Goal: Check status: Check status

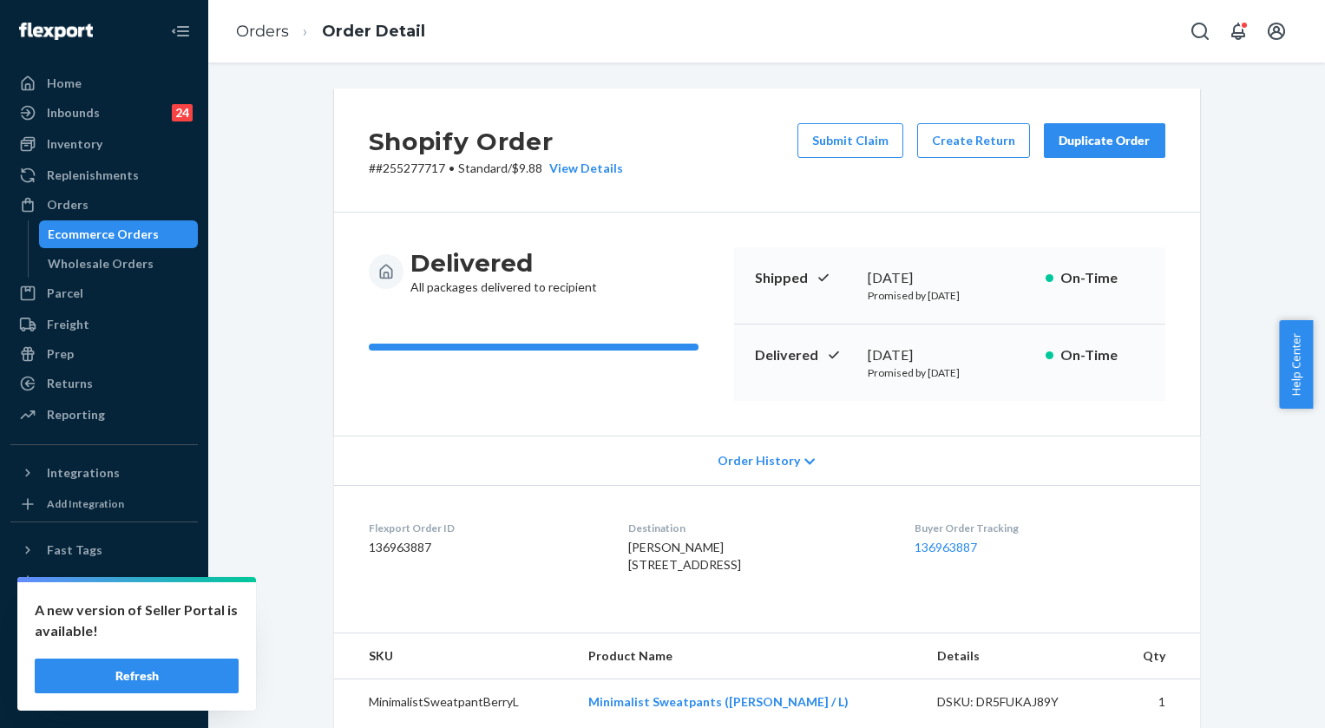
click at [261, 29] on link "Orders" at bounding box center [262, 31] width 53 height 19
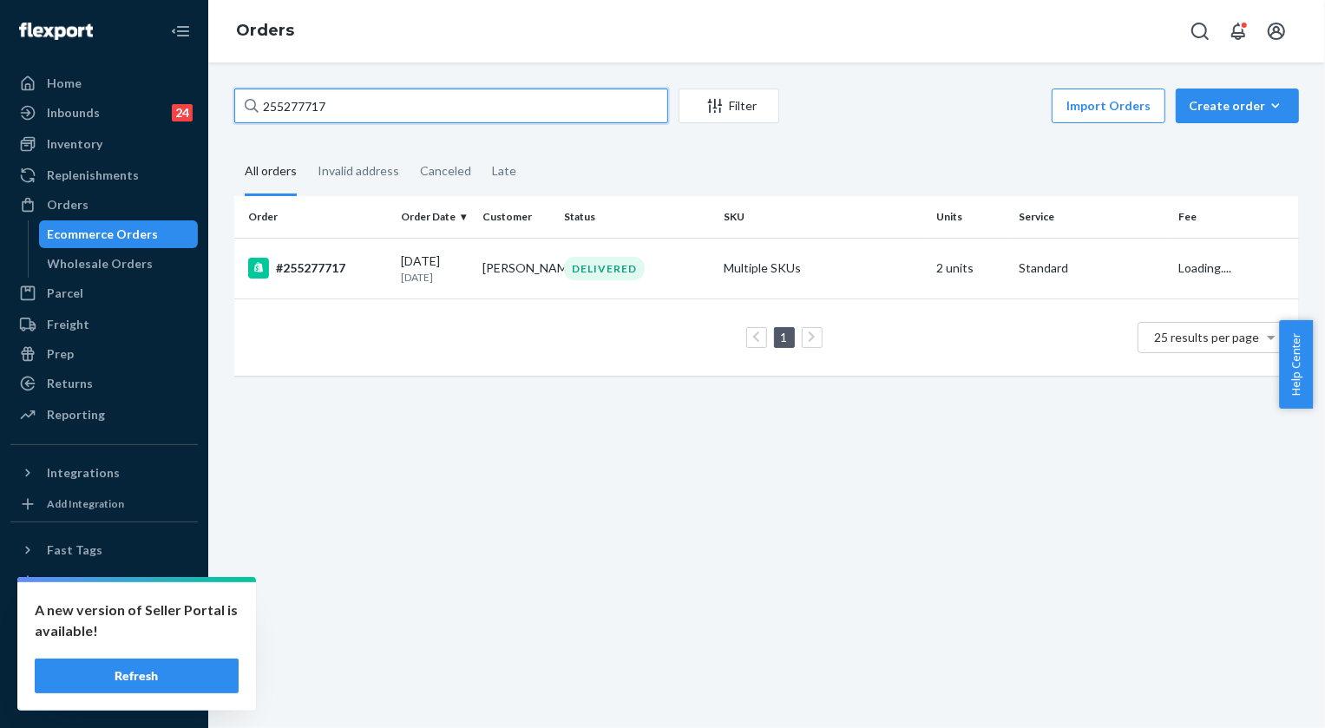
drag, startPoint x: 0, startPoint y: 0, endPoint x: 397, endPoint y: 102, distance: 409.4
click at [397, 102] on input "255277717" at bounding box center [451, 106] width 434 height 35
click at [397, 101] on input "255277717" at bounding box center [451, 106] width 434 height 35
paste input "59744"
type input "255259744"
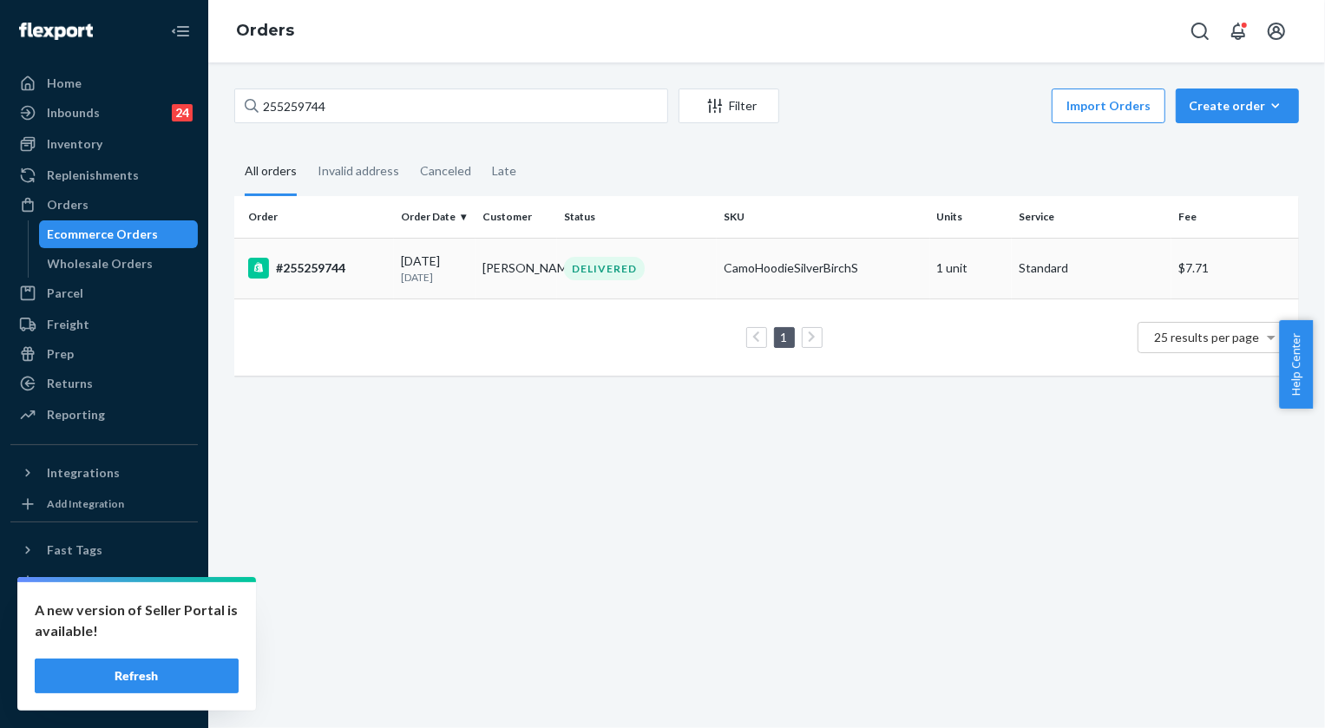
click at [627, 262] on div "DELIVERED" at bounding box center [604, 268] width 81 height 23
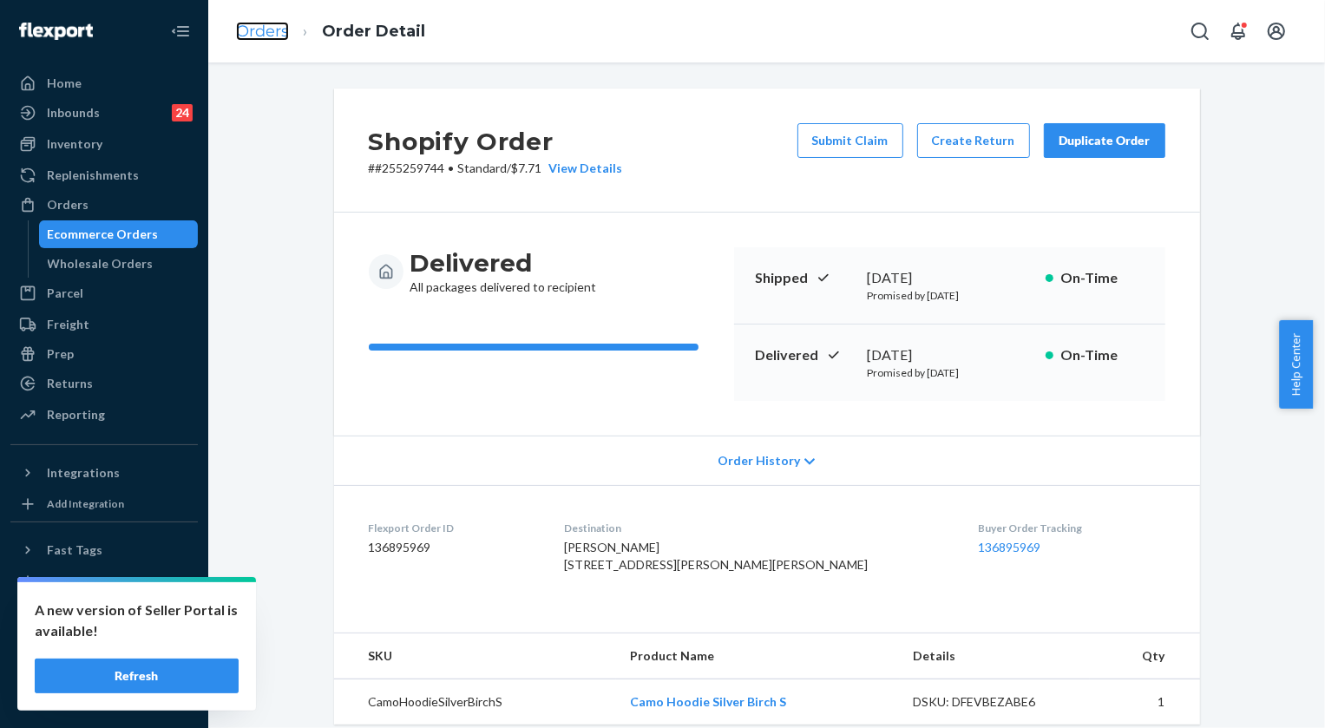
click at [269, 25] on link "Orders" at bounding box center [262, 31] width 53 height 19
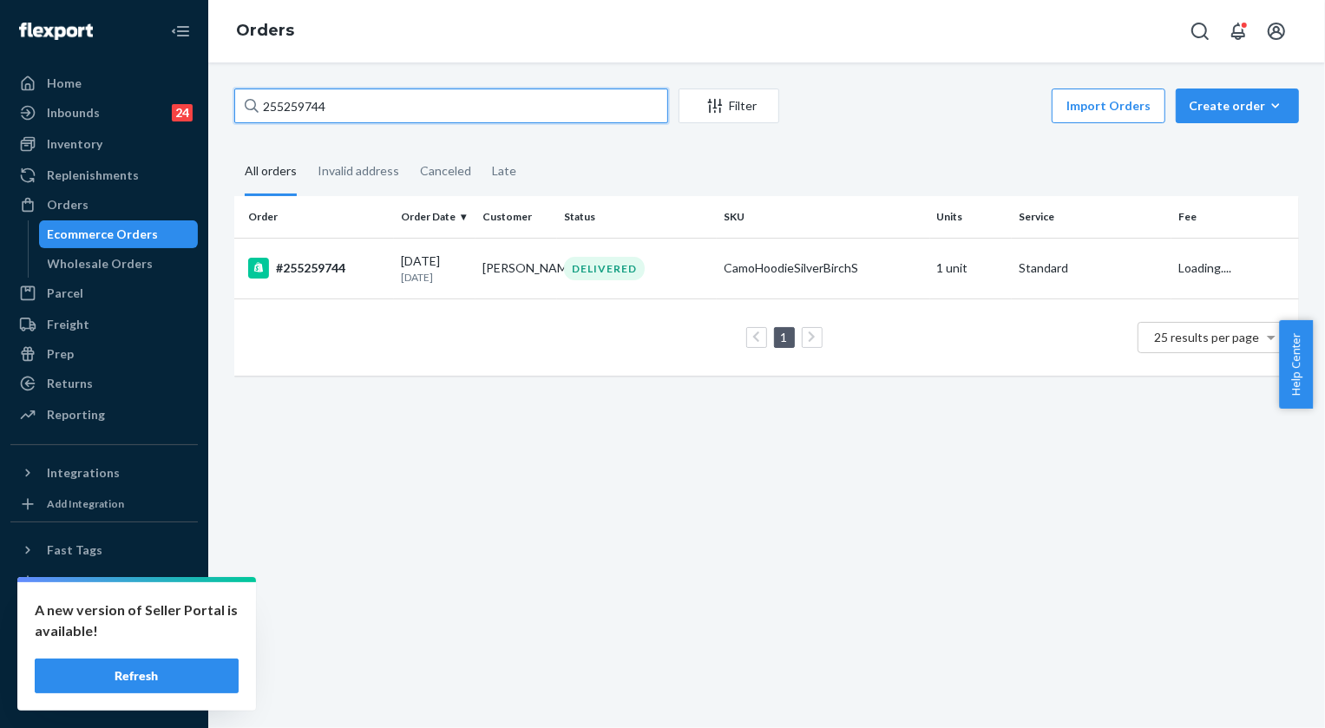
click at [390, 105] on input "255259744" at bounding box center [451, 106] width 434 height 35
click at [390, 104] on input "255259744" at bounding box center [451, 106] width 434 height 35
paste input "154207"
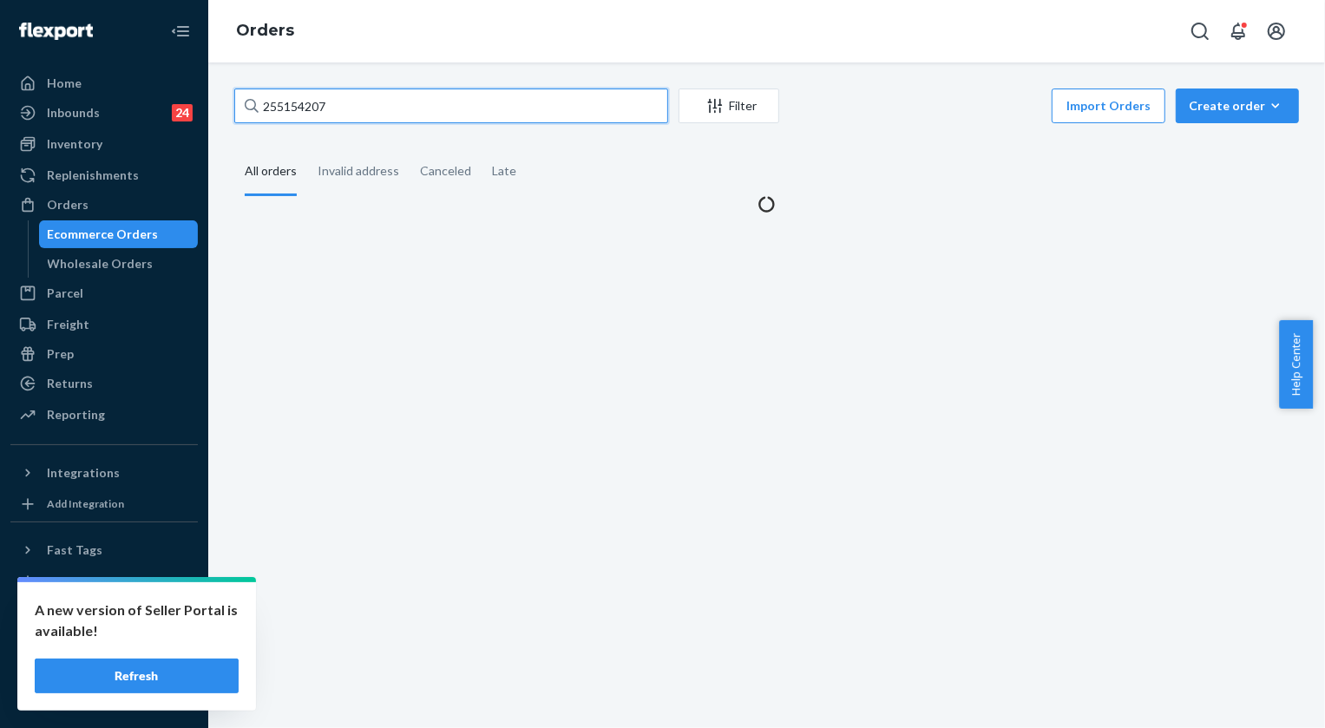
type input "255154207"
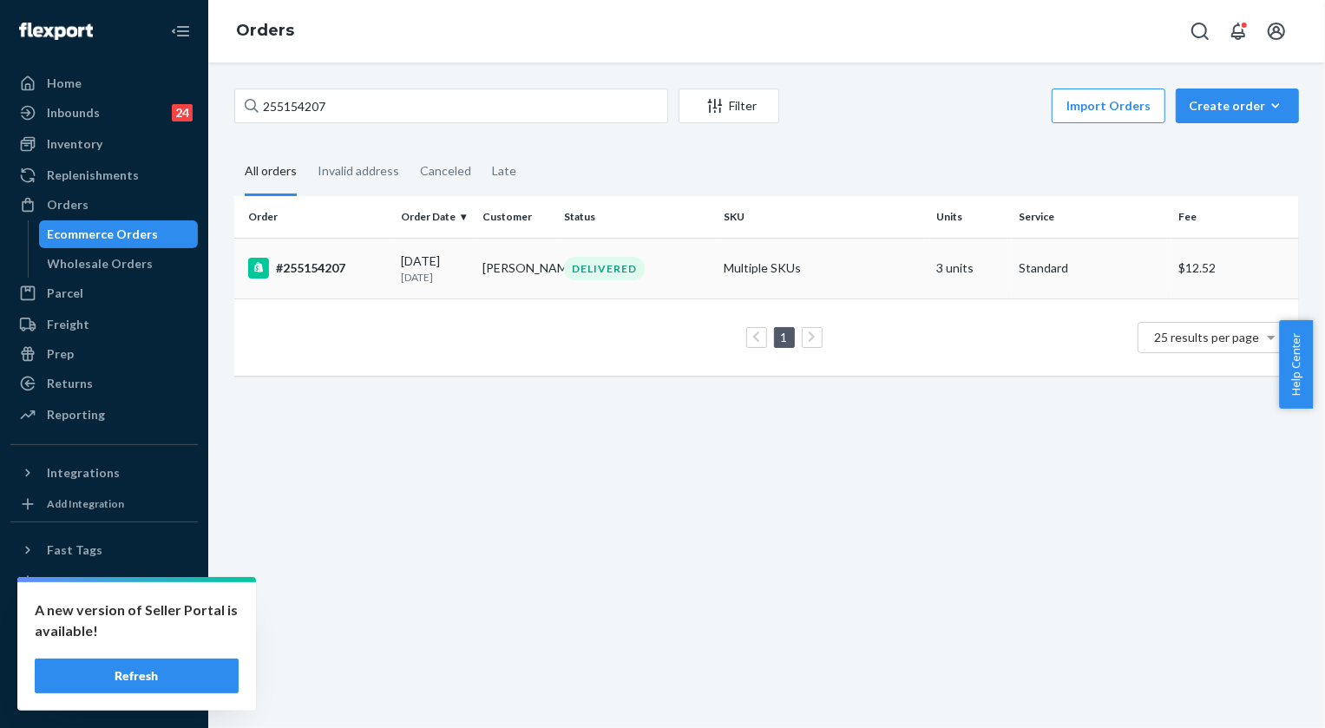
click at [600, 270] on div "DELIVERED" at bounding box center [604, 268] width 81 height 23
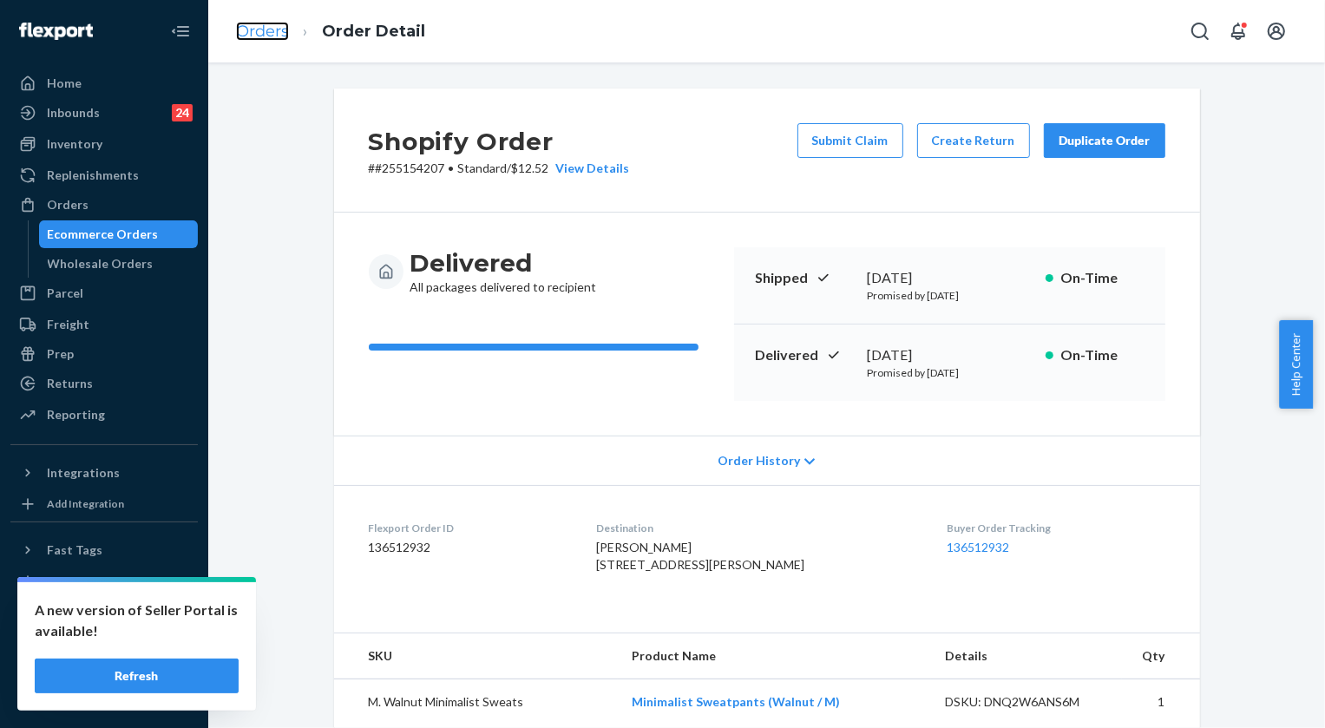
click at [277, 36] on link "Orders" at bounding box center [262, 31] width 53 height 19
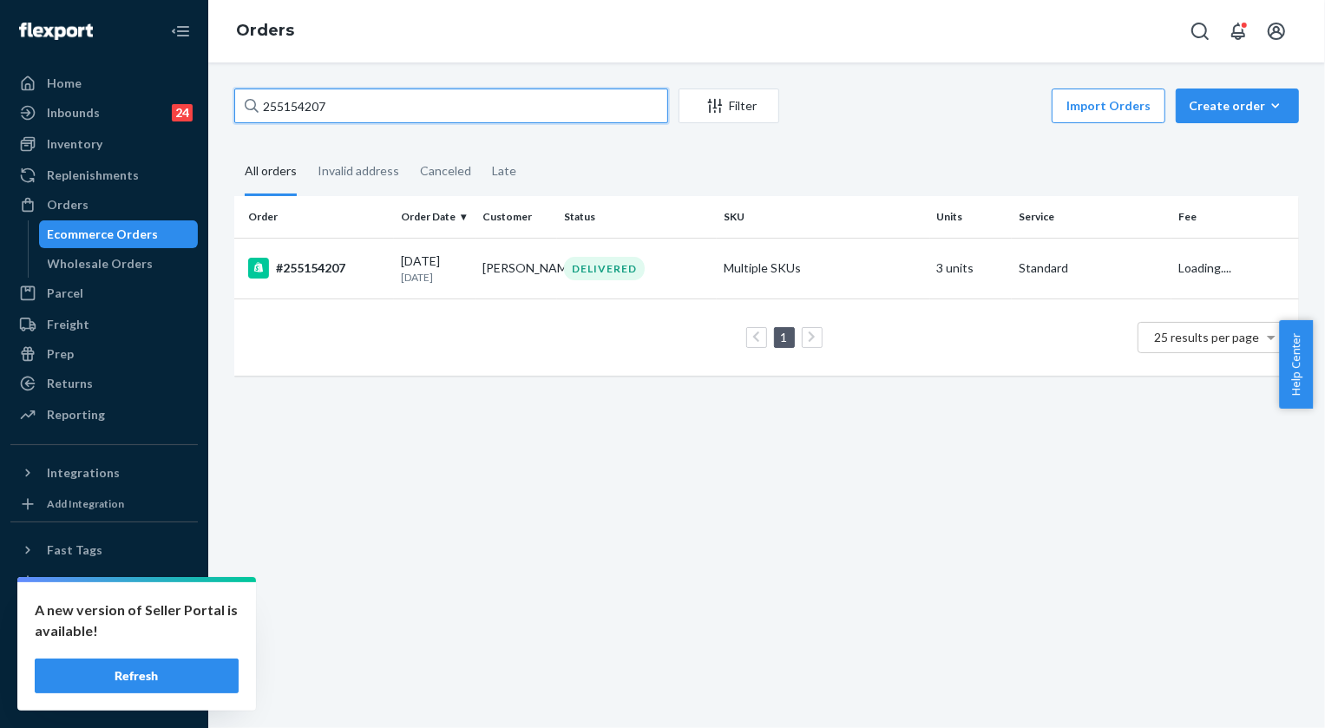
click at [349, 101] on input "255154207" at bounding box center [451, 106] width 434 height 35
paste input "81975"
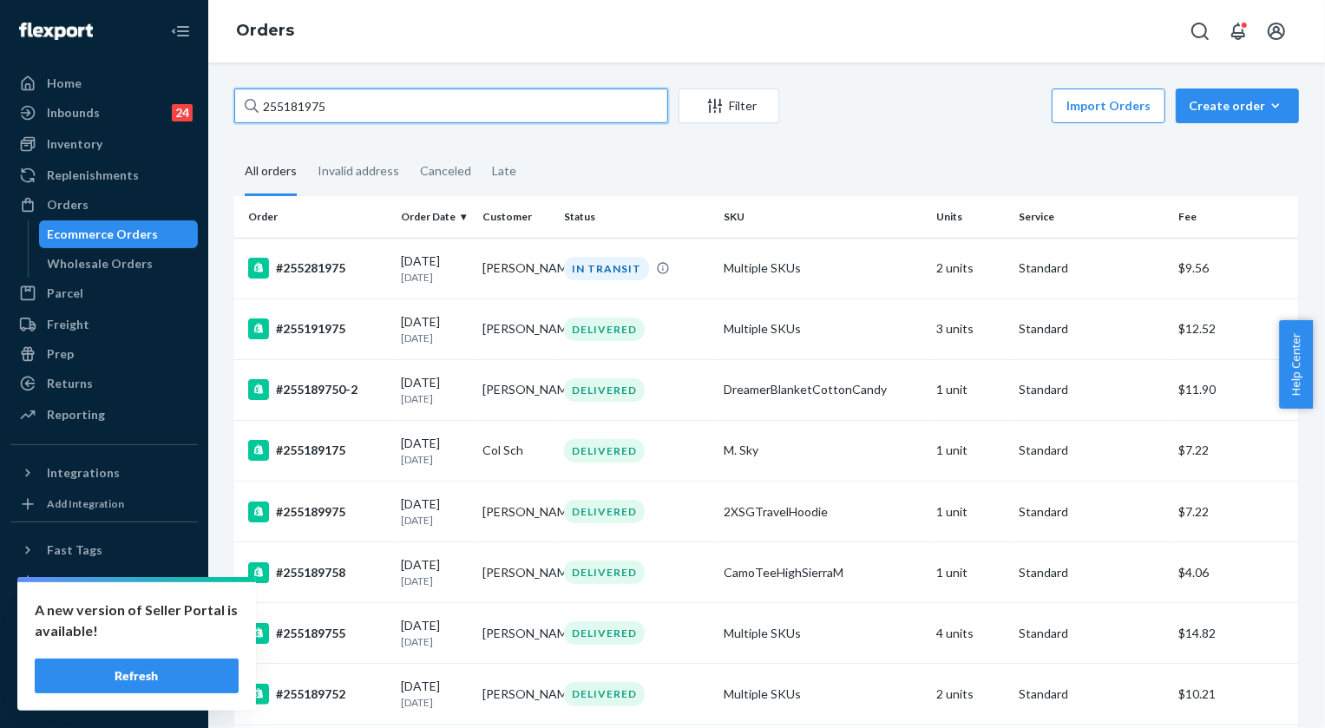
click at [294, 115] on input "255181975" at bounding box center [451, 106] width 434 height 35
click at [293, 115] on input "255181975" at bounding box center [451, 106] width 434 height 35
paste input "297506"
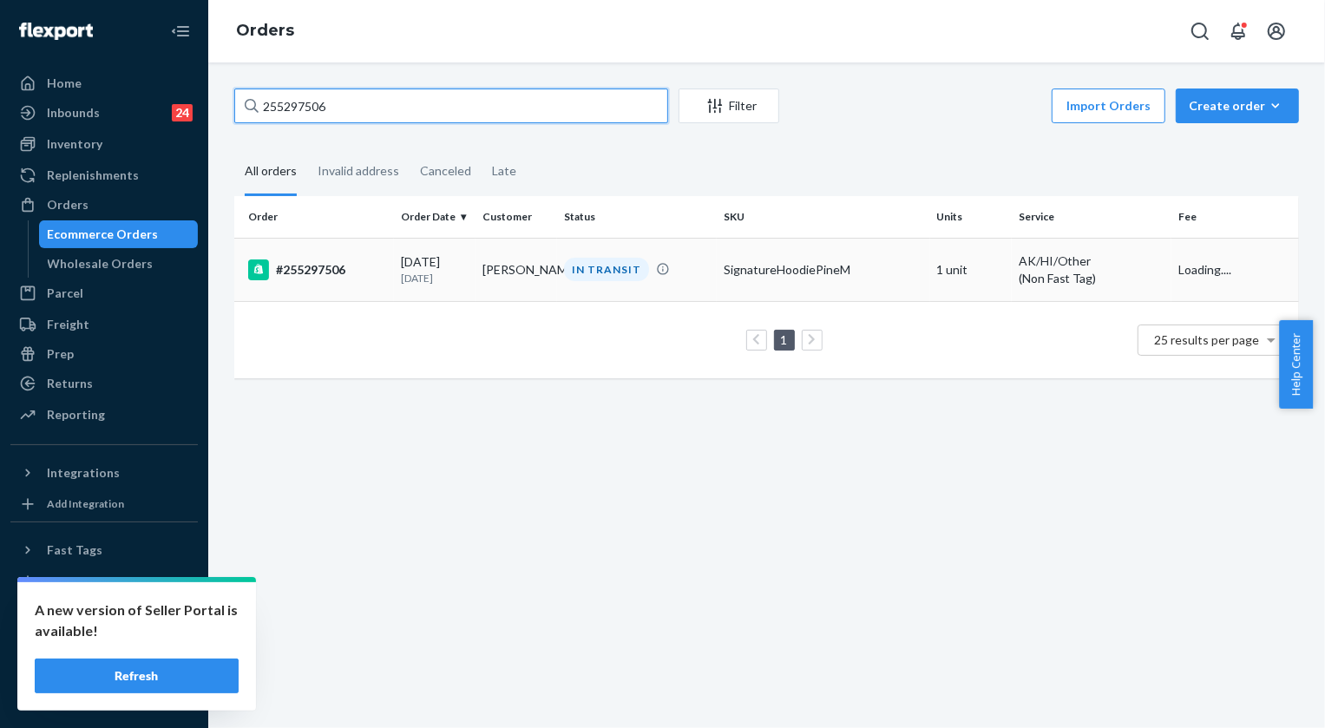
type input "255297506"
click at [591, 269] on div "IN TRANSIT" at bounding box center [606, 269] width 85 height 23
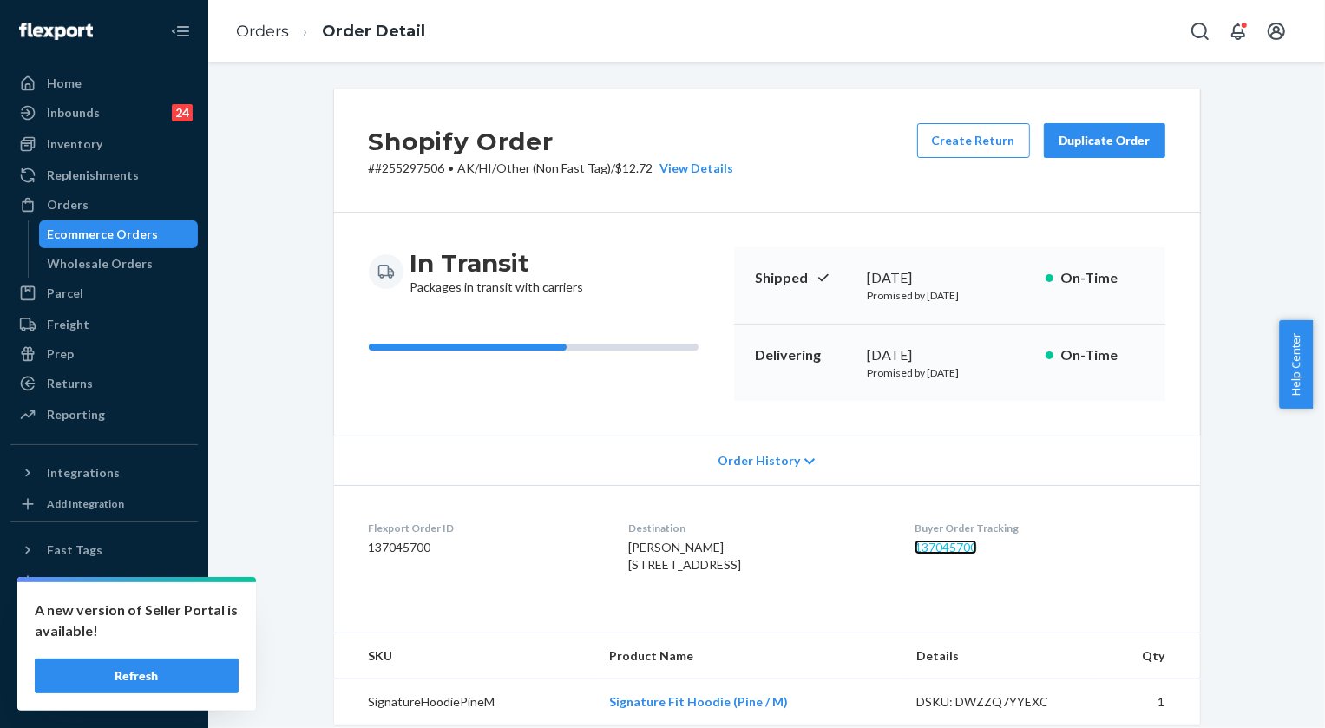
click at [938, 550] on link "137045700" at bounding box center [946, 547] width 62 height 15
click at [262, 34] on link "Orders" at bounding box center [262, 31] width 53 height 19
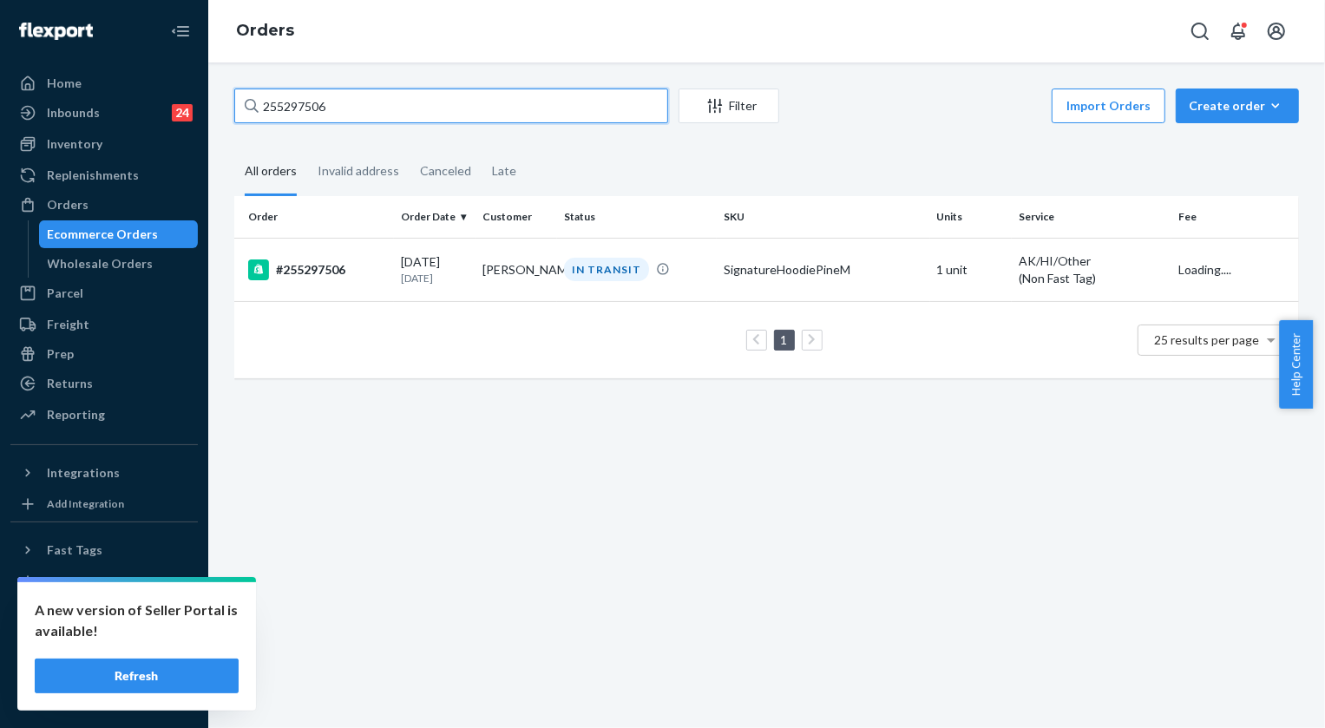
click at [312, 104] on input "255297506" at bounding box center [451, 106] width 434 height 35
paste input "S1IZUURJLG"
type input "S1IZUURJLG"
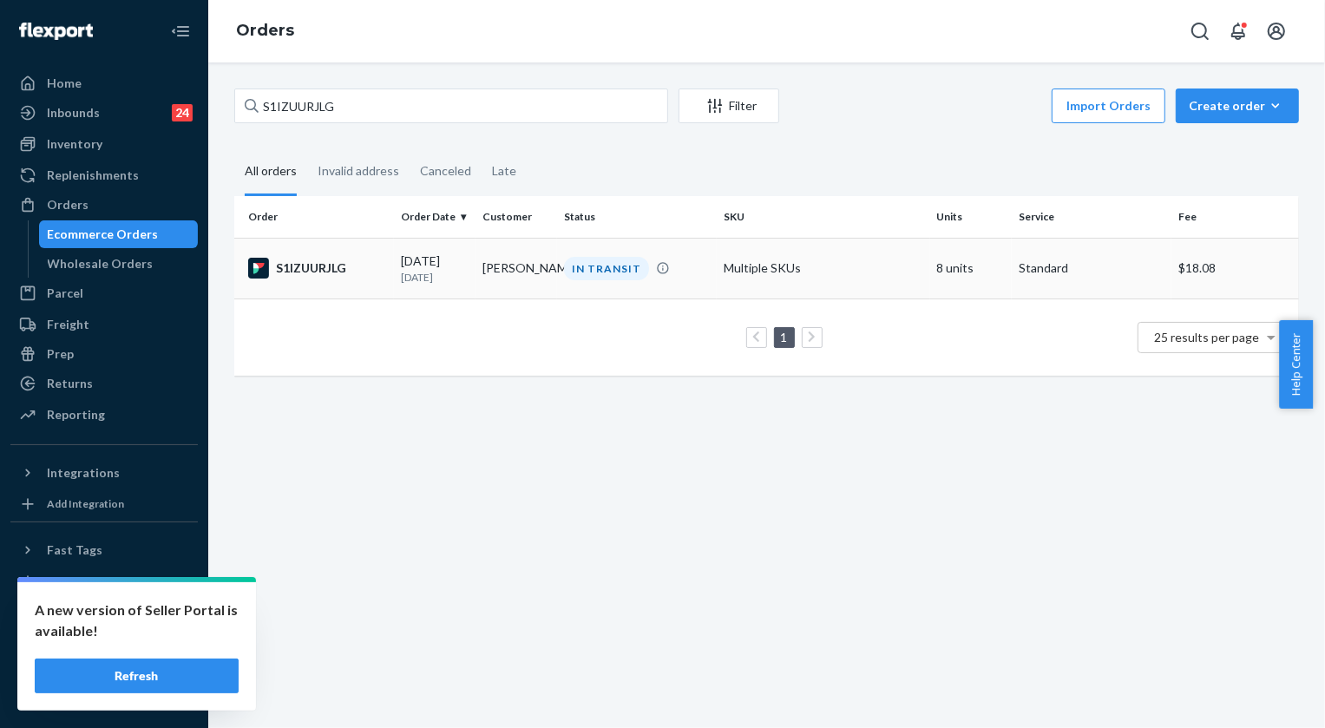
click at [606, 269] on div "IN TRANSIT" at bounding box center [606, 268] width 85 height 23
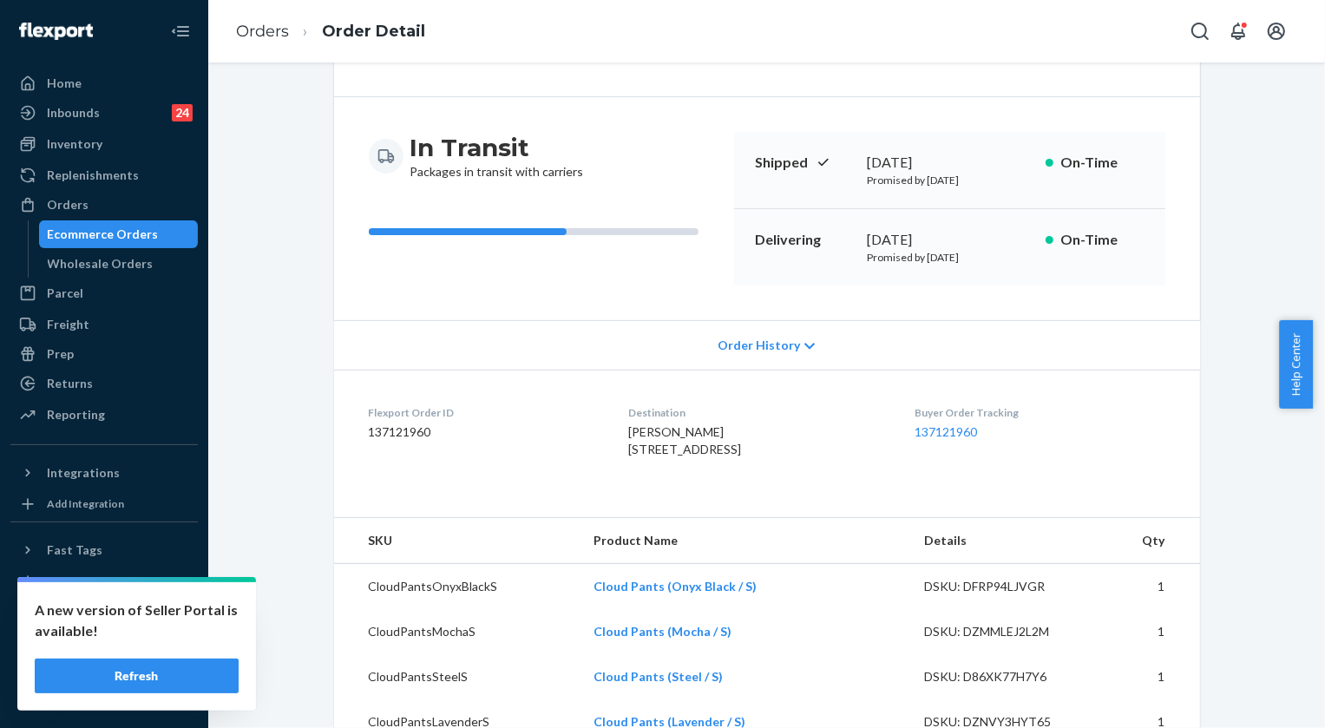
scroll to position [157, 0]
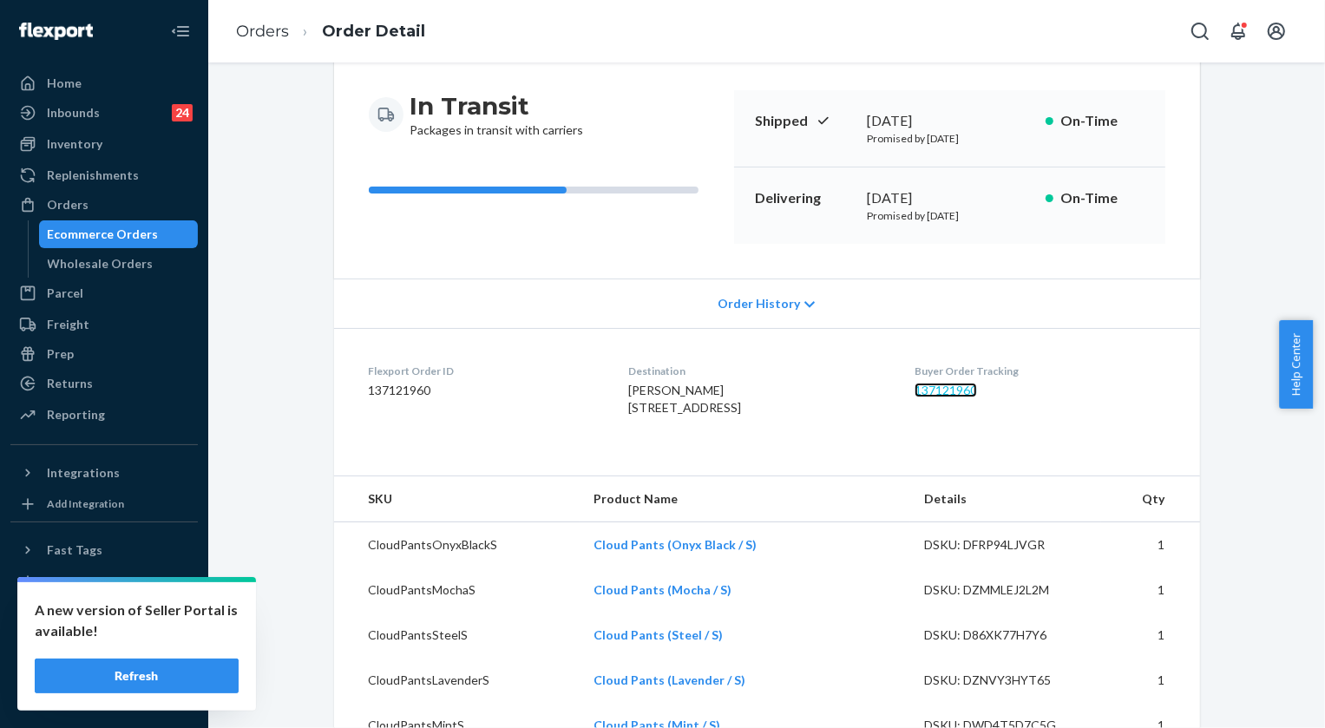
click at [977, 386] on link "137121960" at bounding box center [946, 390] width 62 height 15
click at [234, 25] on ol "Orders Order Detail" at bounding box center [330, 31] width 217 height 51
click at [255, 34] on link "Orders" at bounding box center [262, 31] width 53 height 19
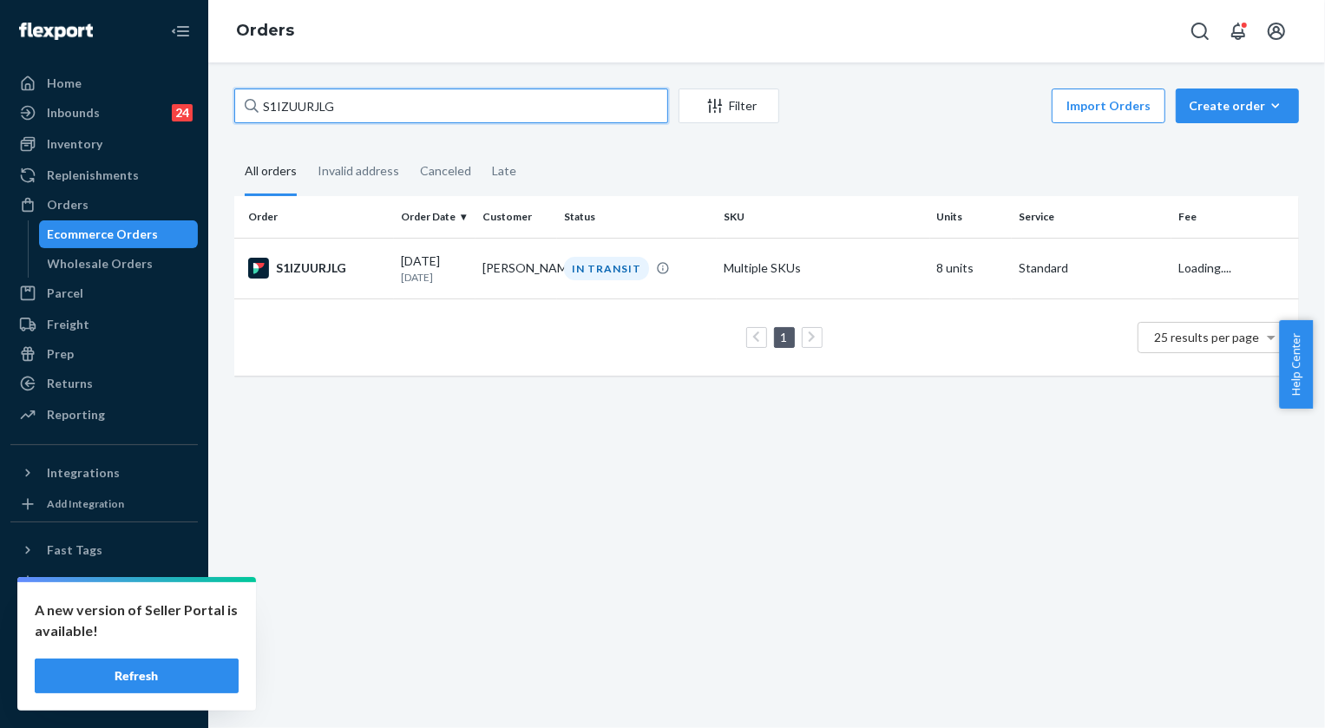
click at [397, 115] on input "S1IZUURJLG" at bounding box center [451, 106] width 434 height 35
paste input "254972524"
type input "254972524"
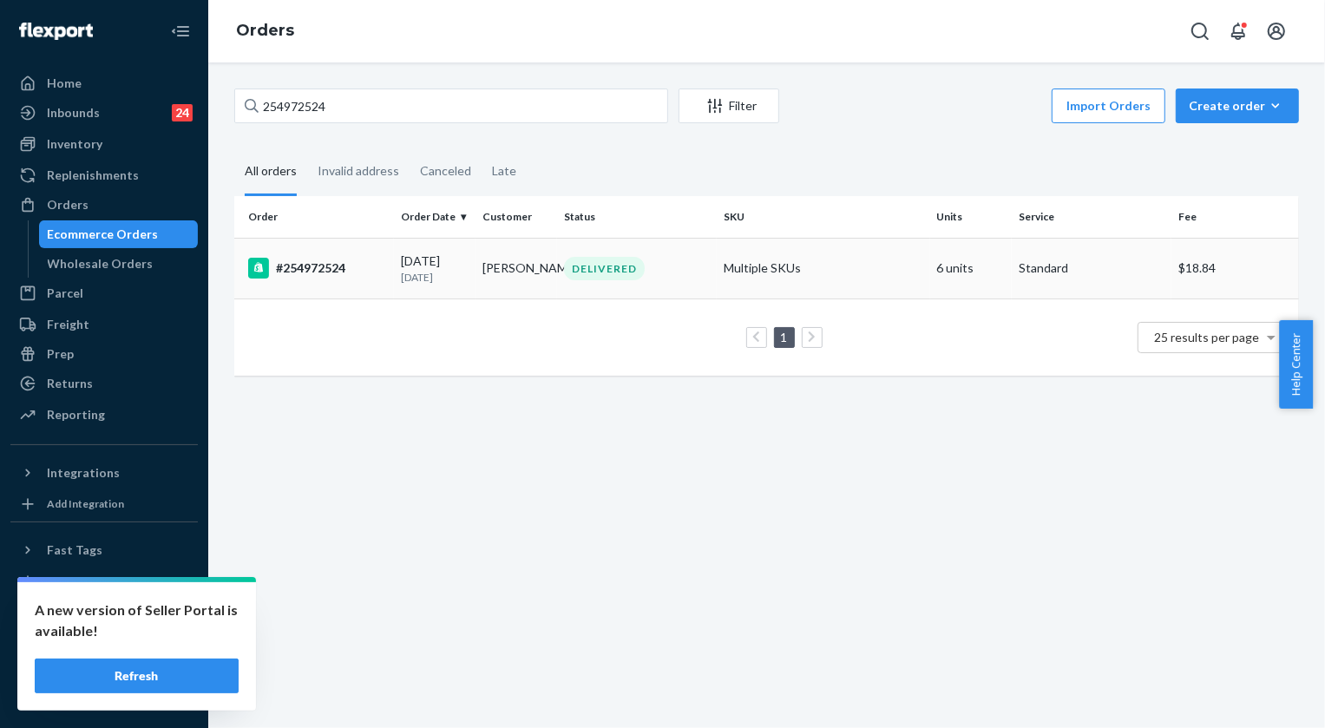
click at [635, 264] on div "DELIVERED" at bounding box center [604, 268] width 81 height 23
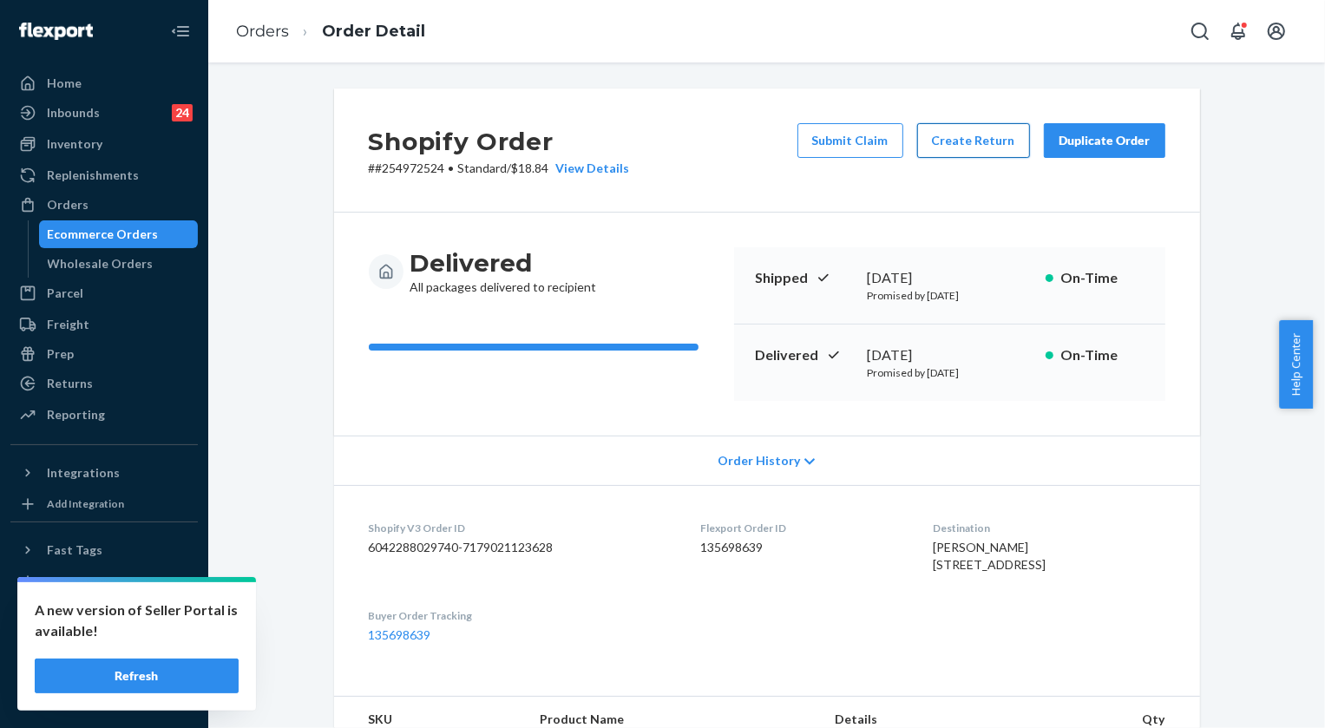
click at [981, 129] on button "Create Return" at bounding box center [973, 140] width 113 height 35
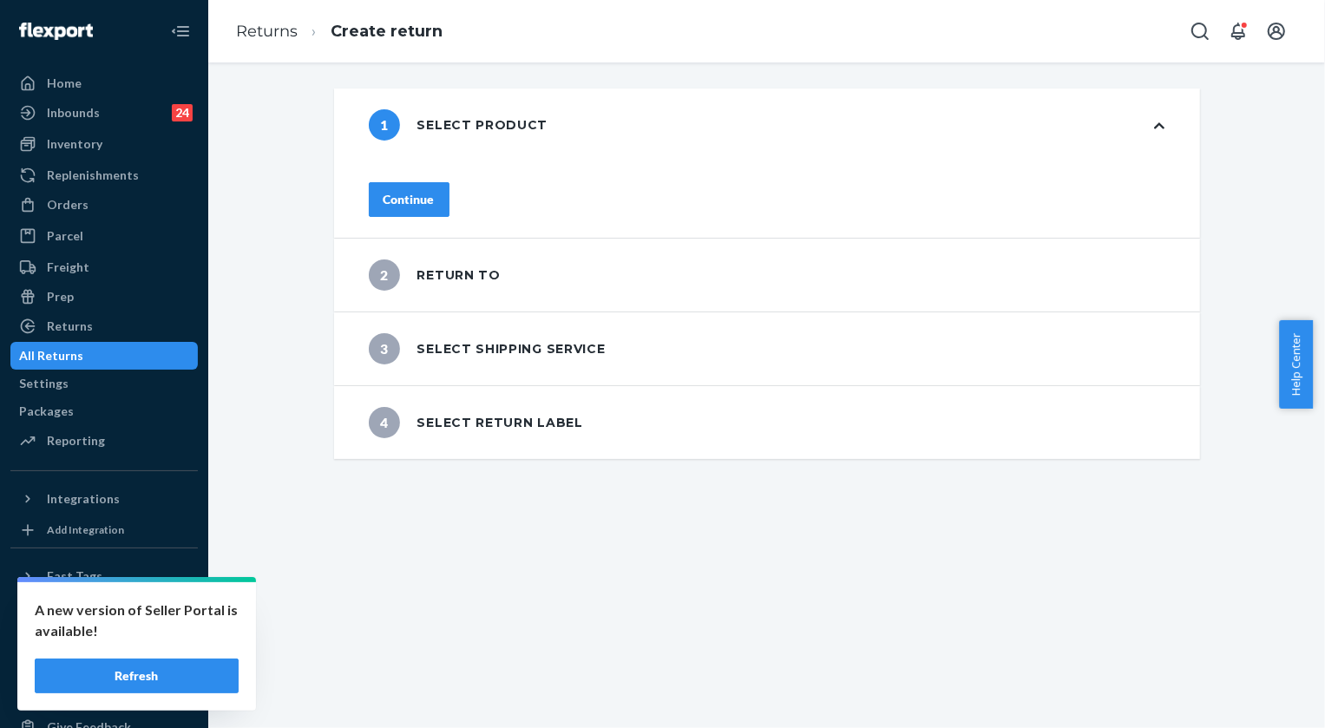
click at [435, 193] on div "Continue" at bounding box center [409, 199] width 51 height 17
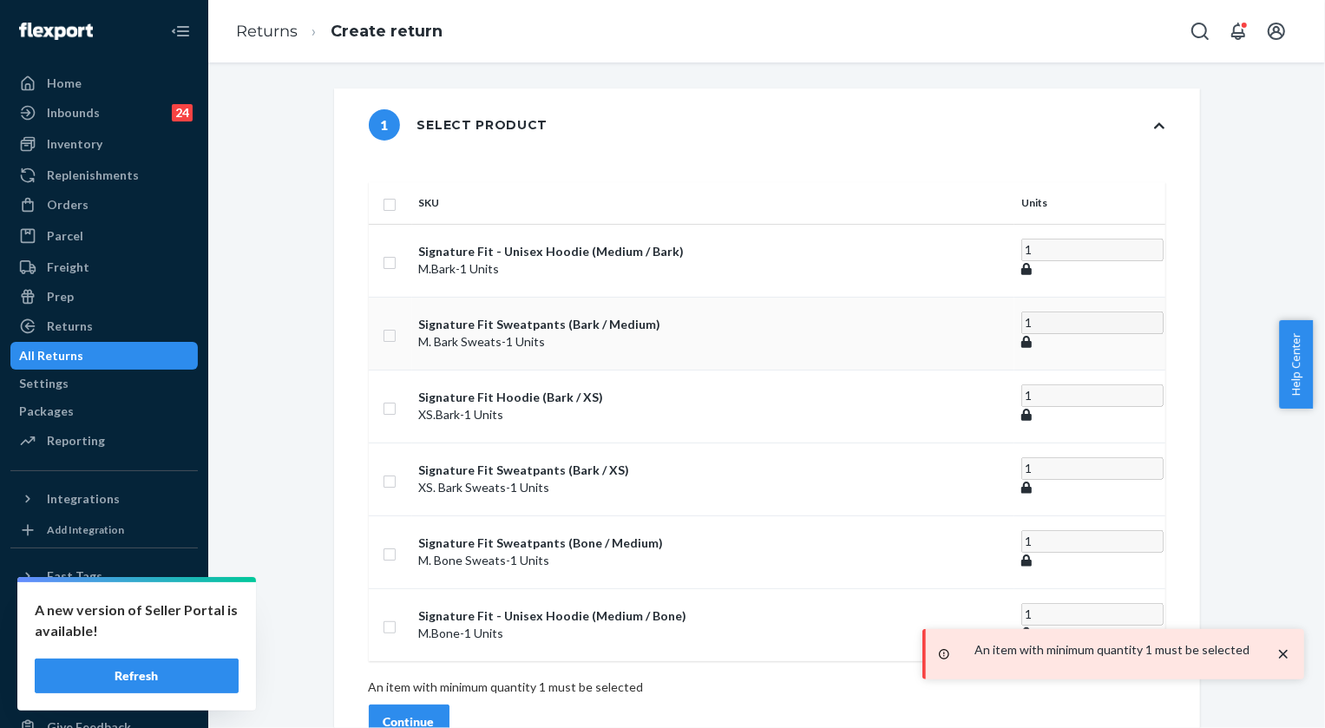
click at [412, 304] on td at bounding box center [390, 333] width 43 height 73
click at [397, 325] on input "checkbox" at bounding box center [390, 334] width 14 height 18
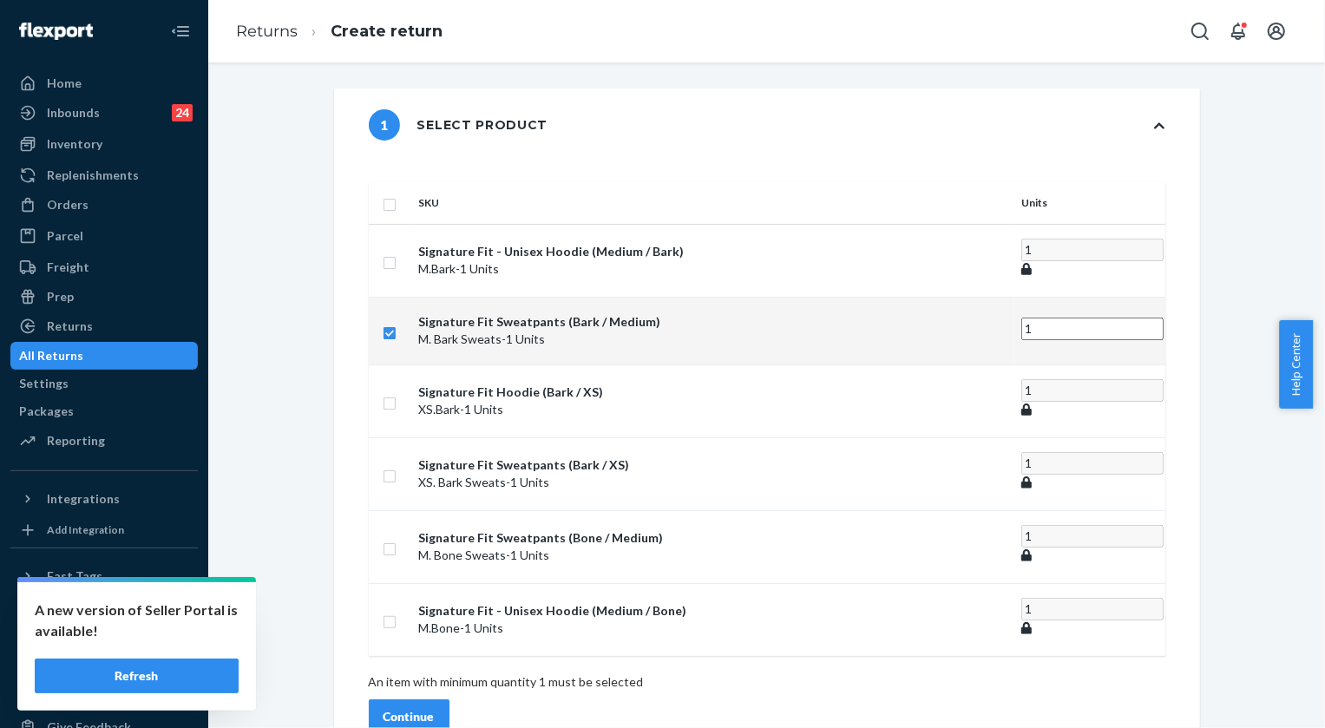
click at [397, 322] on input "checkbox" at bounding box center [390, 331] width 14 height 18
checkbox input "false"
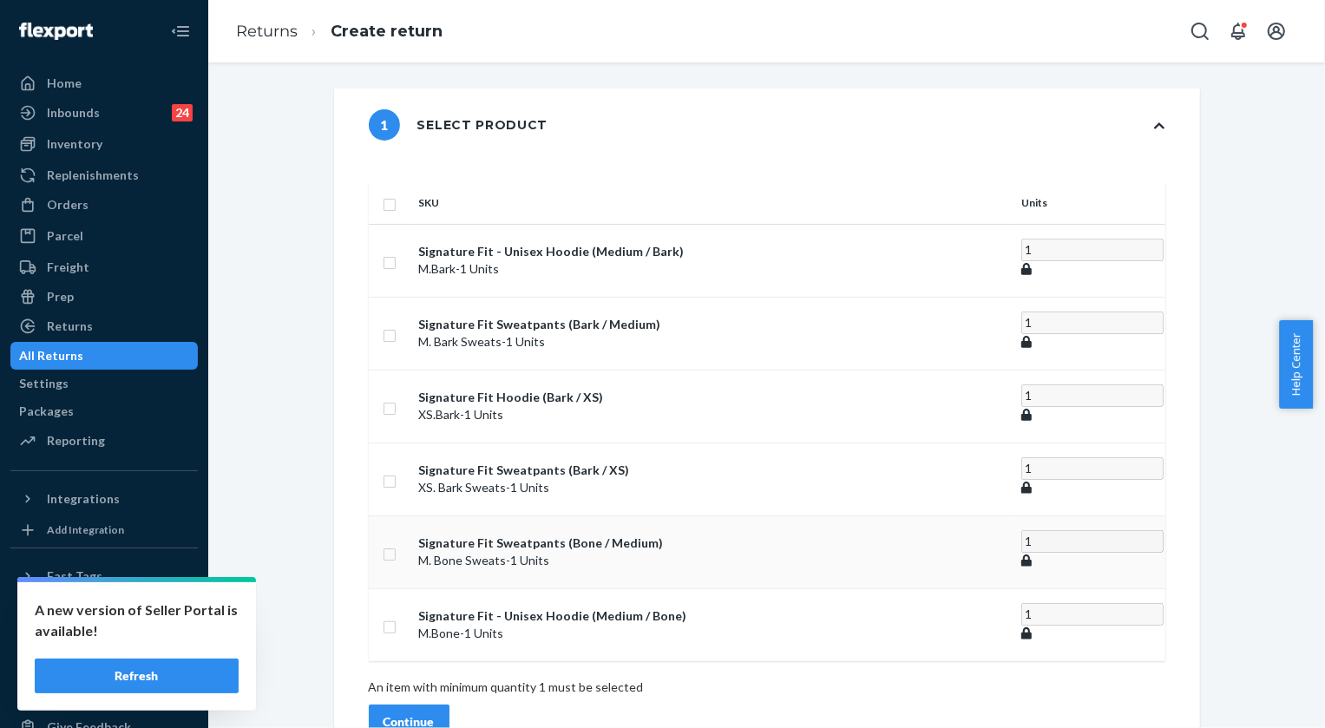
scroll to position [78, 0]
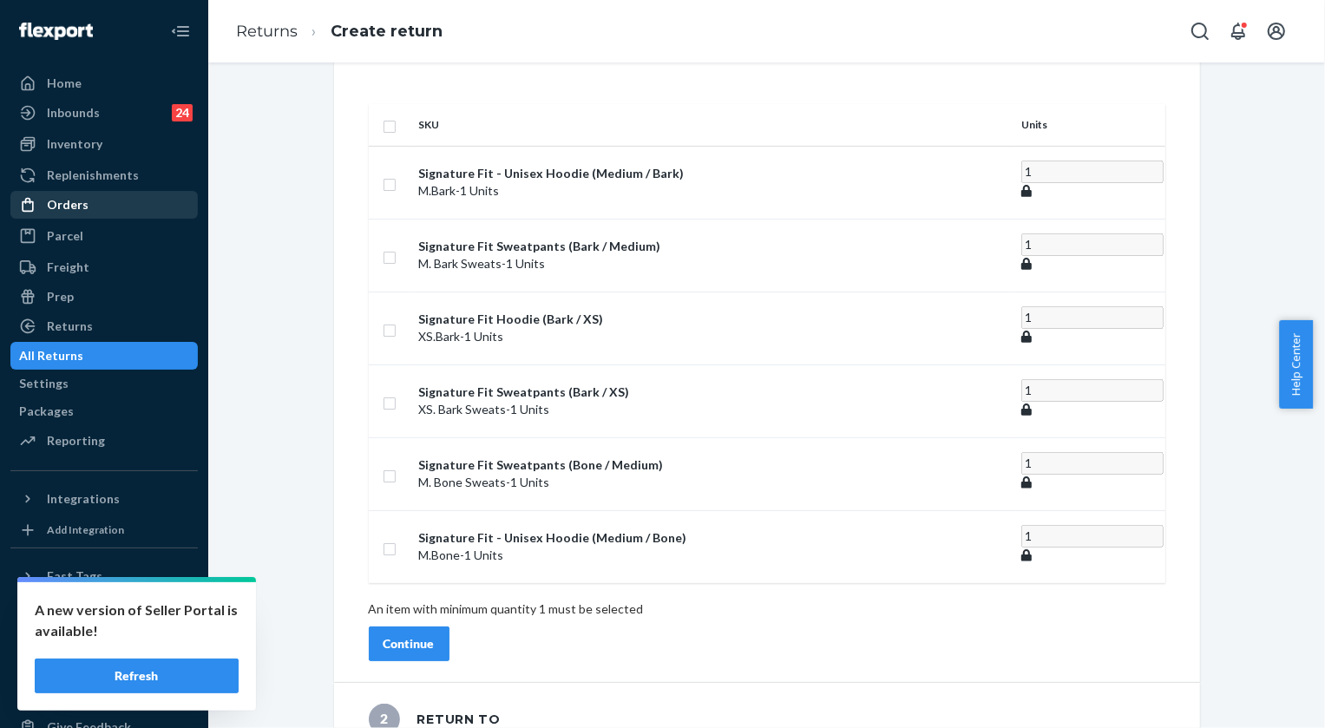
click at [76, 206] on div "Orders" at bounding box center [68, 204] width 42 height 17
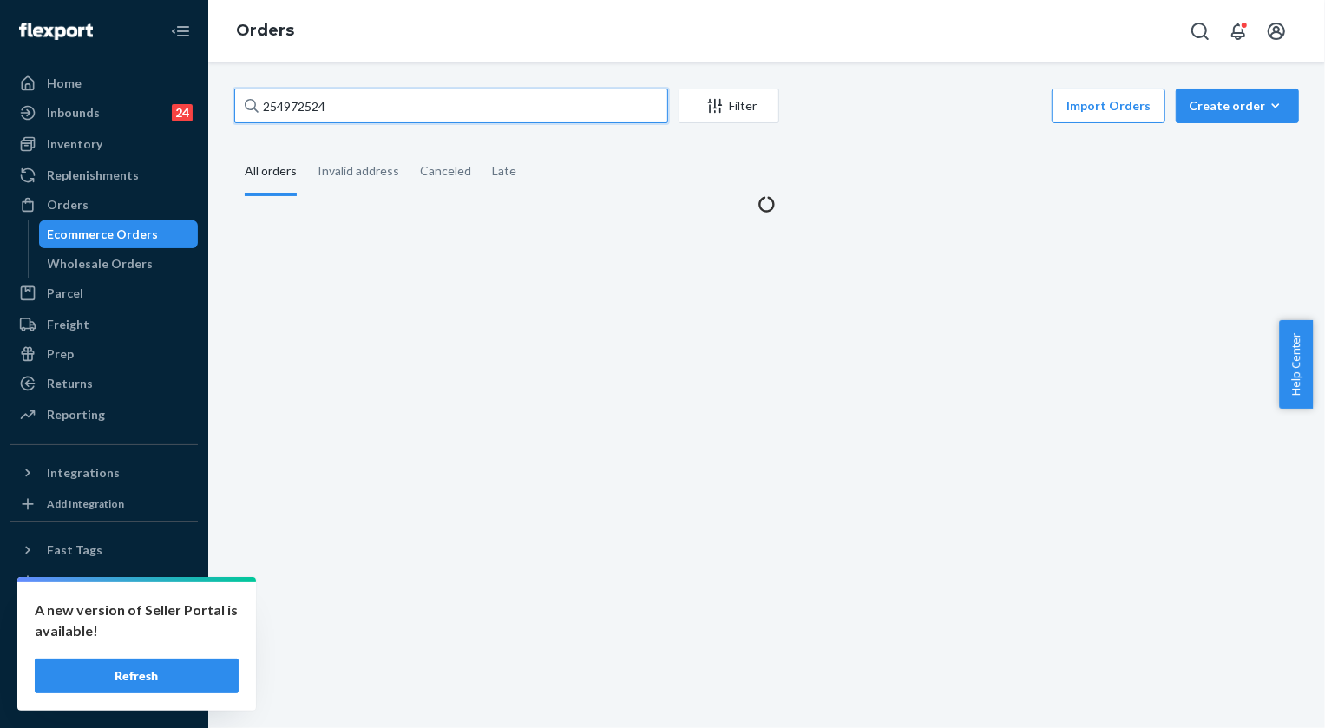
click at [404, 102] on input "254972524" at bounding box center [451, 106] width 434 height 35
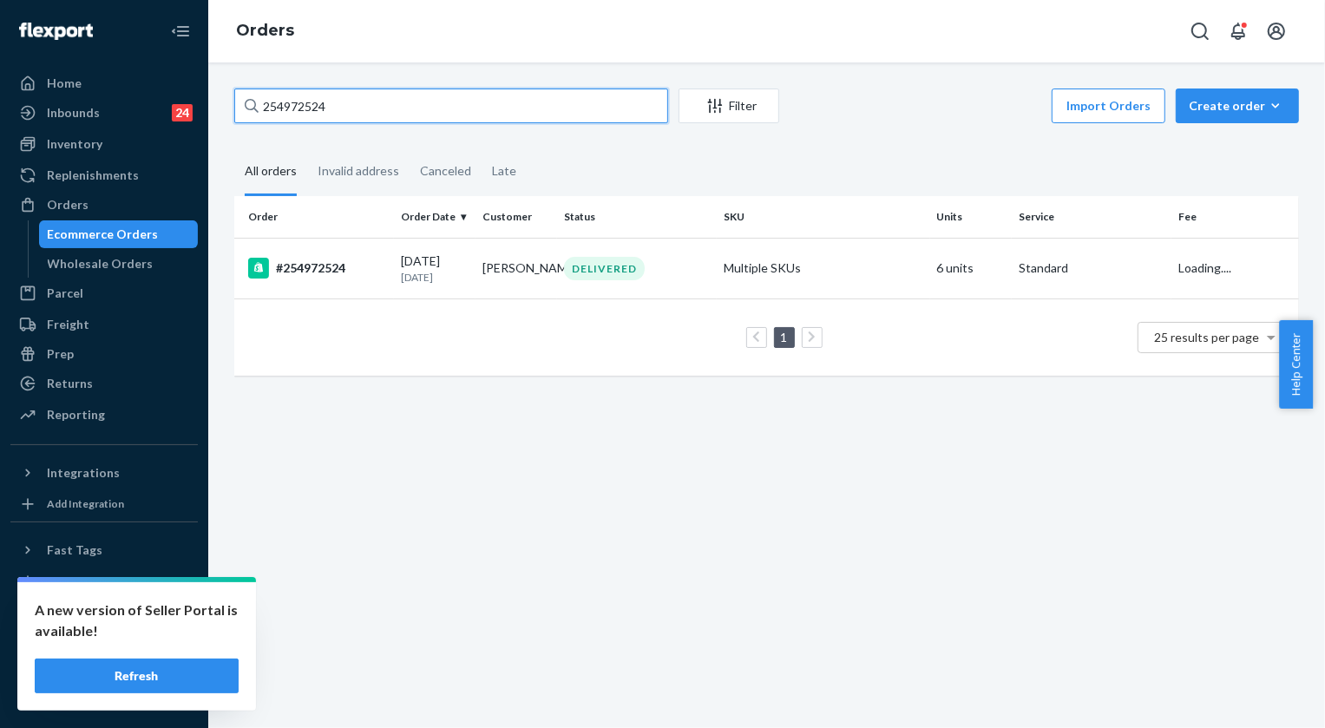
click at [403, 102] on input "254972524" at bounding box center [451, 106] width 434 height 35
paste input "5271612"
type input "255271612"
click at [614, 266] on div "DELIVERED" at bounding box center [604, 268] width 81 height 23
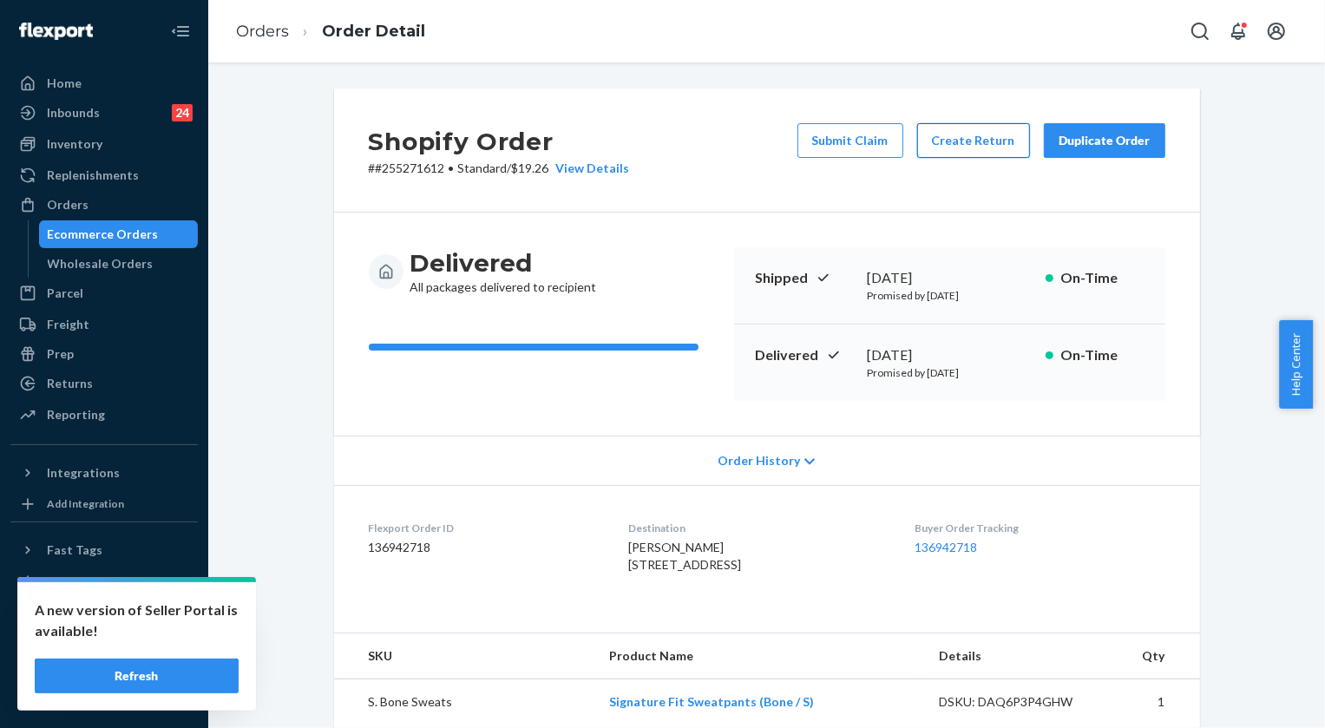
click at [980, 135] on button "Create Return" at bounding box center [973, 140] width 113 height 35
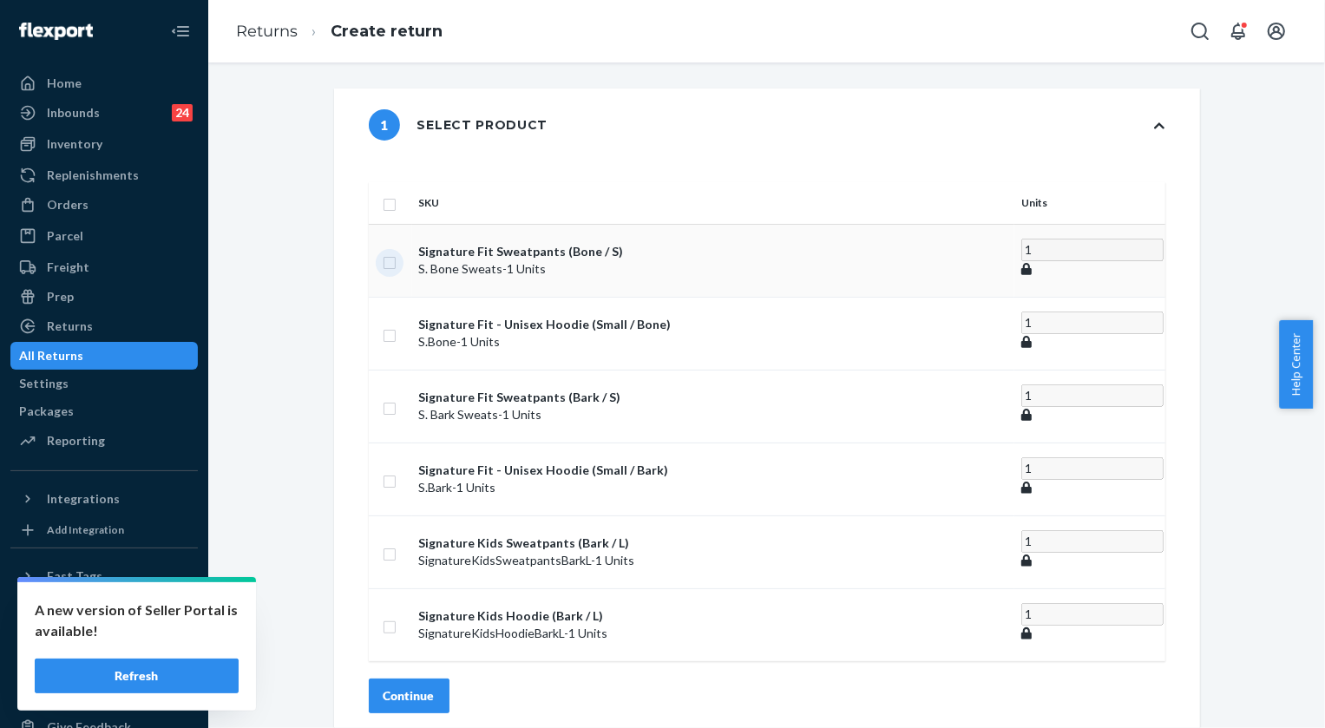
click at [397, 252] on input "checkbox" at bounding box center [390, 261] width 14 height 18
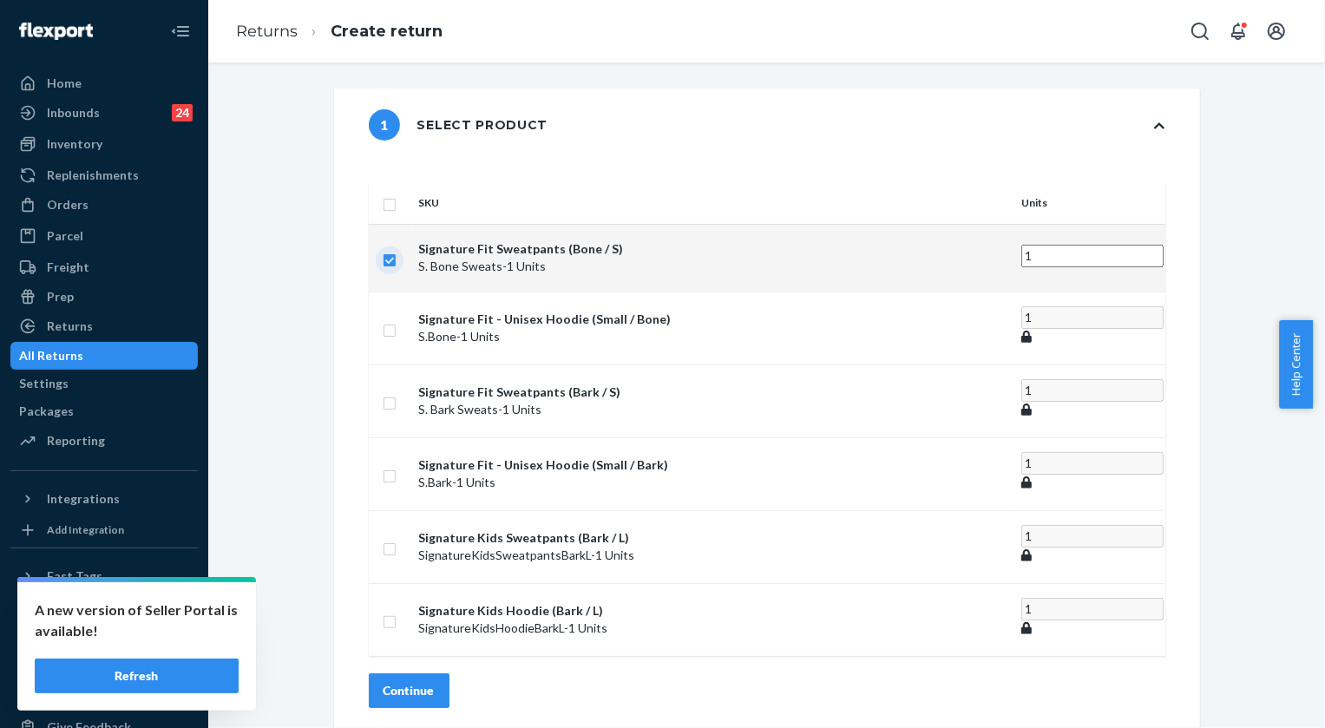
click at [397, 249] on input "checkbox" at bounding box center [390, 258] width 14 height 18
checkbox input "false"
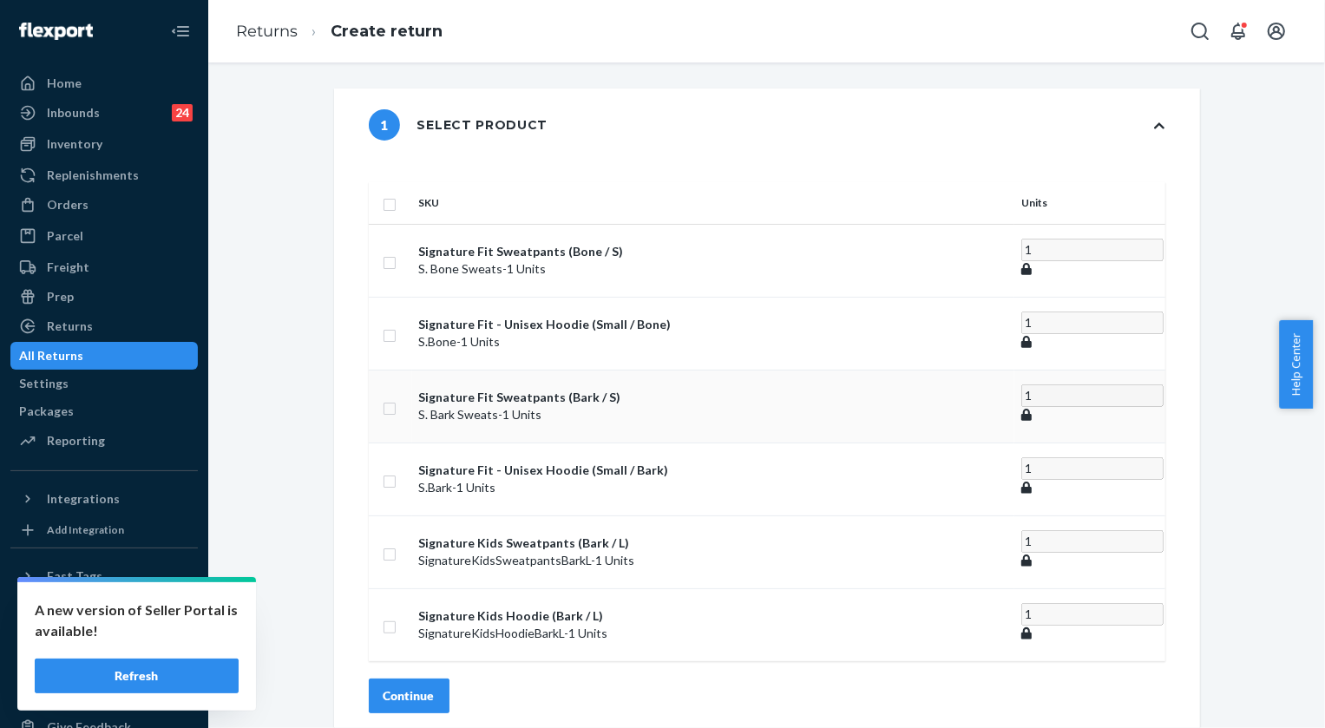
click at [397, 397] on input "checkbox" at bounding box center [390, 406] width 14 height 18
checkbox input "true"
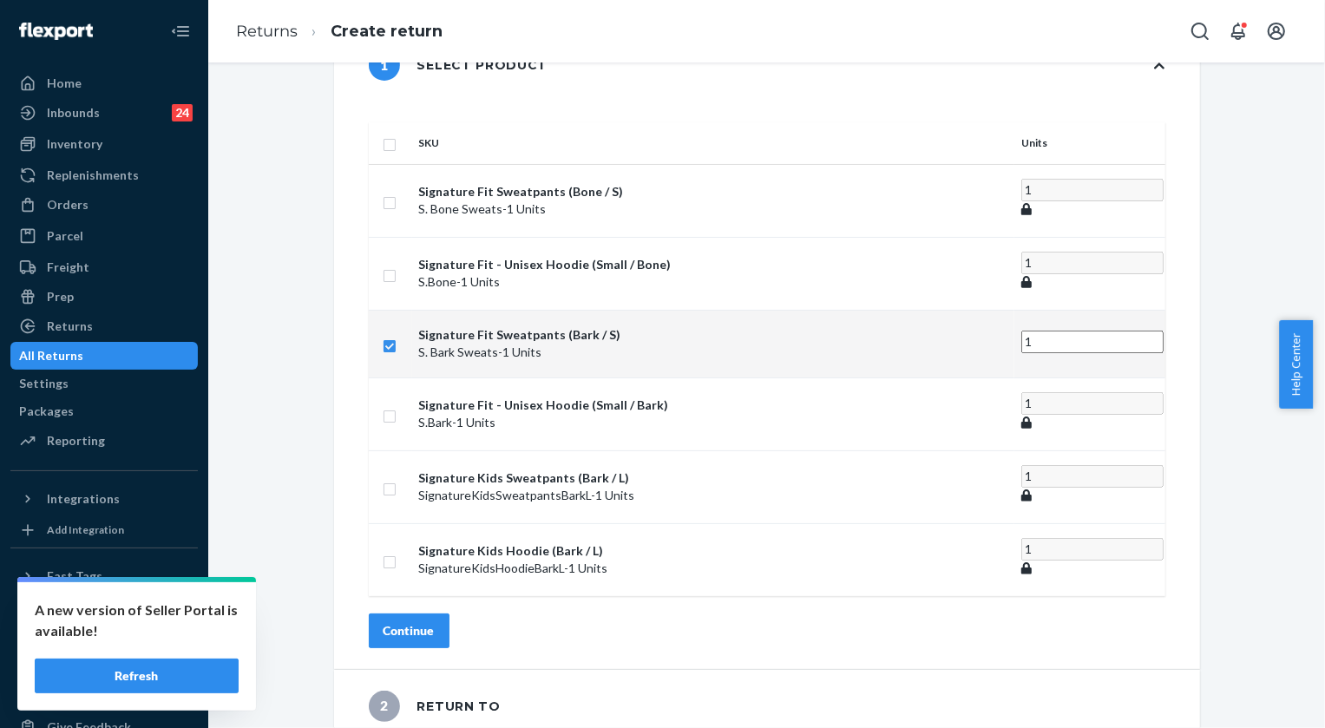
scroll to position [157, 0]
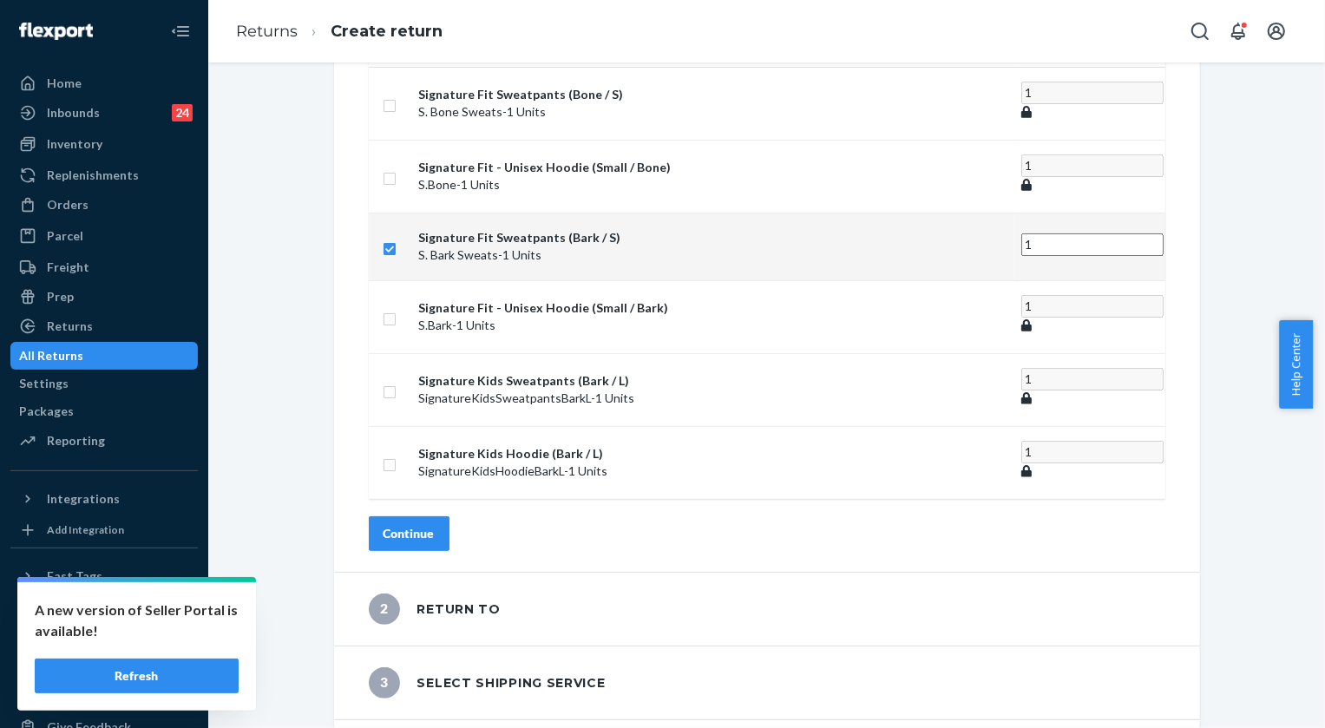
click at [435, 525] on div "Continue" at bounding box center [409, 533] width 51 height 17
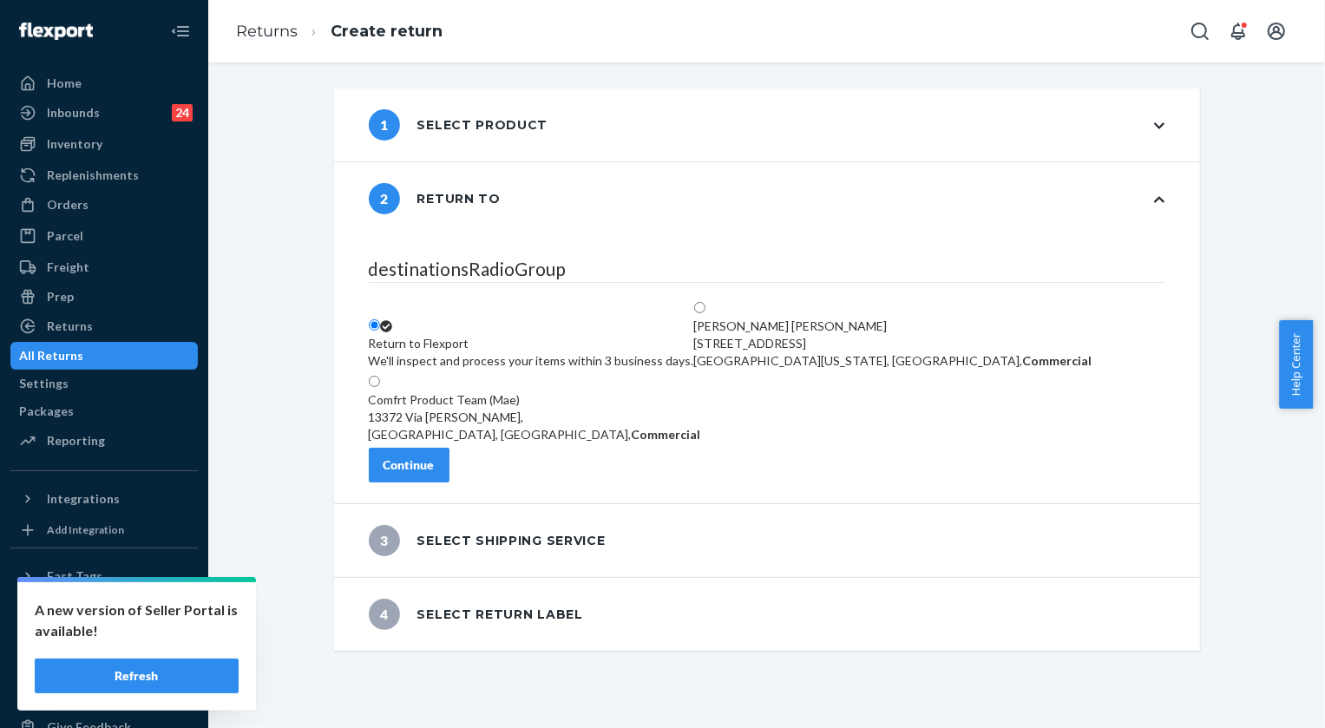
click at [450, 475] on button "Continue" at bounding box center [409, 465] width 81 height 35
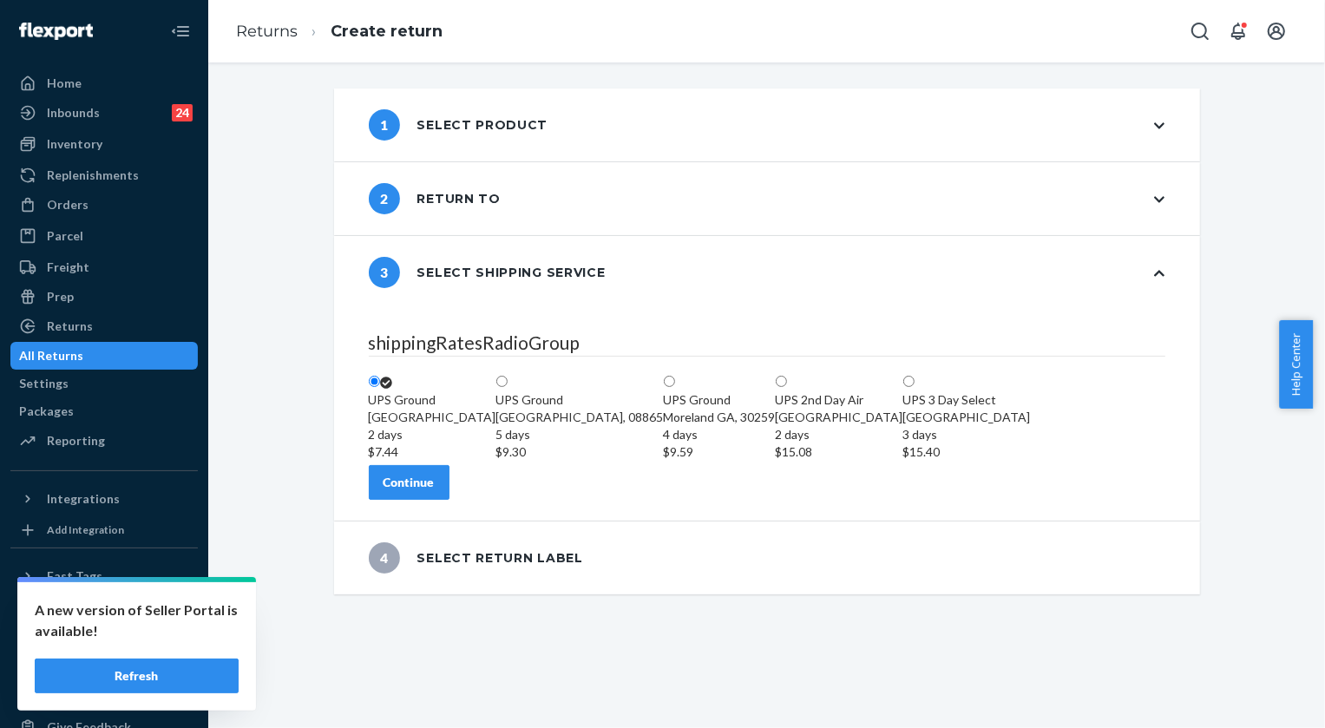
click at [435, 491] on div "Continue" at bounding box center [409, 482] width 51 height 17
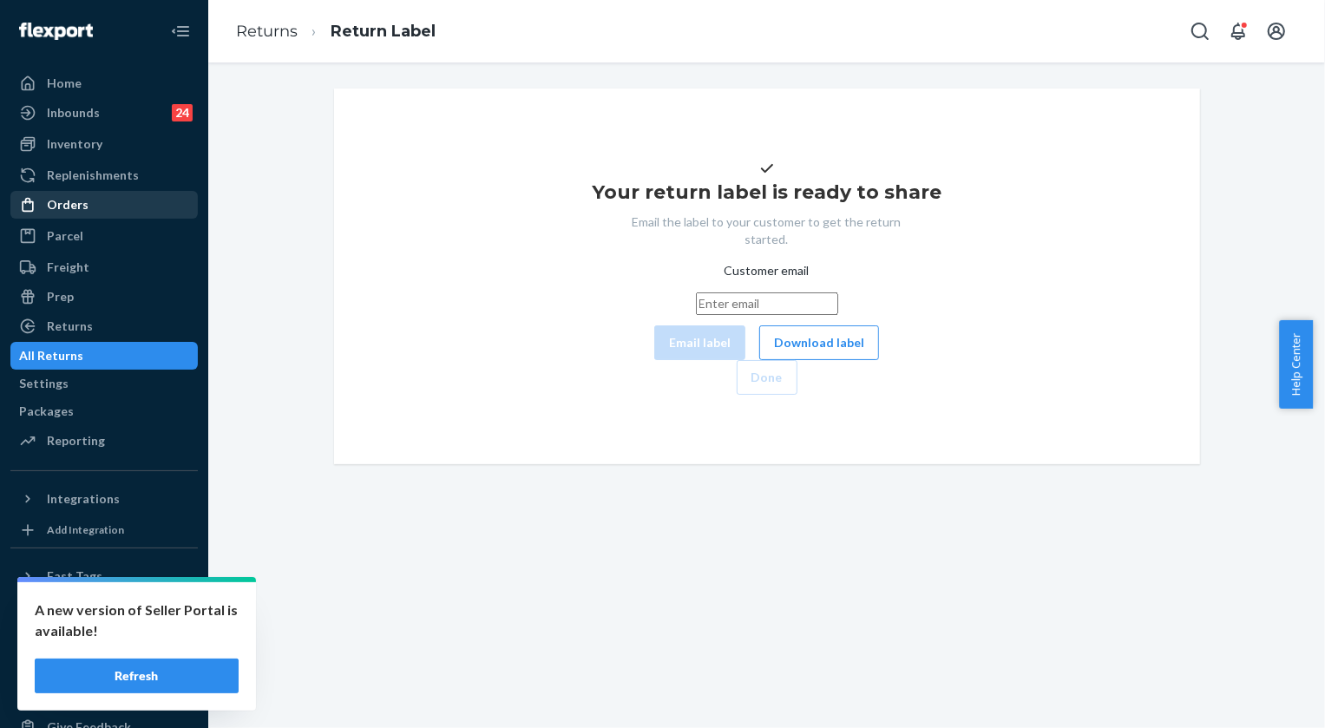
click at [83, 200] on div "Orders" at bounding box center [68, 204] width 42 height 17
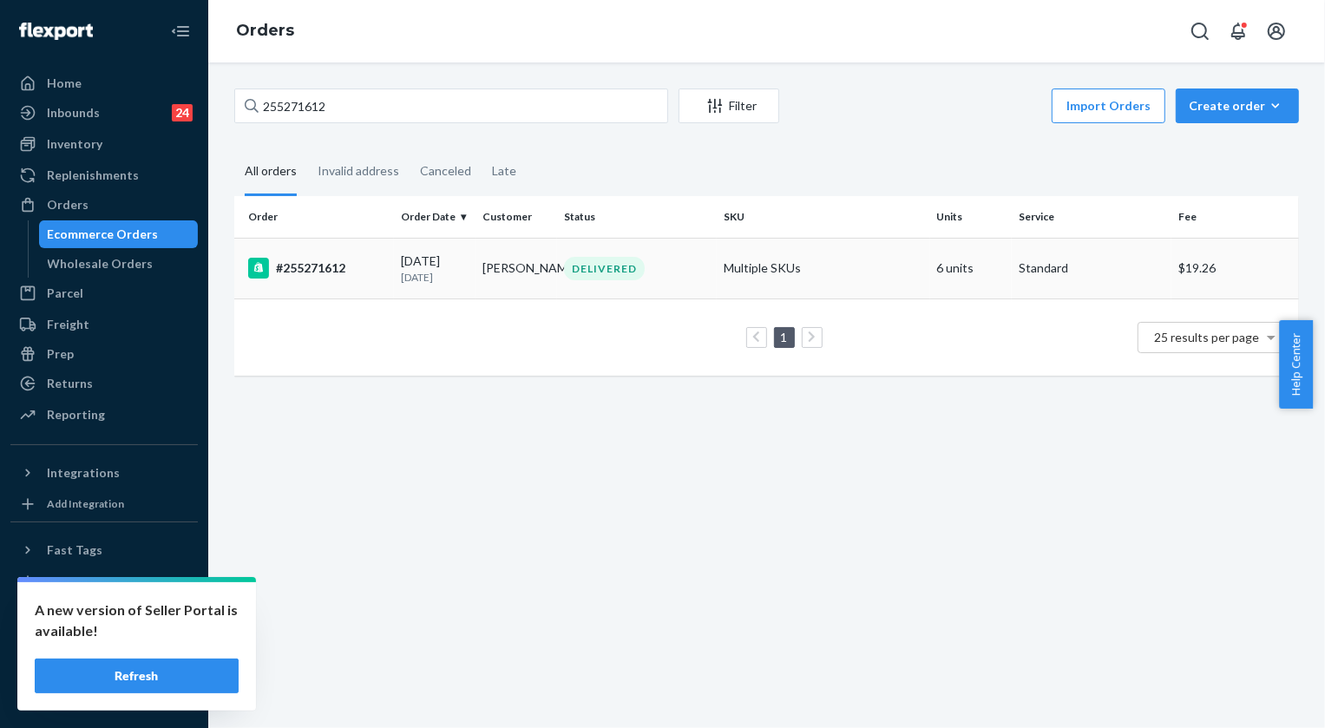
click at [618, 266] on div "DELIVERED" at bounding box center [604, 268] width 81 height 23
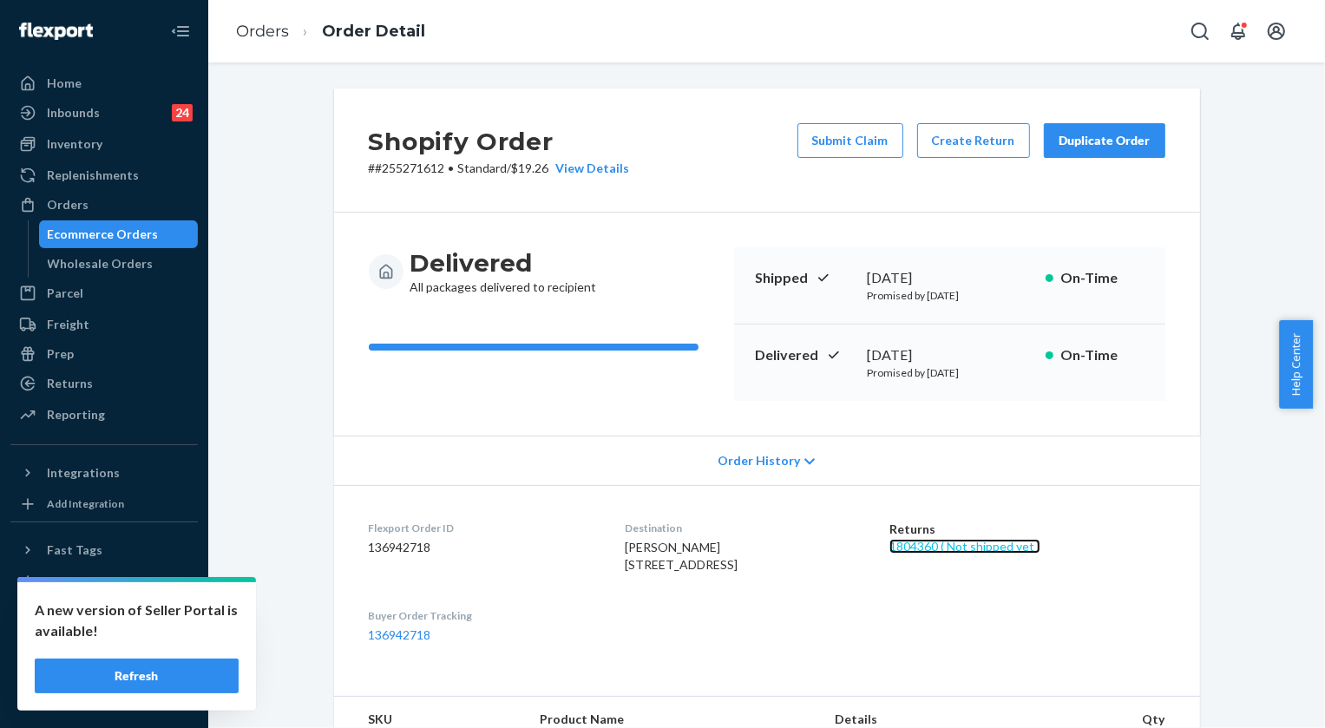
click at [980, 547] on link "1804360 ( Not shipped yet )" at bounding box center [965, 546] width 151 height 15
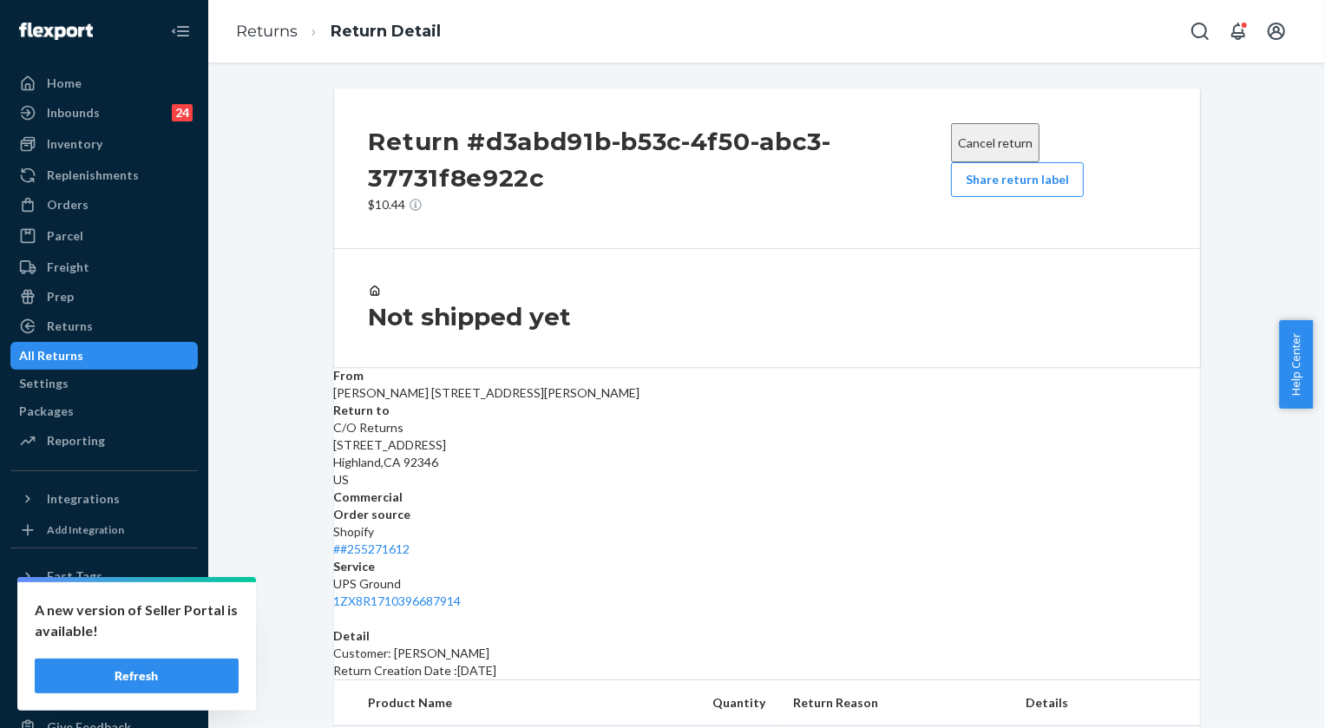
click at [982, 131] on button "Cancel return" at bounding box center [995, 142] width 89 height 39
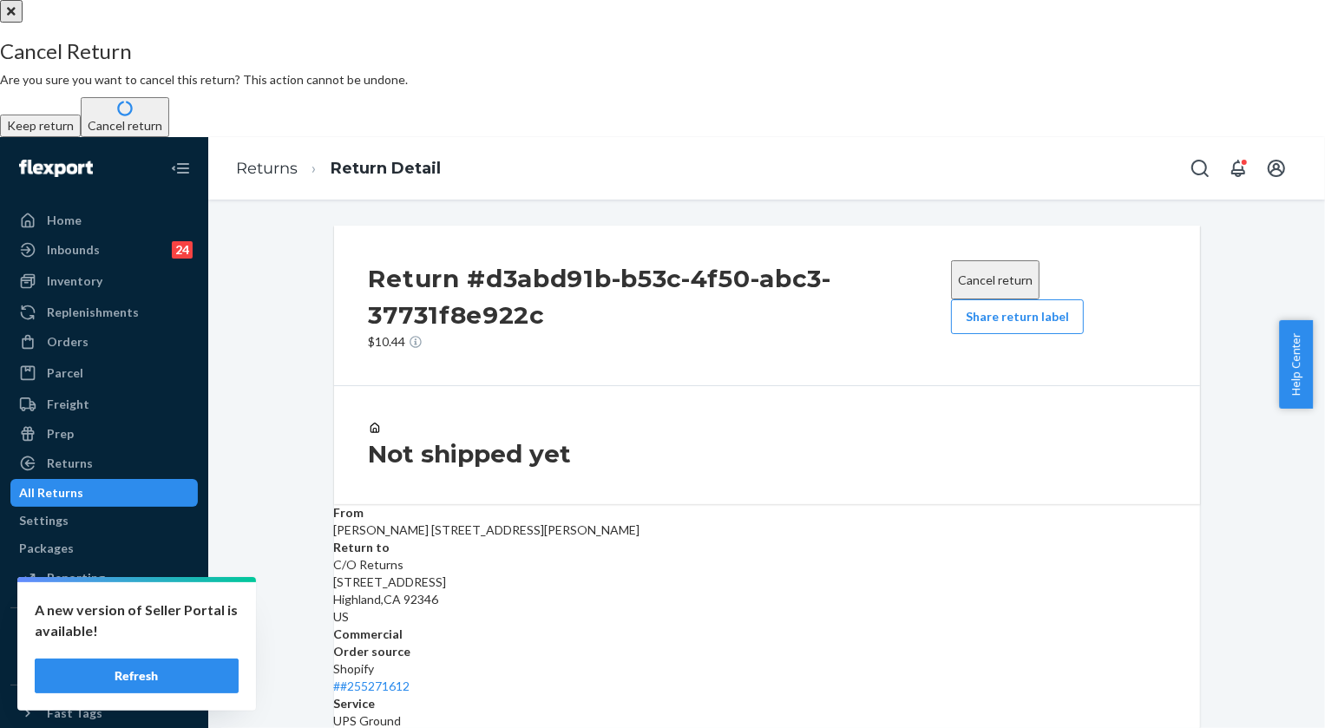
click at [169, 137] on button "Cancel return" at bounding box center [125, 117] width 89 height 40
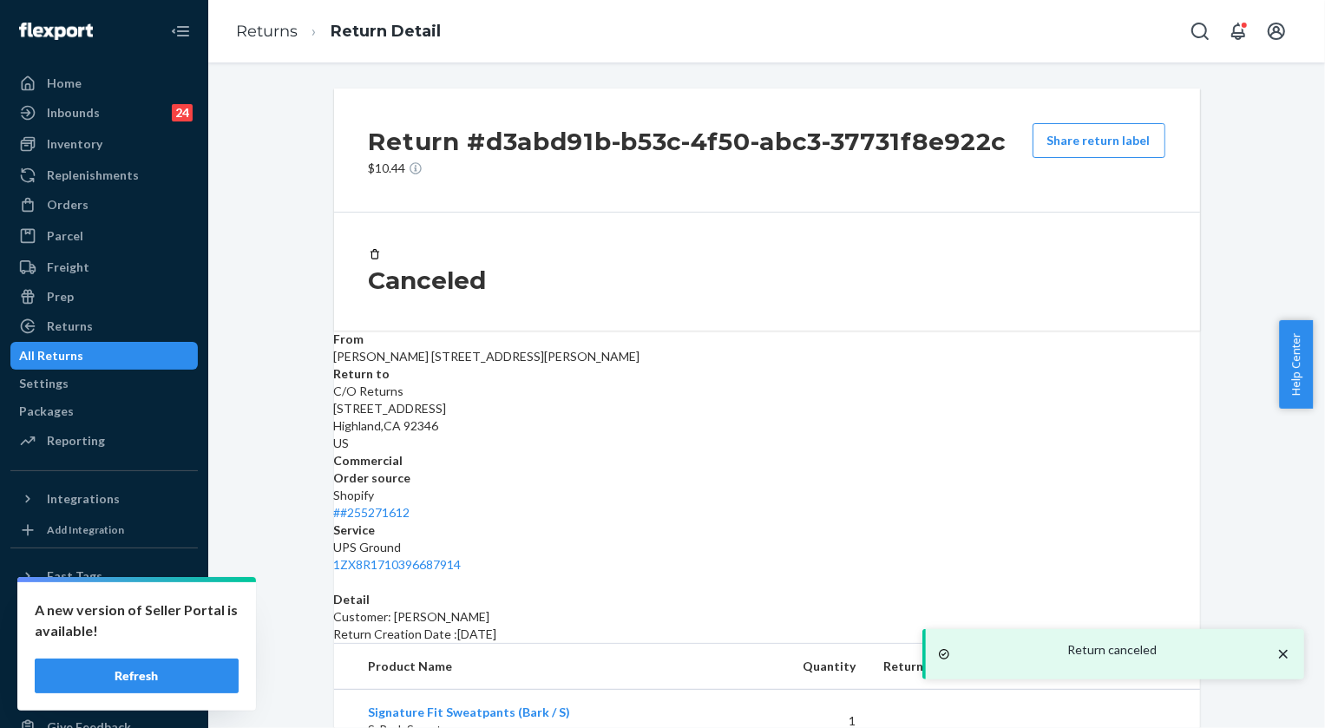
click at [1279, 653] on icon "close toast" at bounding box center [1283, 653] width 9 height 9
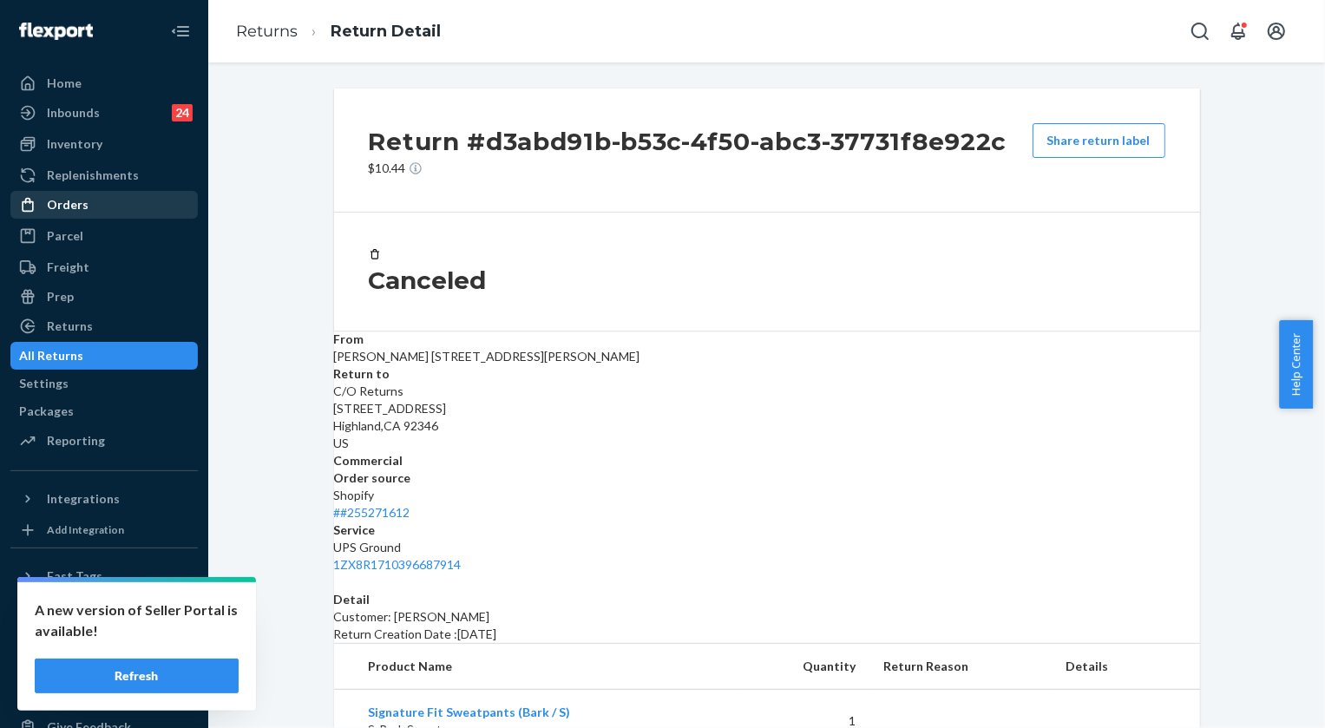
click at [77, 202] on div "Orders" at bounding box center [68, 204] width 42 height 17
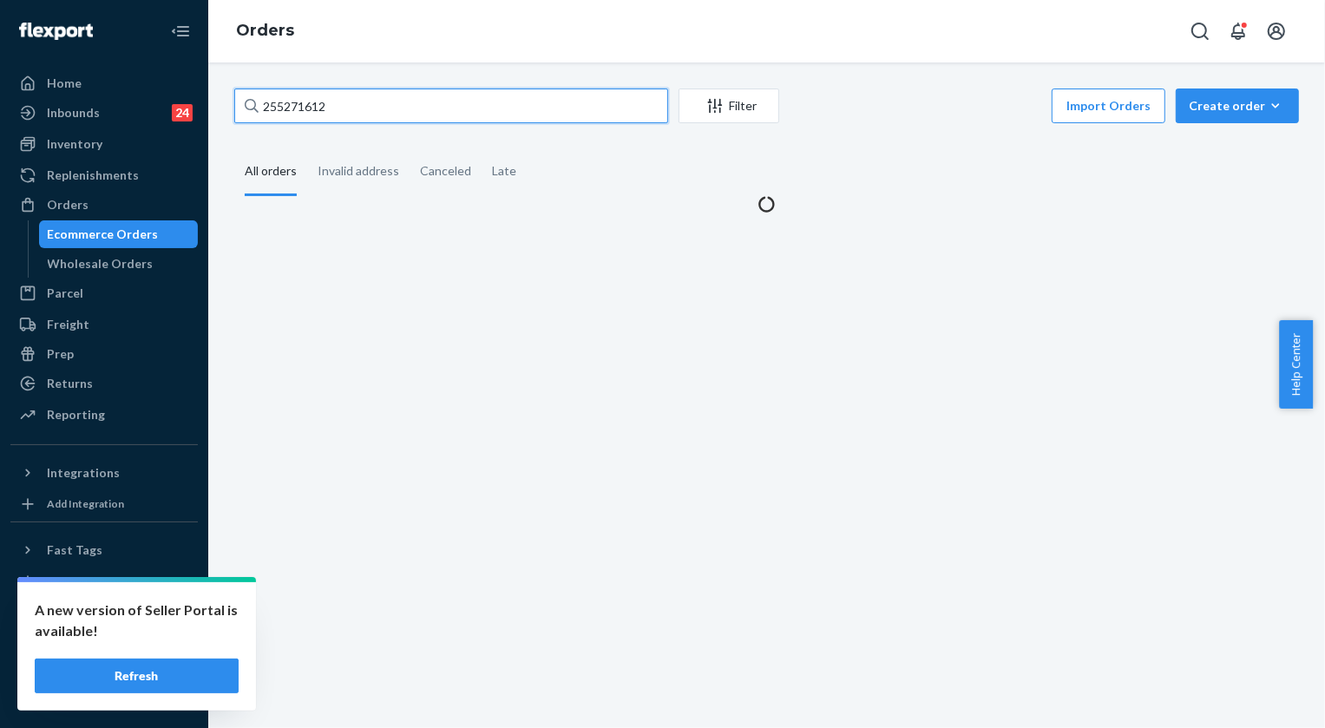
click at [360, 109] on input "255271612" at bounding box center [451, 106] width 434 height 35
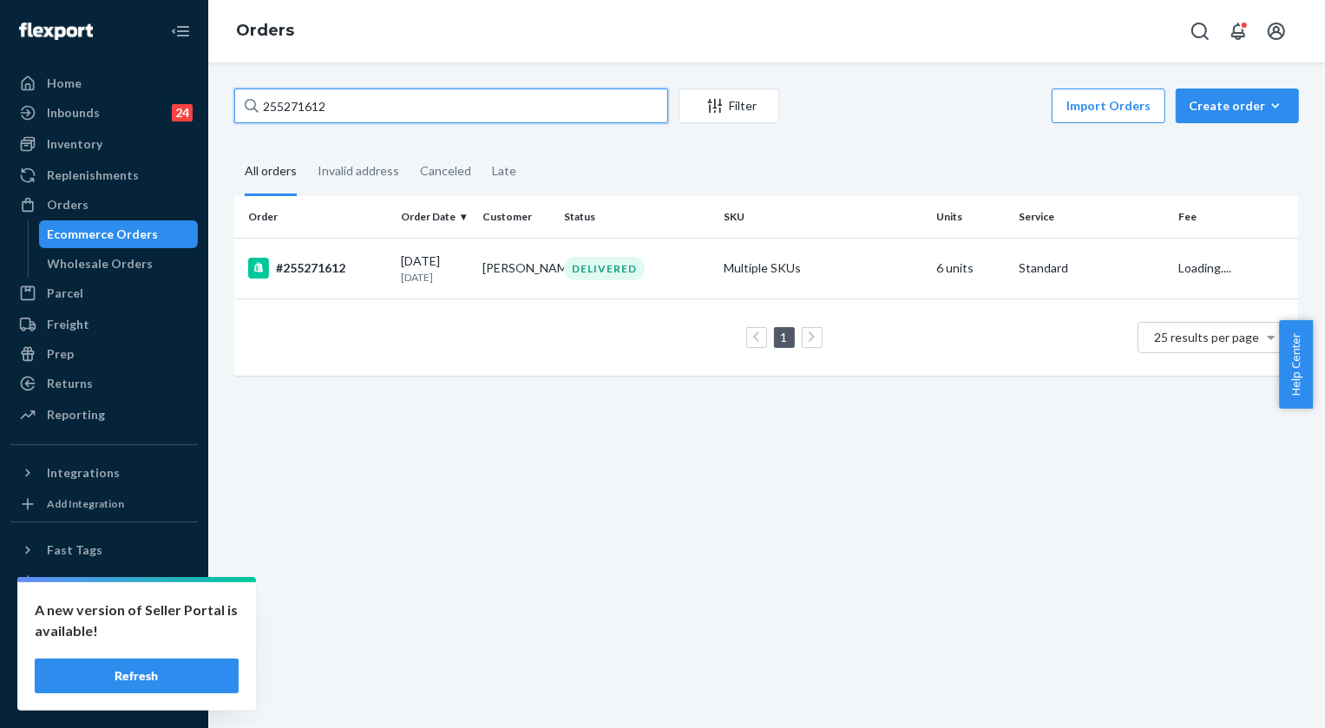
paste input "BJVSOWY3XX"
click at [386, 104] on input "BJVSOWY3XX" at bounding box center [451, 106] width 434 height 35
paste input "254676282"
type input "254676282"
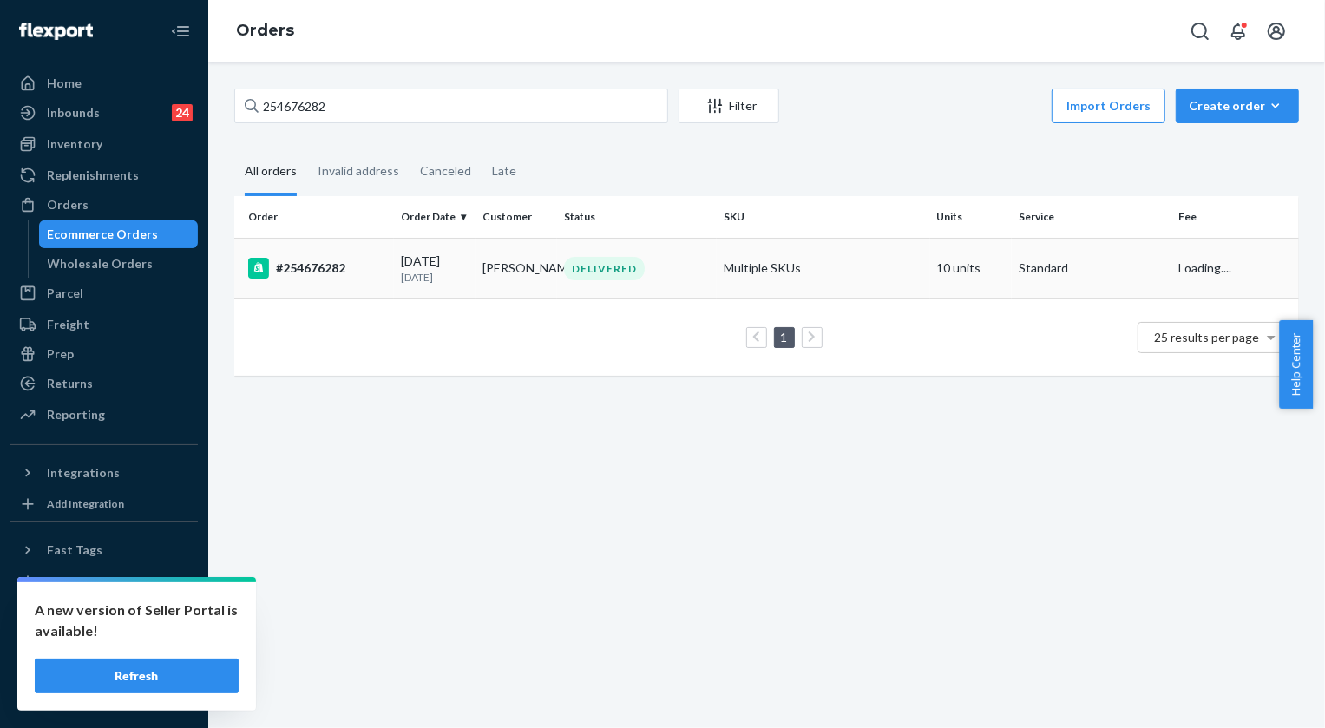
click at [596, 269] on div "DELIVERED" at bounding box center [604, 268] width 81 height 23
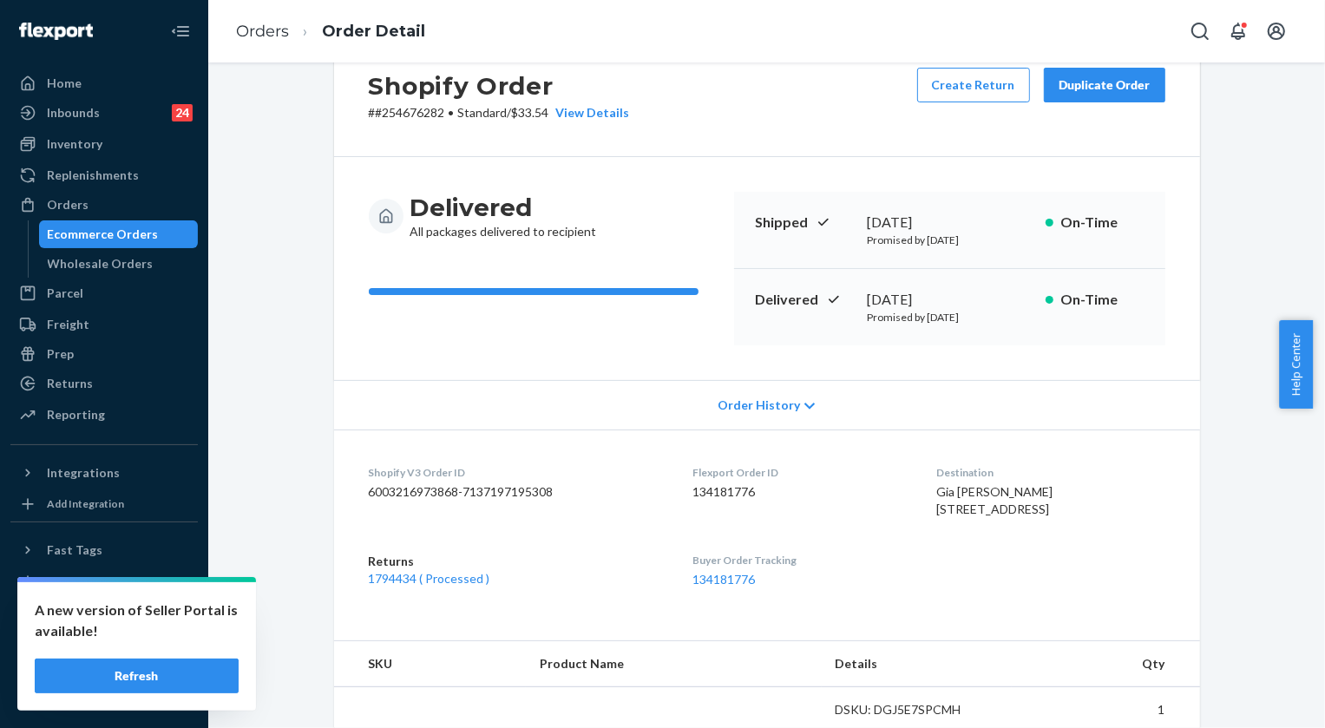
scroll to position [236, 0]
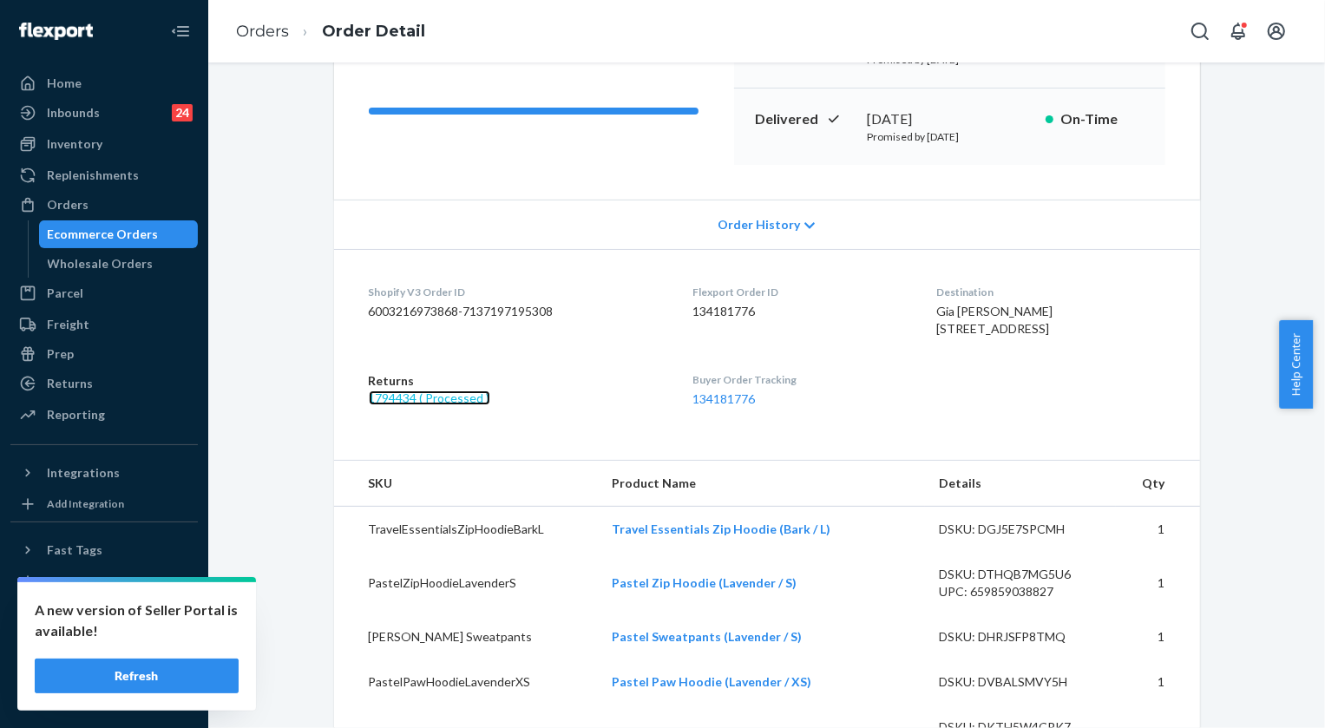
click at [384, 405] on link "1794434 ( Processed )" at bounding box center [430, 398] width 122 height 15
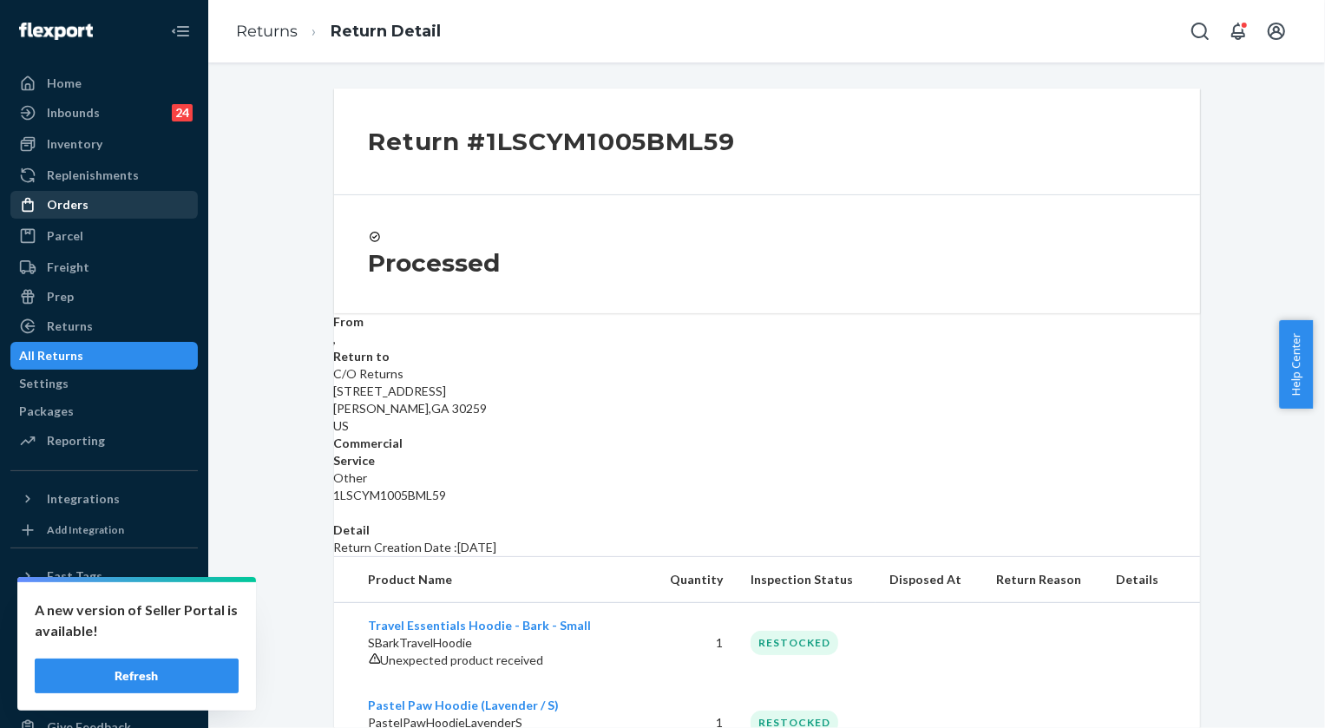
click at [82, 202] on div "Orders" at bounding box center [68, 204] width 42 height 17
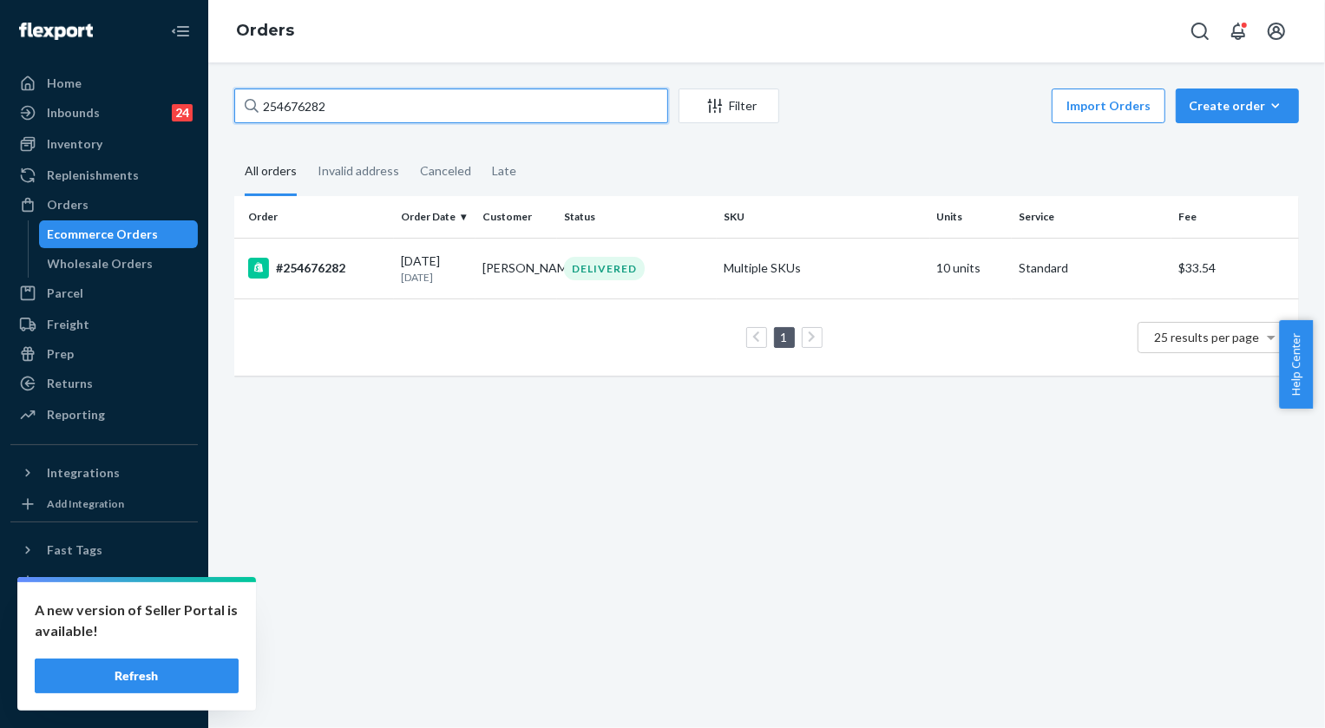
click at [376, 115] on input "254676282" at bounding box center [451, 106] width 434 height 35
click at [376, 114] on input "254676282" at bounding box center [451, 106] width 434 height 35
paste input "518835"
type input "255188352"
click at [632, 270] on div "DELIVERED" at bounding box center [604, 268] width 81 height 23
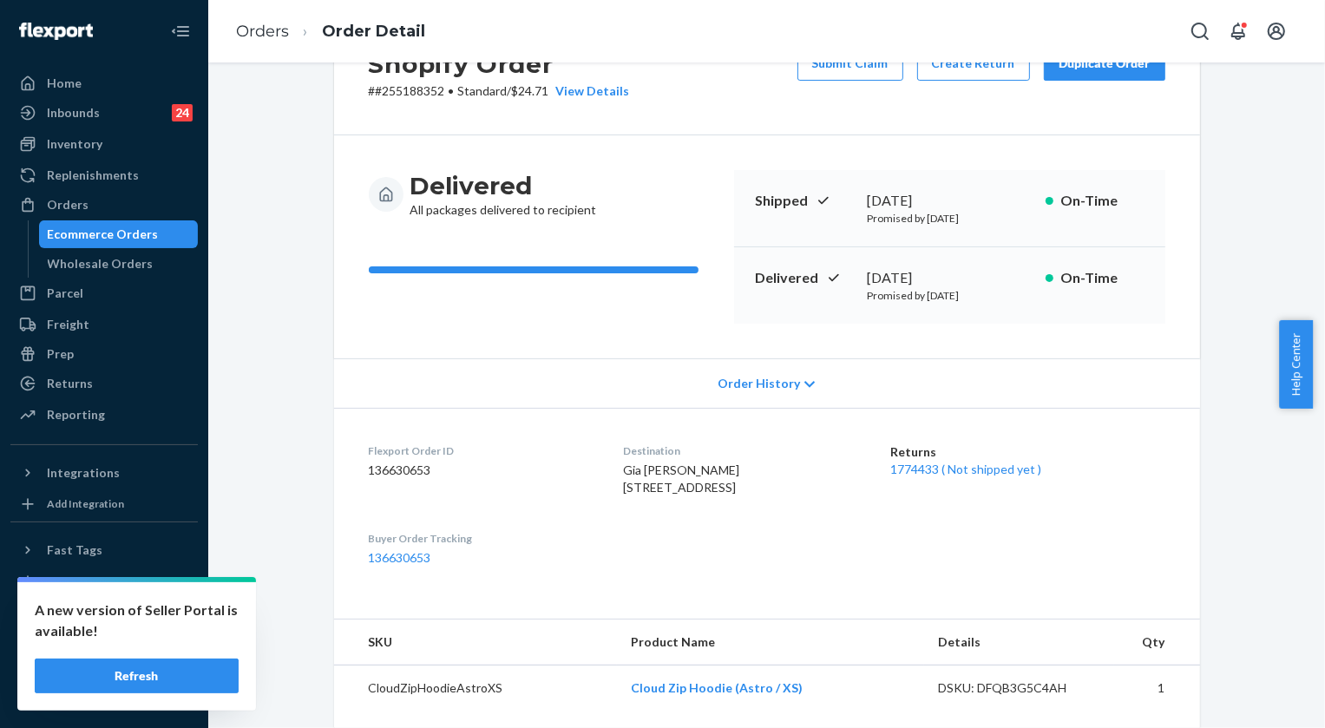
scroll to position [157, 0]
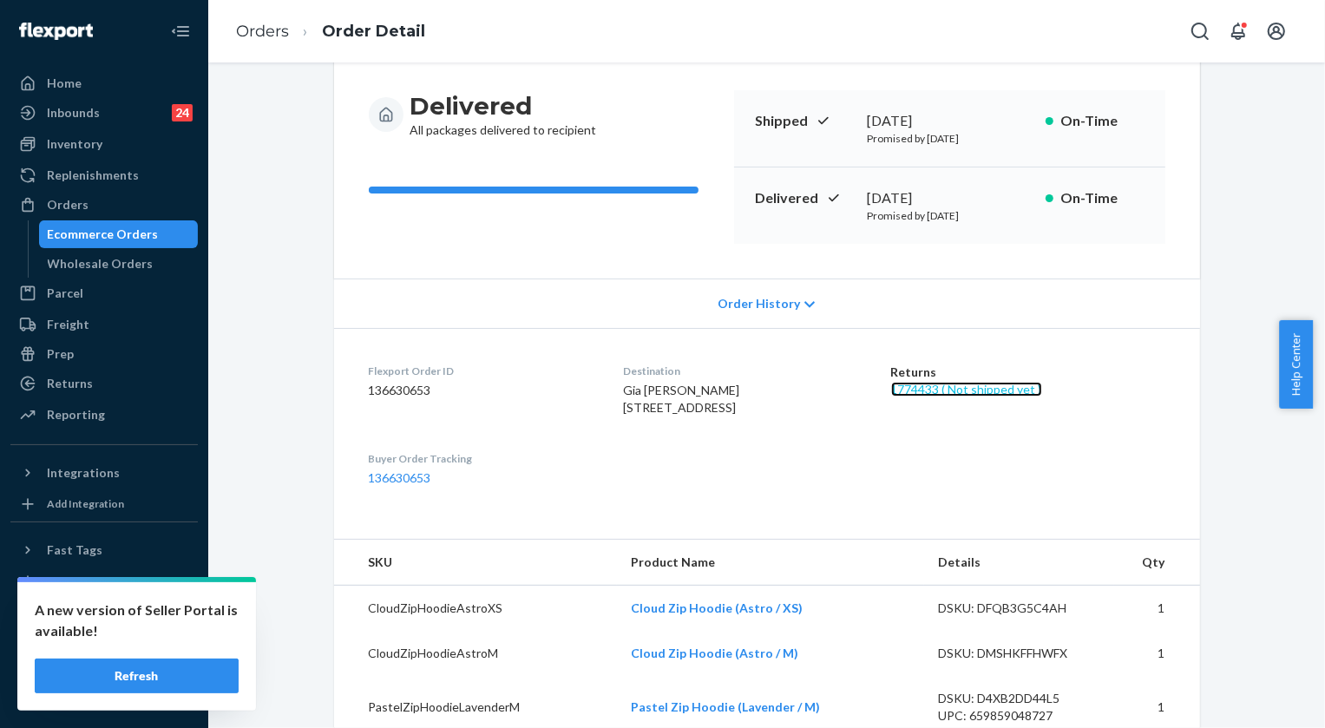
click at [947, 391] on link "1774433 ( Not shipped yet )" at bounding box center [966, 389] width 151 height 15
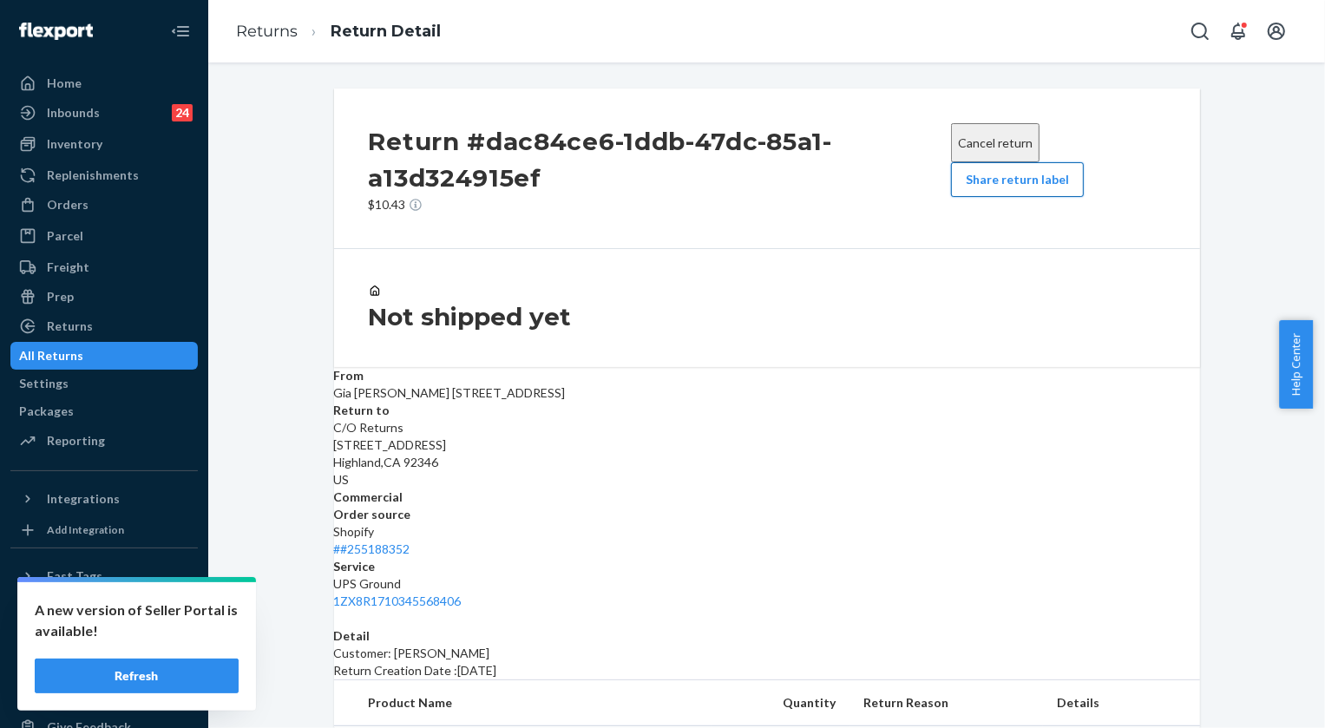
click at [1022, 182] on button "Share return label" at bounding box center [1017, 179] width 133 height 35
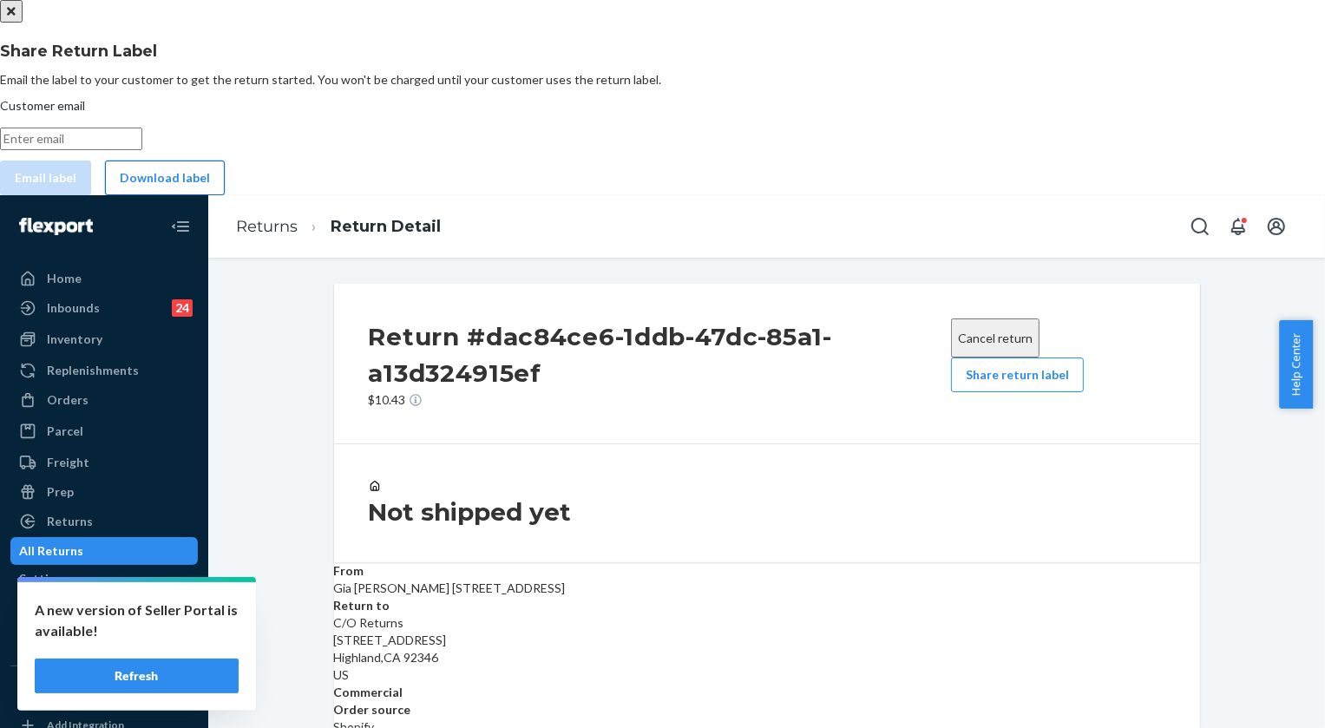
click at [225, 195] on button "Download label" at bounding box center [165, 178] width 120 height 35
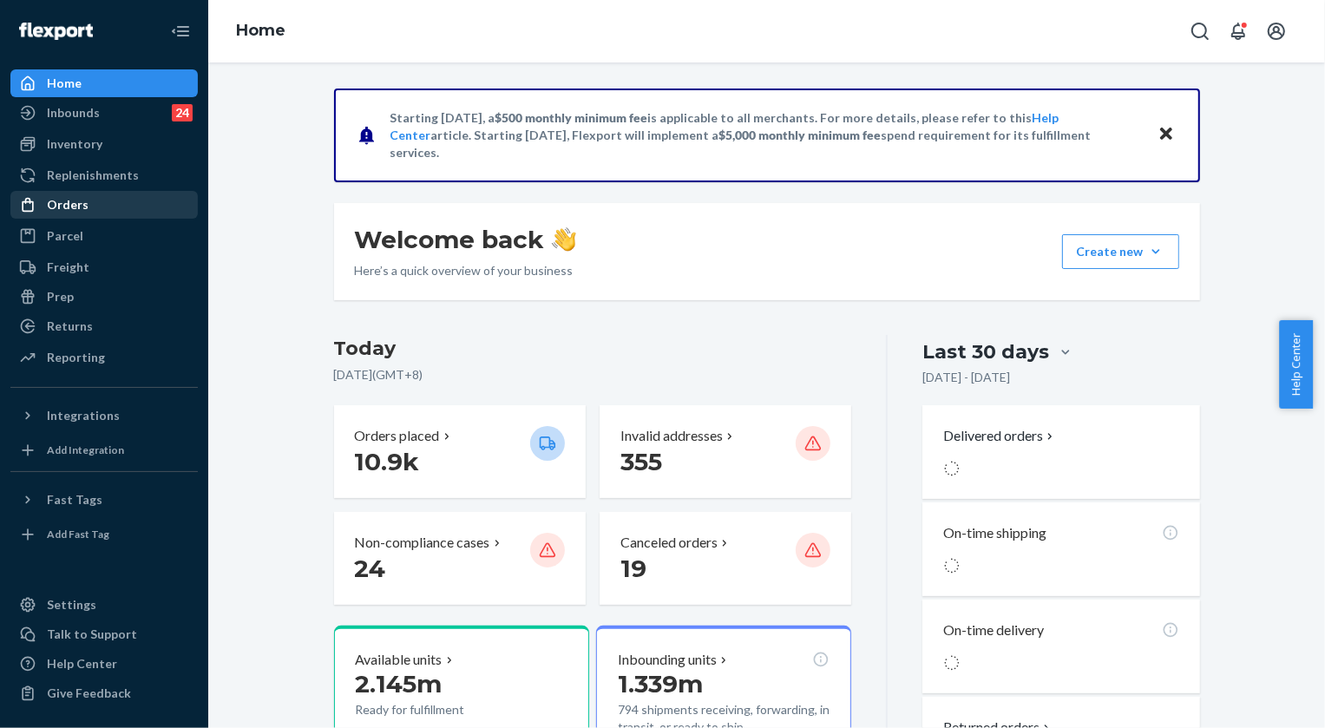
click at [53, 202] on div "Orders" at bounding box center [68, 204] width 42 height 17
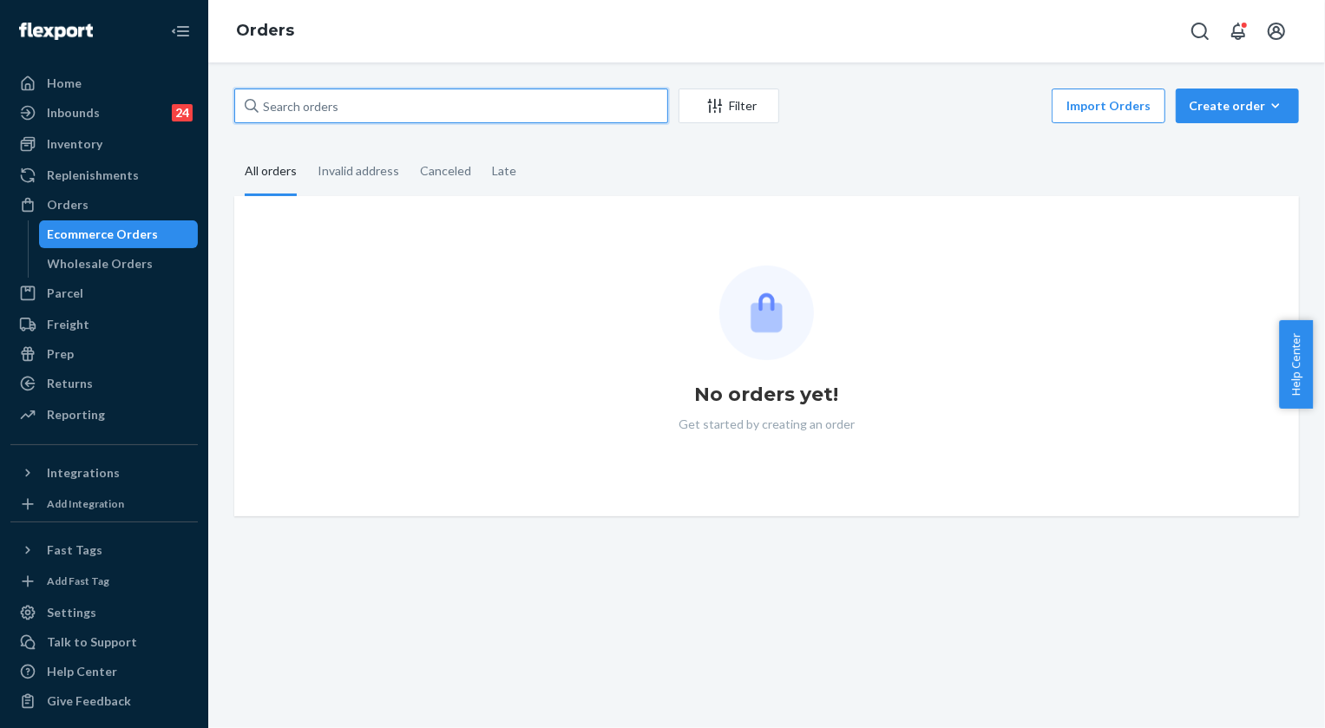
click at [327, 109] on input "text" at bounding box center [451, 106] width 434 height 35
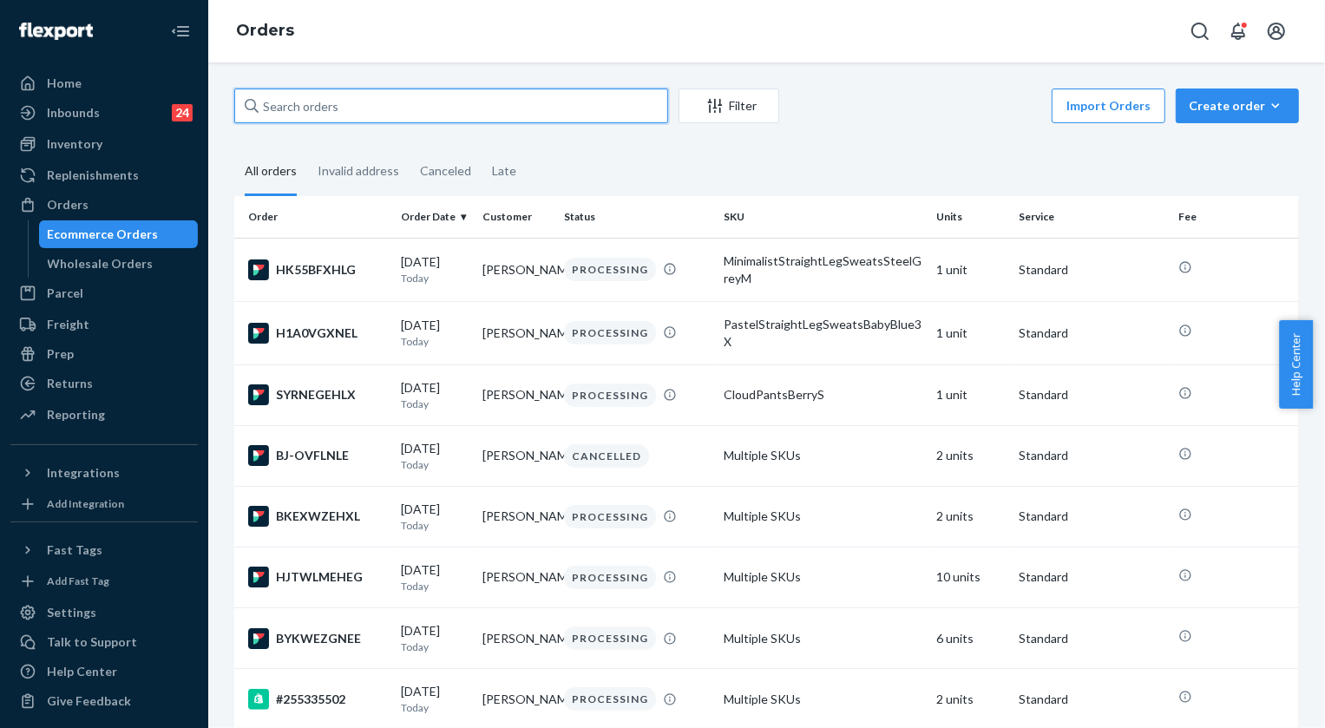
paste input "255077095"
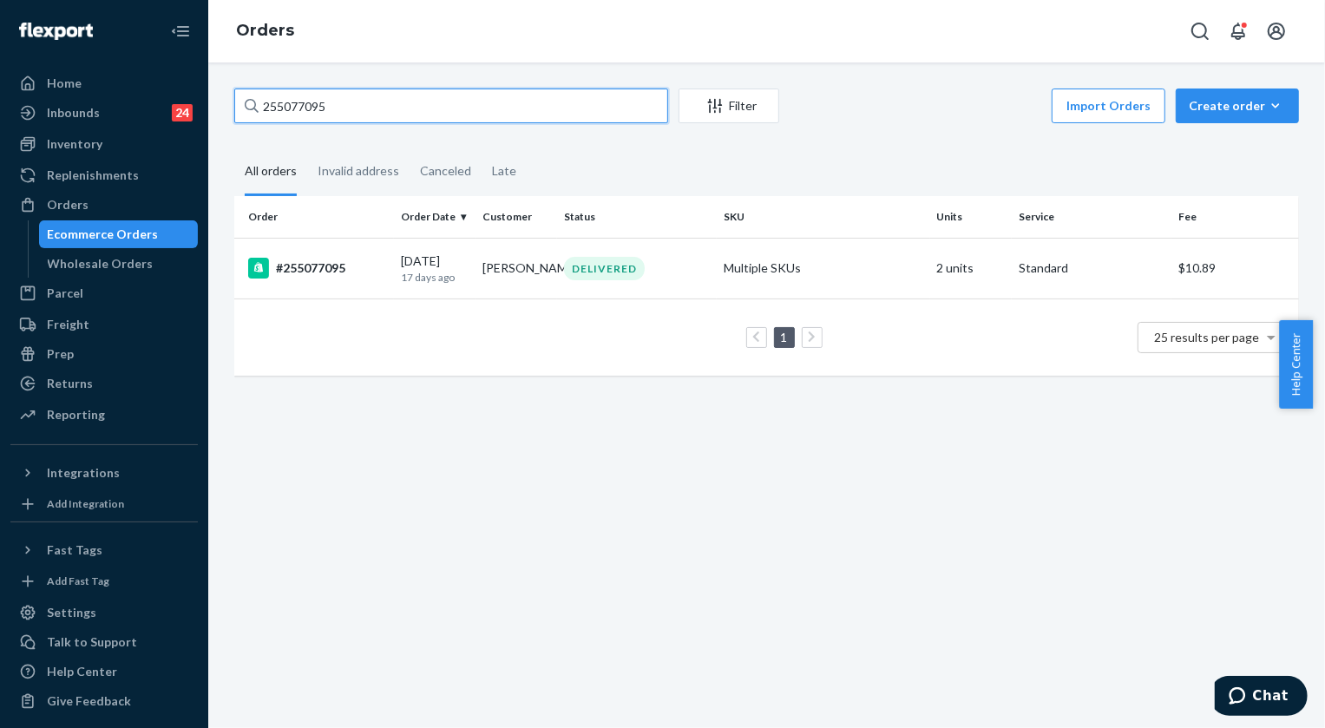
click at [338, 118] on input "255077095" at bounding box center [451, 106] width 434 height 35
paste input "98016"
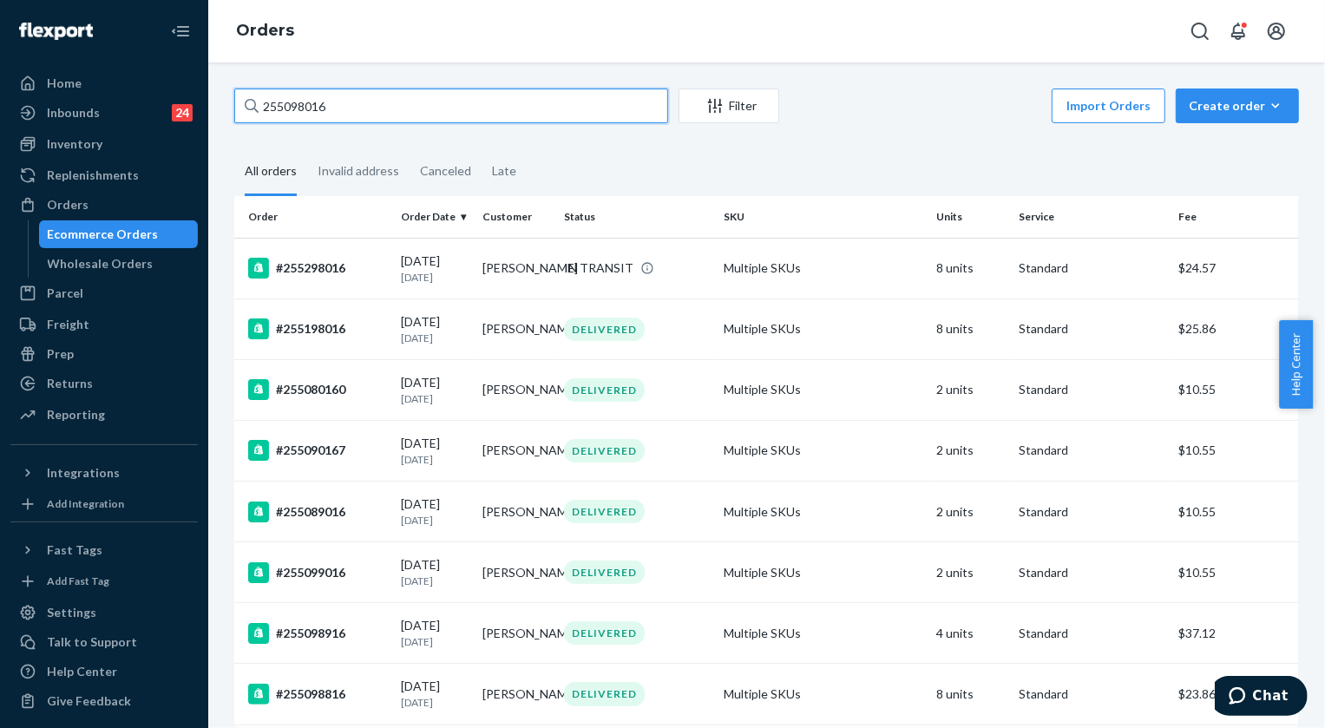
click at [335, 110] on input "255098016" at bounding box center [451, 106] width 434 height 35
click at [334, 109] on input "255098016" at bounding box center [451, 106] width 434 height 35
paste input "273383"
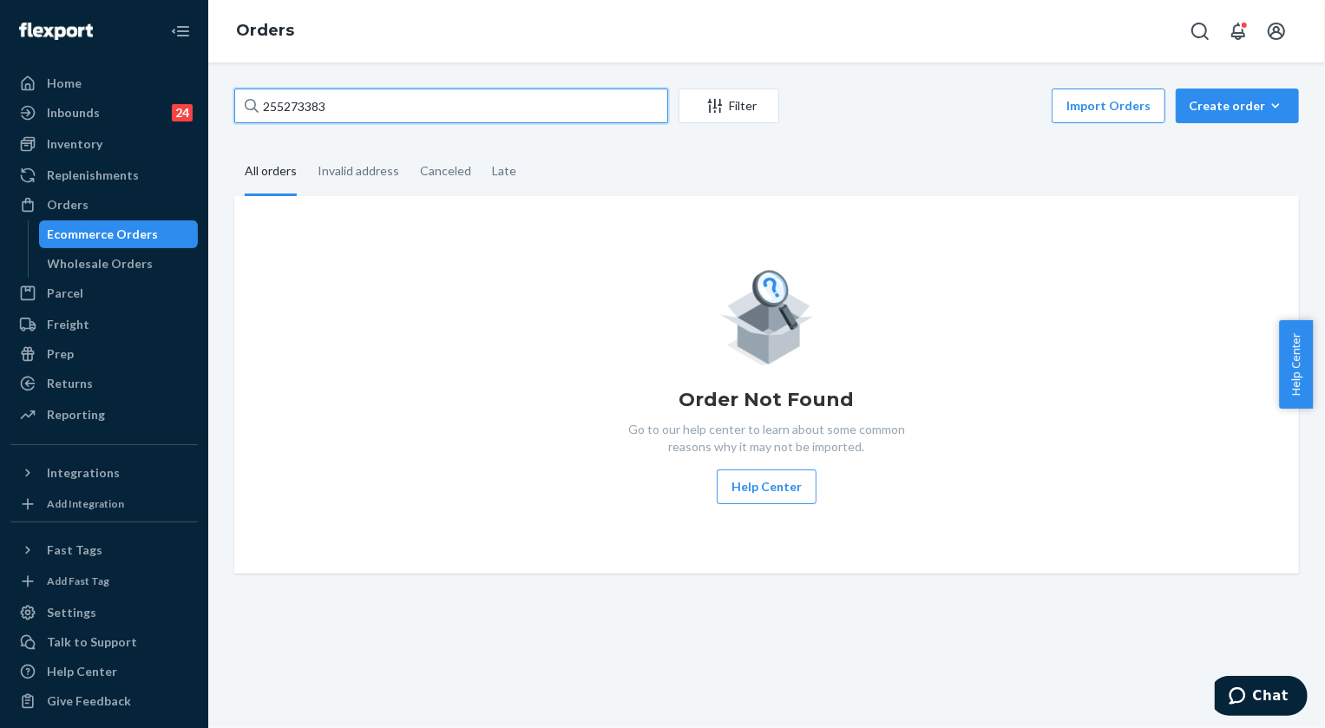
click at [348, 103] on input "255273383" at bounding box center [451, 106] width 434 height 35
paste input "4419889"
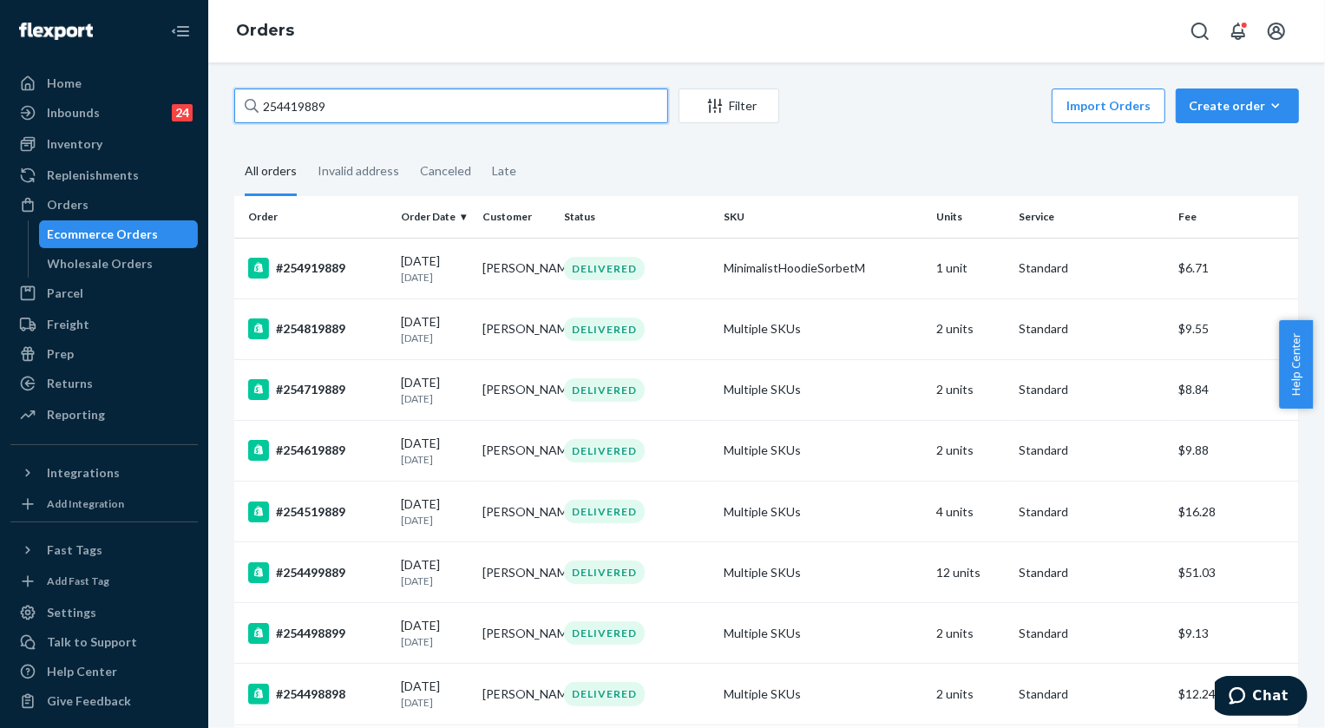
click at [372, 103] on input "254419889" at bounding box center [451, 106] width 434 height 35
paste input "848383"
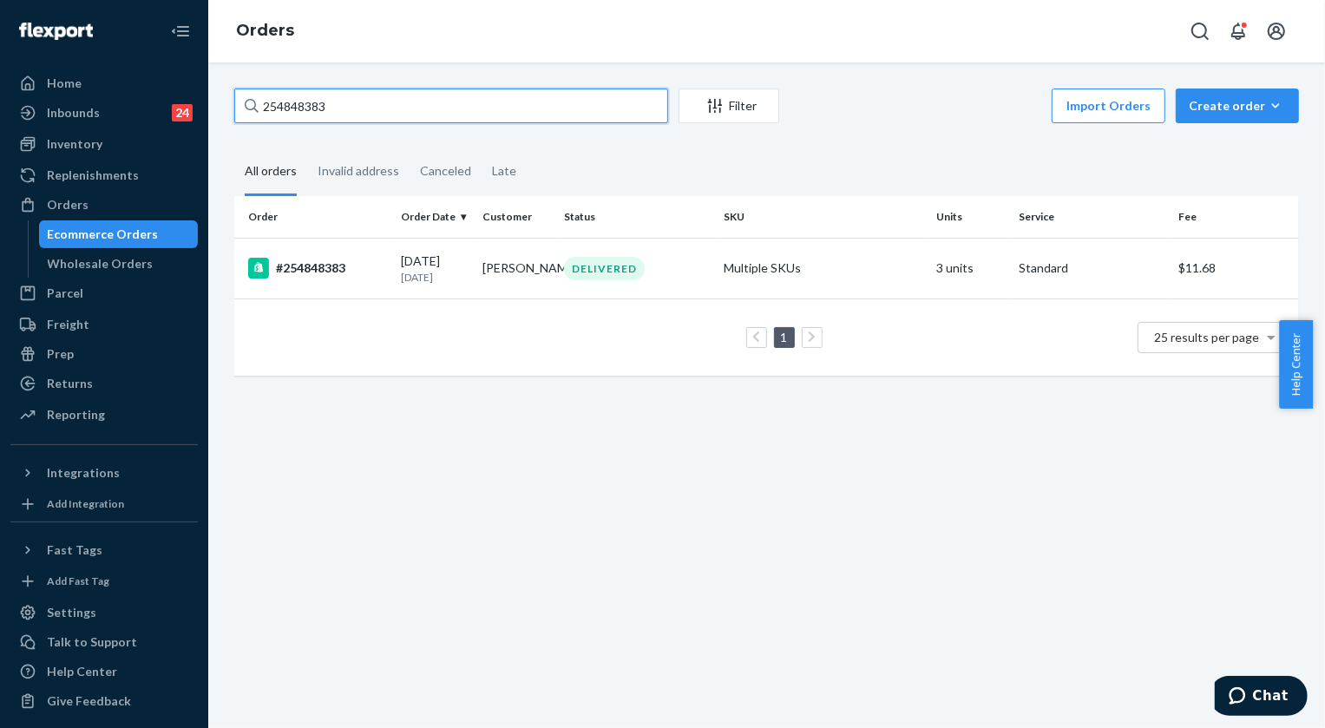
click at [350, 101] on input "254848383" at bounding box center [451, 106] width 434 height 35
paste input "5335126"
type input "255335126"
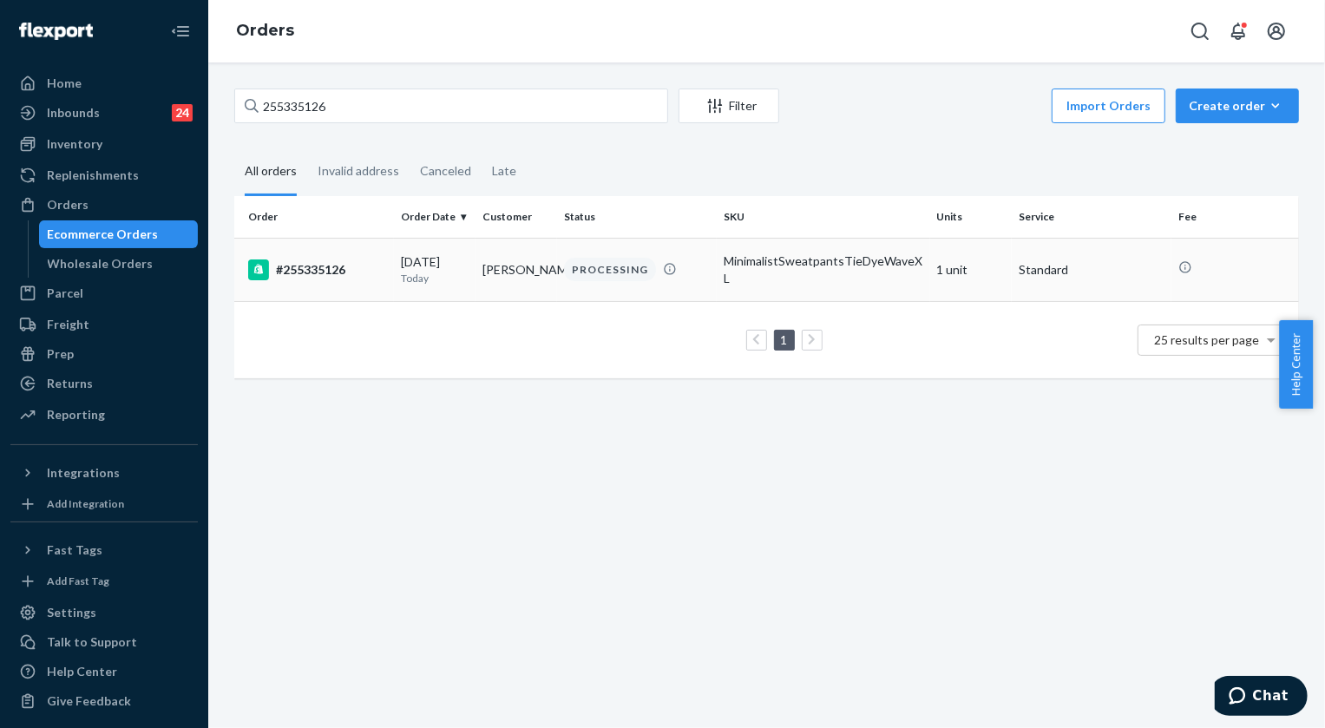
click at [581, 265] on div "PROCESSING" at bounding box center [610, 269] width 92 height 23
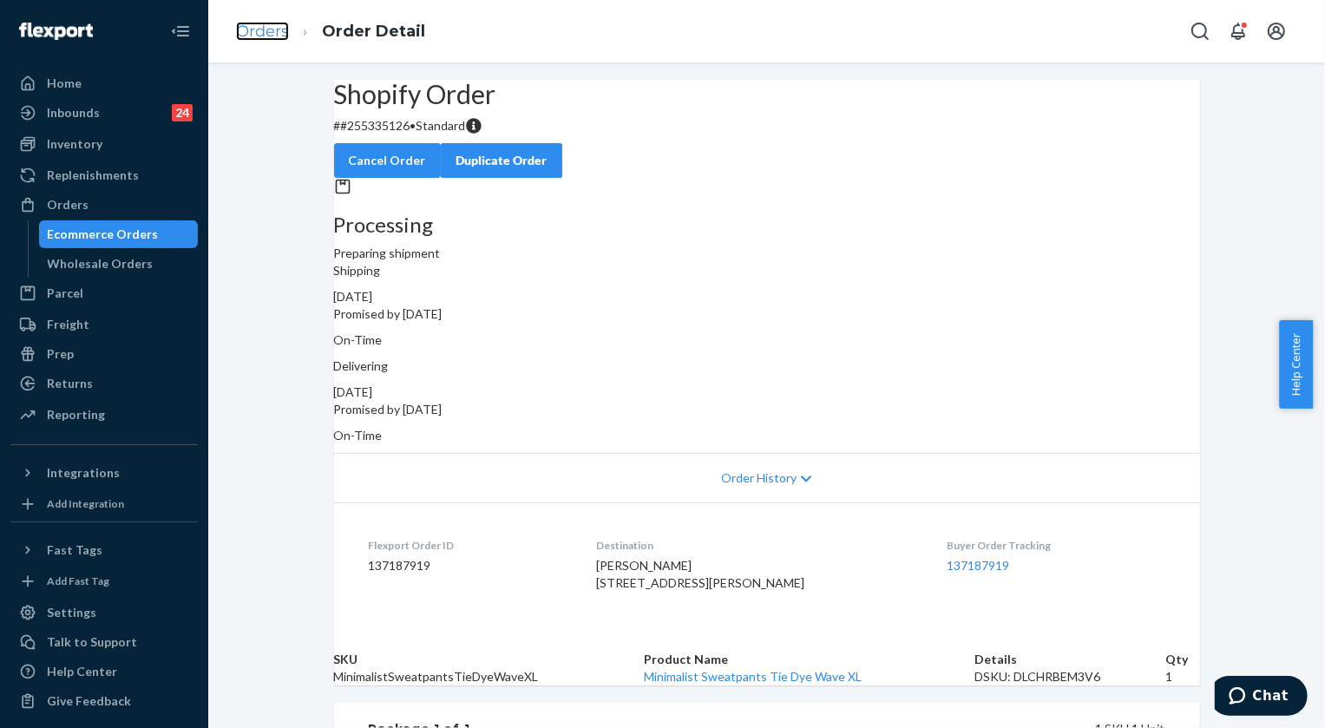
click at [265, 35] on link "Orders" at bounding box center [262, 31] width 53 height 19
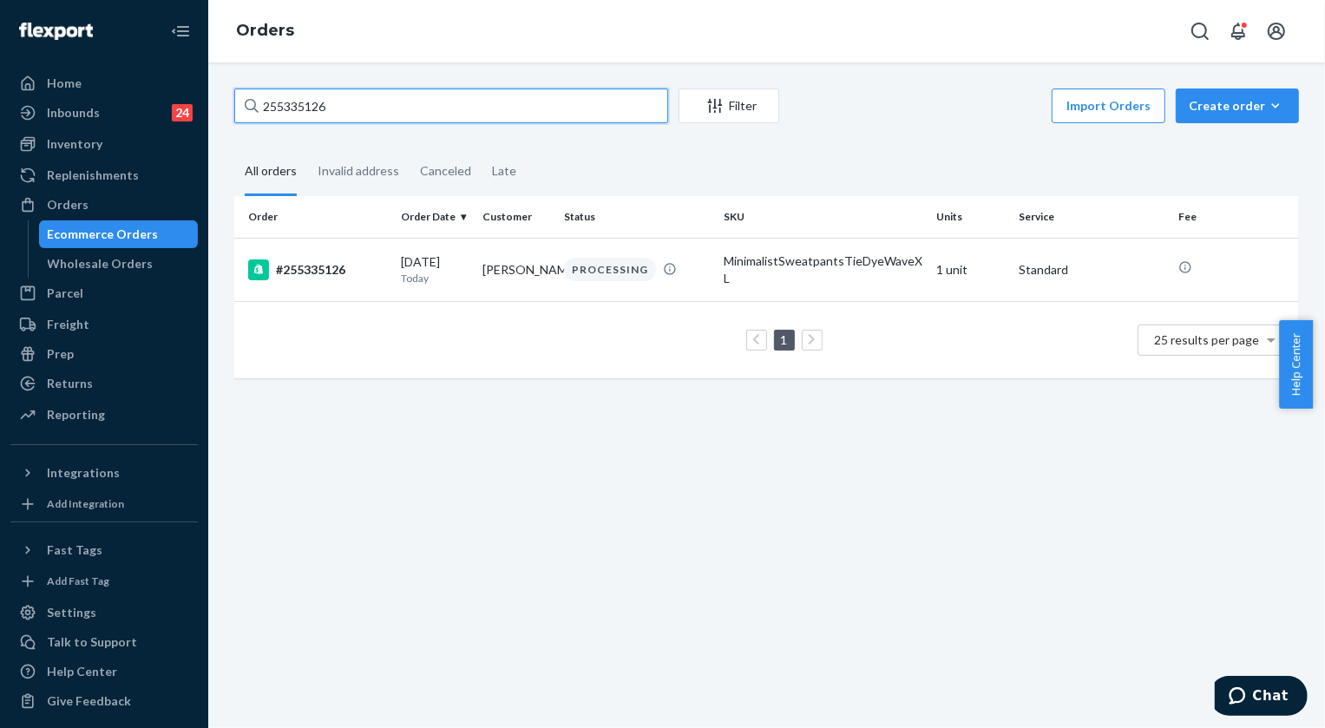
click at [341, 107] on input "255335126" at bounding box center [451, 106] width 434 height 35
paste input "4993004"
type input "254993004"
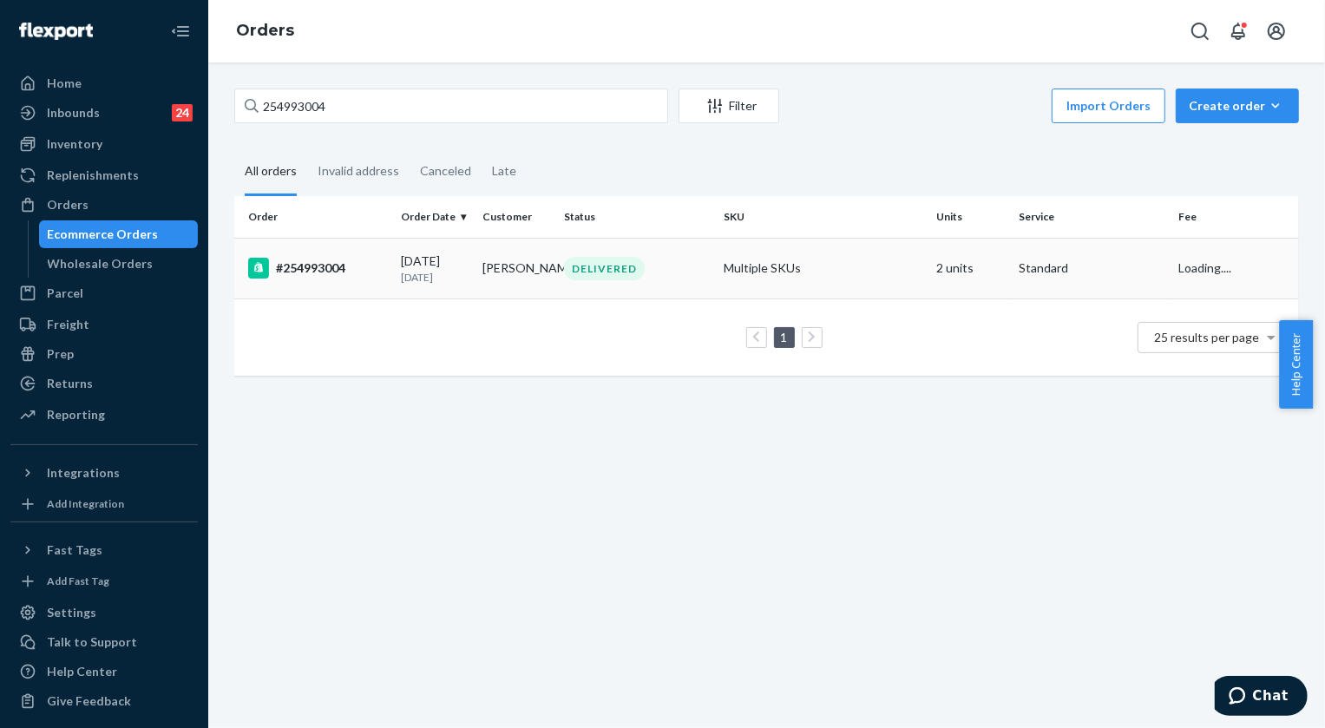
click at [597, 279] on div "DELIVERED" at bounding box center [604, 268] width 81 height 23
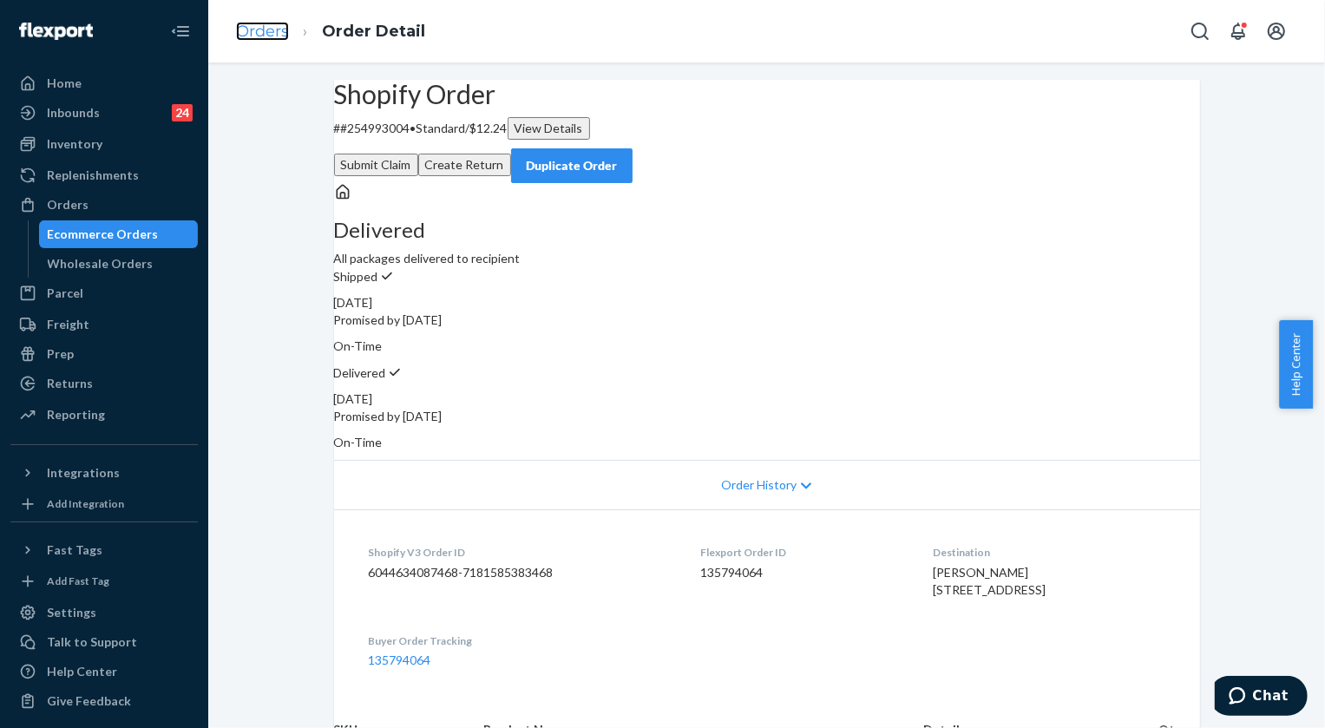
click at [269, 37] on link "Orders" at bounding box center [262, 31] width 53 height 19
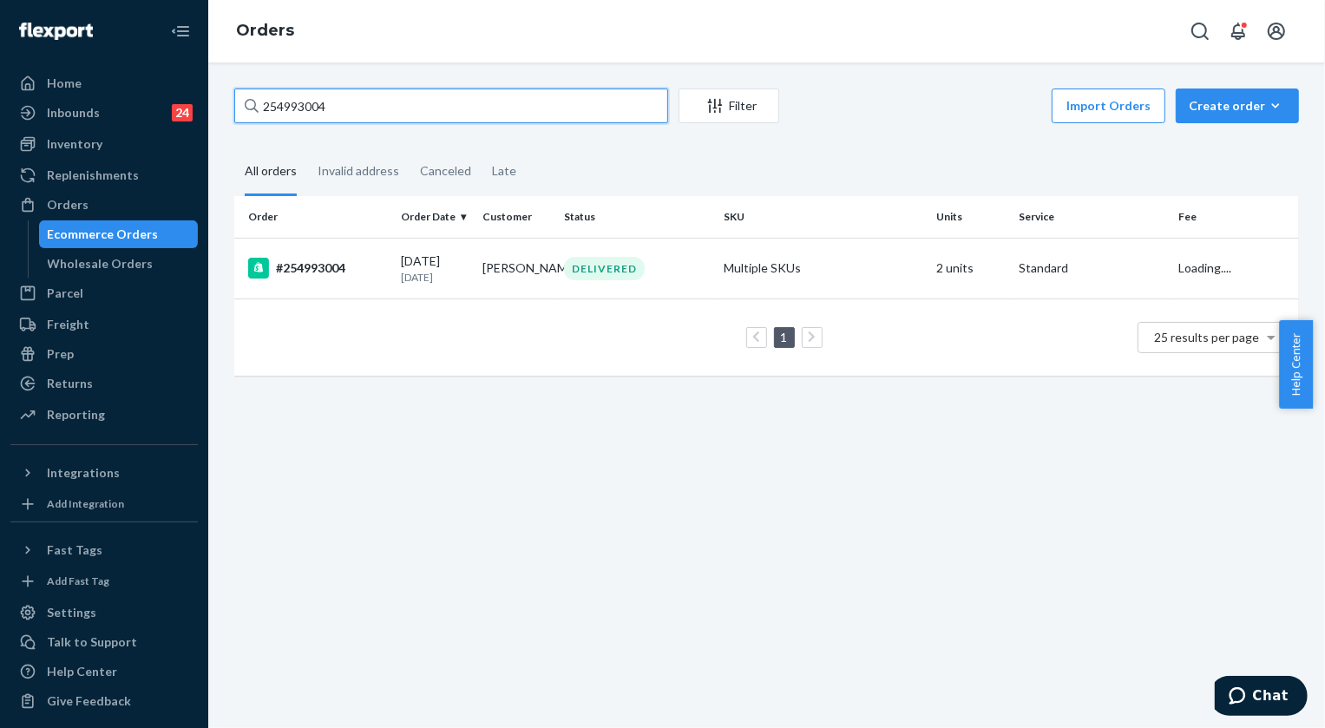
click at [347, 107] on input "254993004" at bounding box center [451, 106] width 434 height 35
paste input "5205280"
type input "255205280"
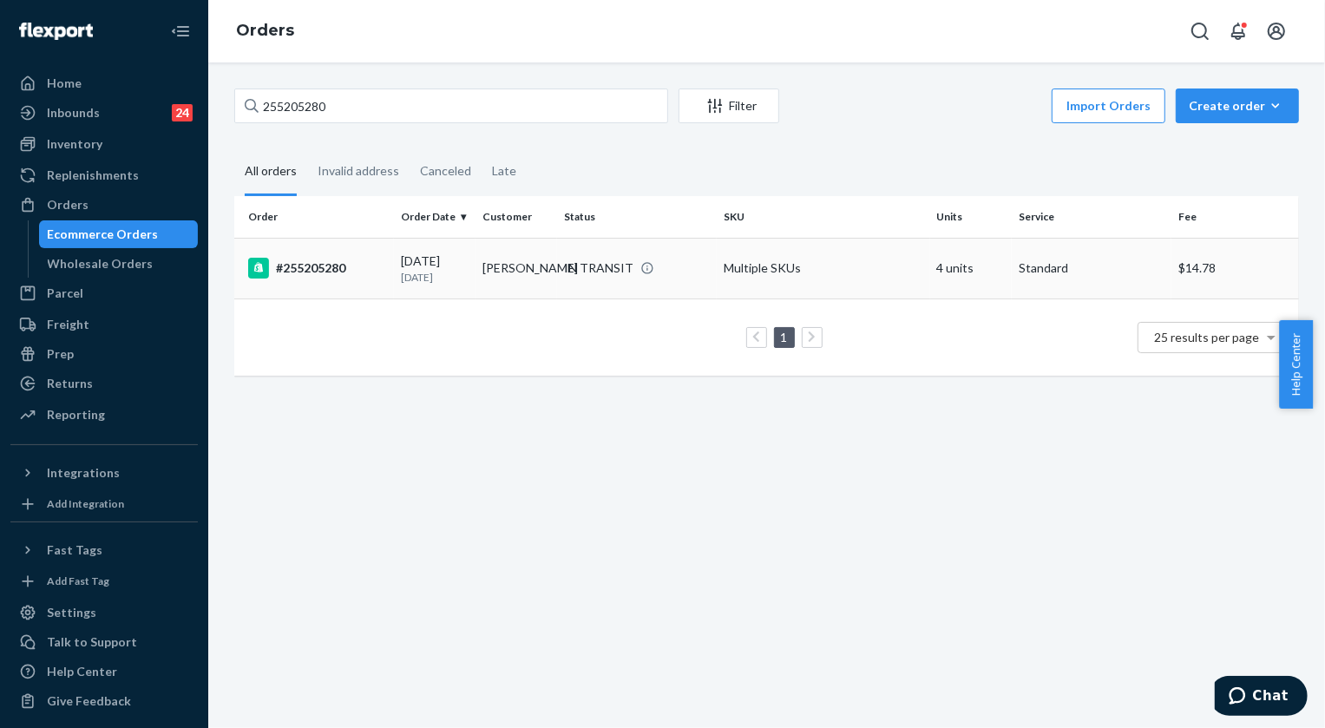
click at [589, 259] on td "IN TRANSIT" at bounding box center [637, 268] width 160 height 61
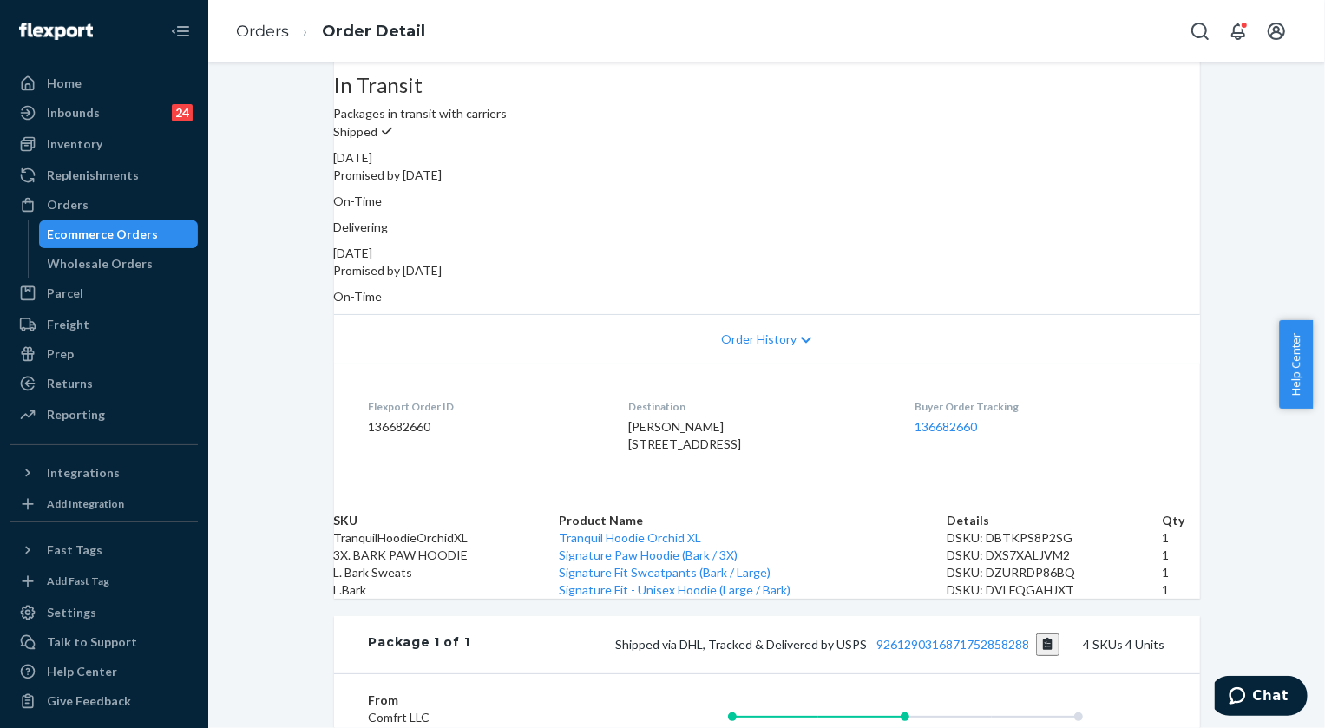
scroll to position [157, 0]
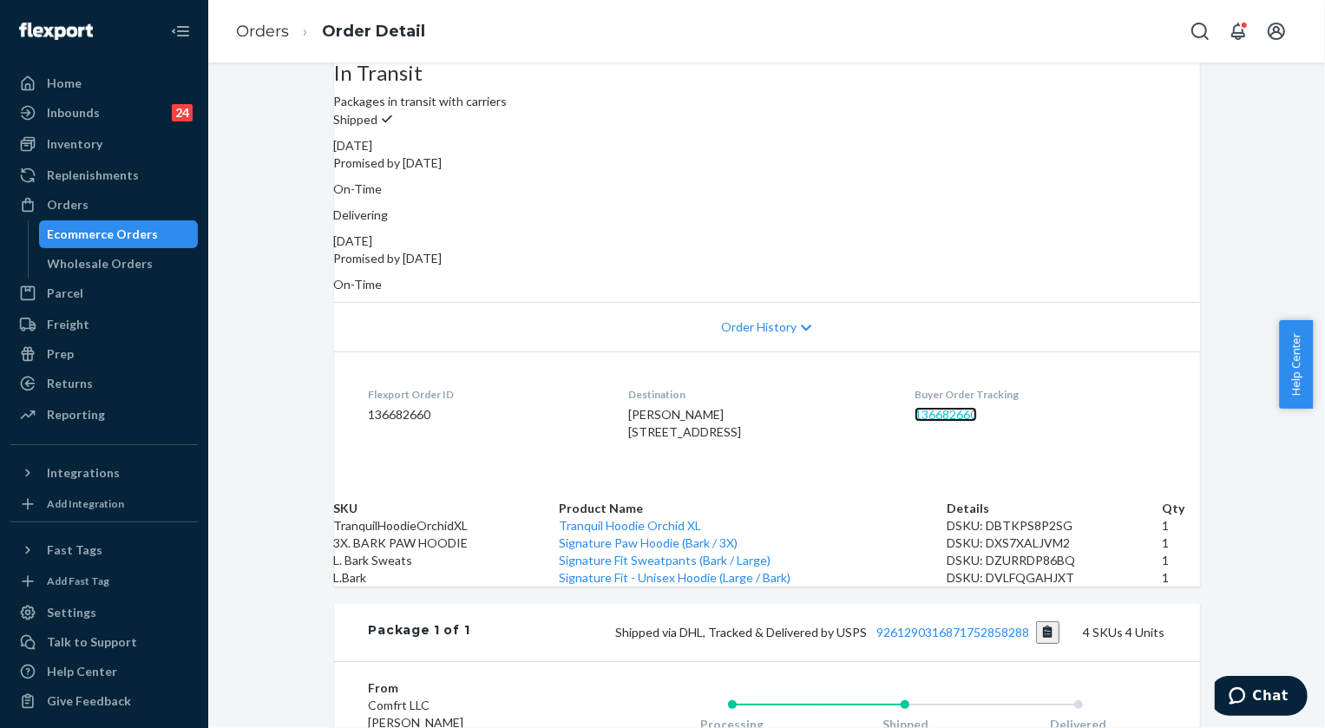
click at [963, 407] on link "136682660" at bounding box center [946, 414] width 62 height 15
click at [256, 25] on link "Orders" at bounding box center [262, 31] width 53 height 19
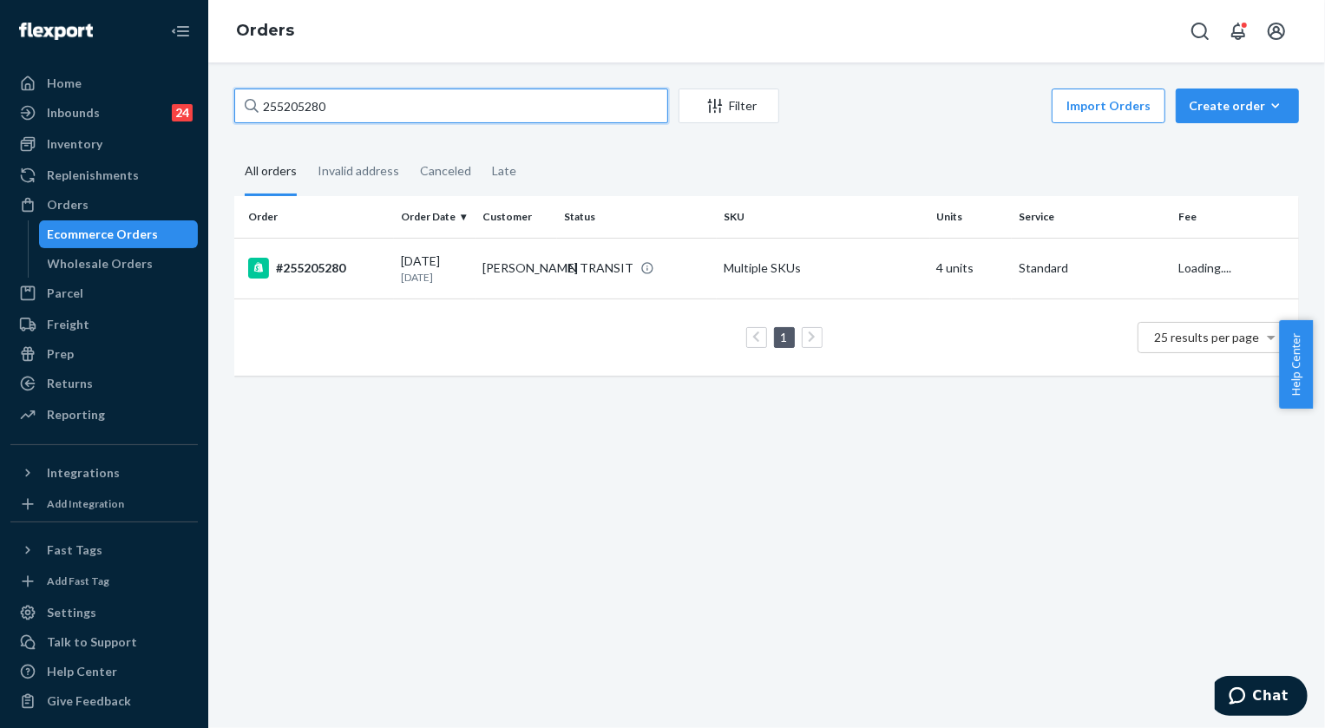
click at [332, 114] on input "255205280" at bounding box center [451, 106] width 434 height 35
click at [333, 114] on input "255205280" at bounding box center [451, 106] width 434 height 35
paste input "4988196"
type input "254988196"
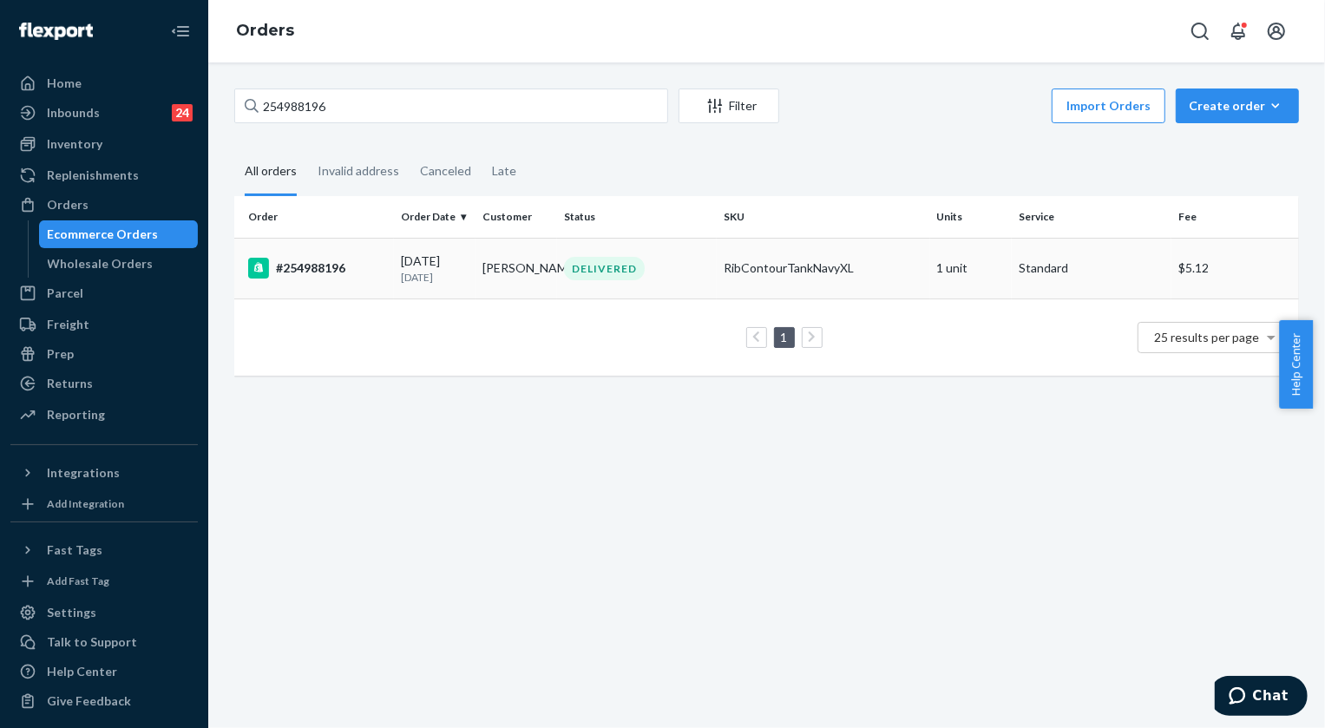
click at [631, 266] on div "DELIVERED" at bounding box center [604, 268] width 81 height 23
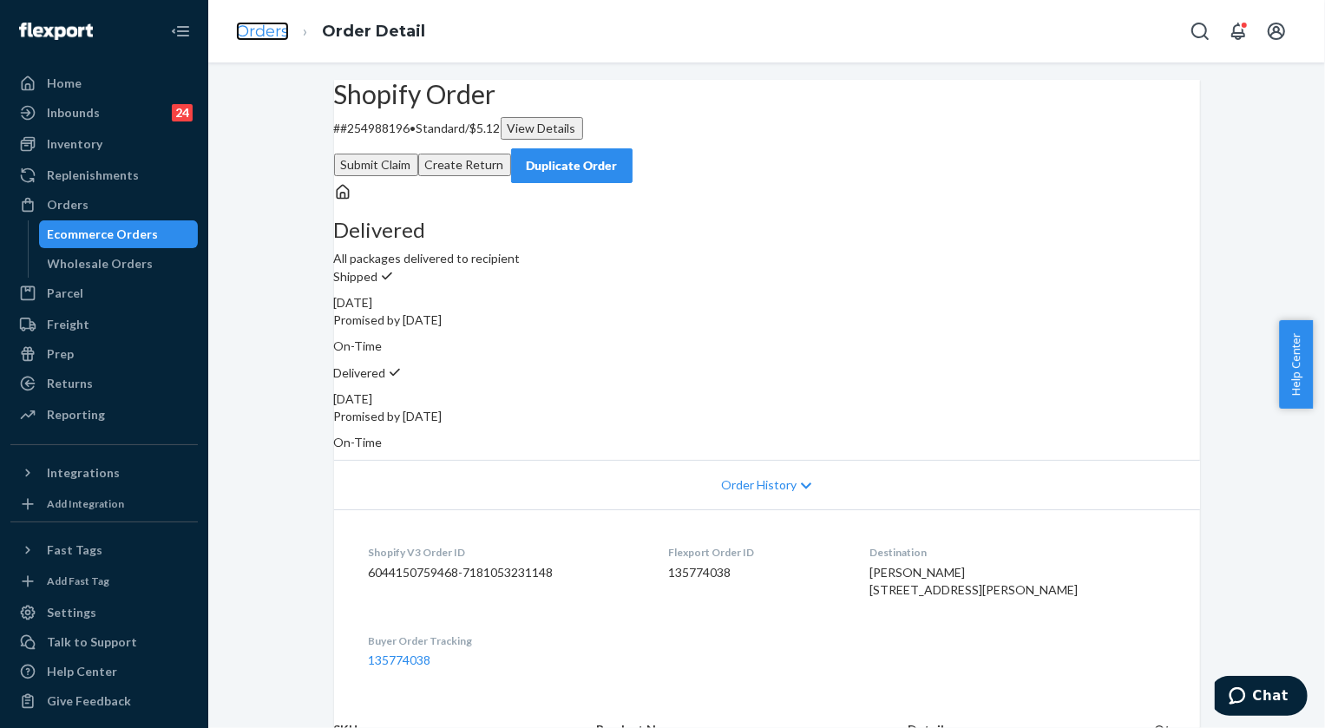
click at [258, 23] on link "Orders" at bounding box center [262, 31] width 53 height 19
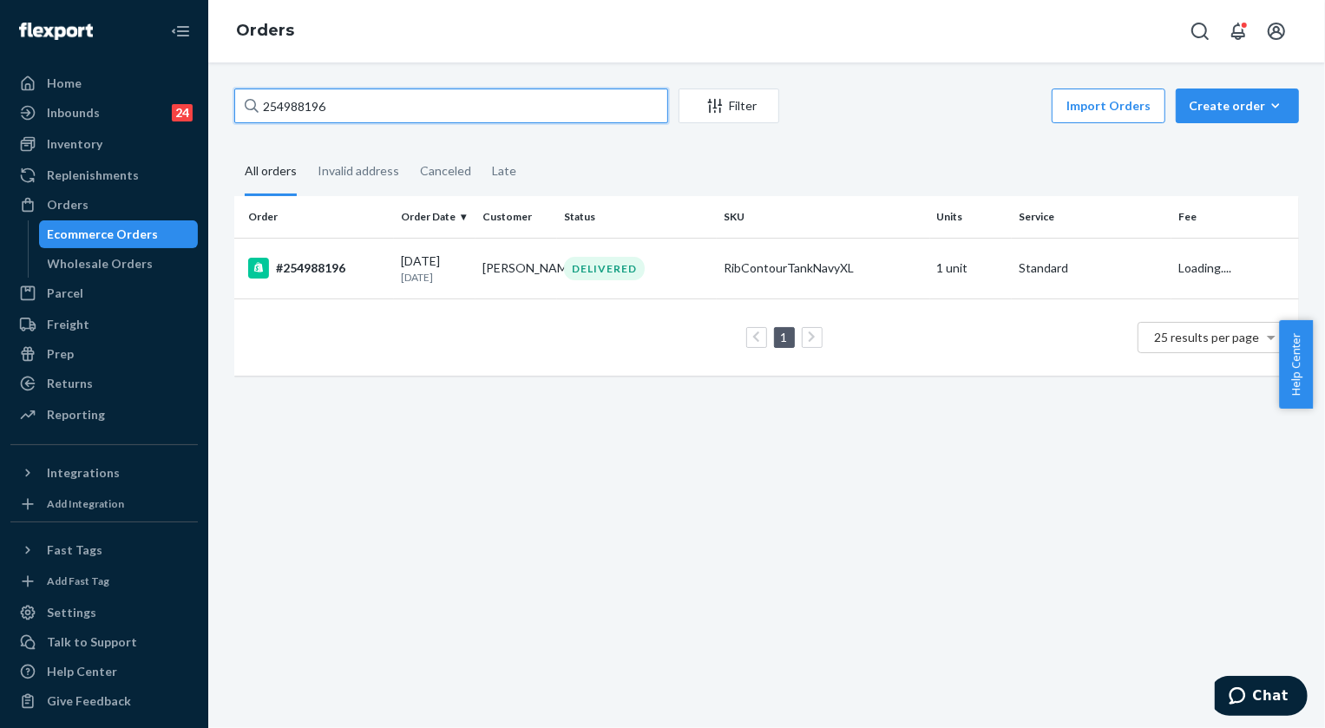
click at [370, 114] on input "254988196" at bounding box center [451, 106] width 434 height 35
click at [369, 112] on input "254988196" at bounding box center [451, 106] width 434 height 35
paste input "3940595"
click at [384, 112] on input "253940595" at bounding box center [451, 106] width 434 height 35
click at [384, 111] on input "253940595" at bounding box center [451, 106] width 434 height 35
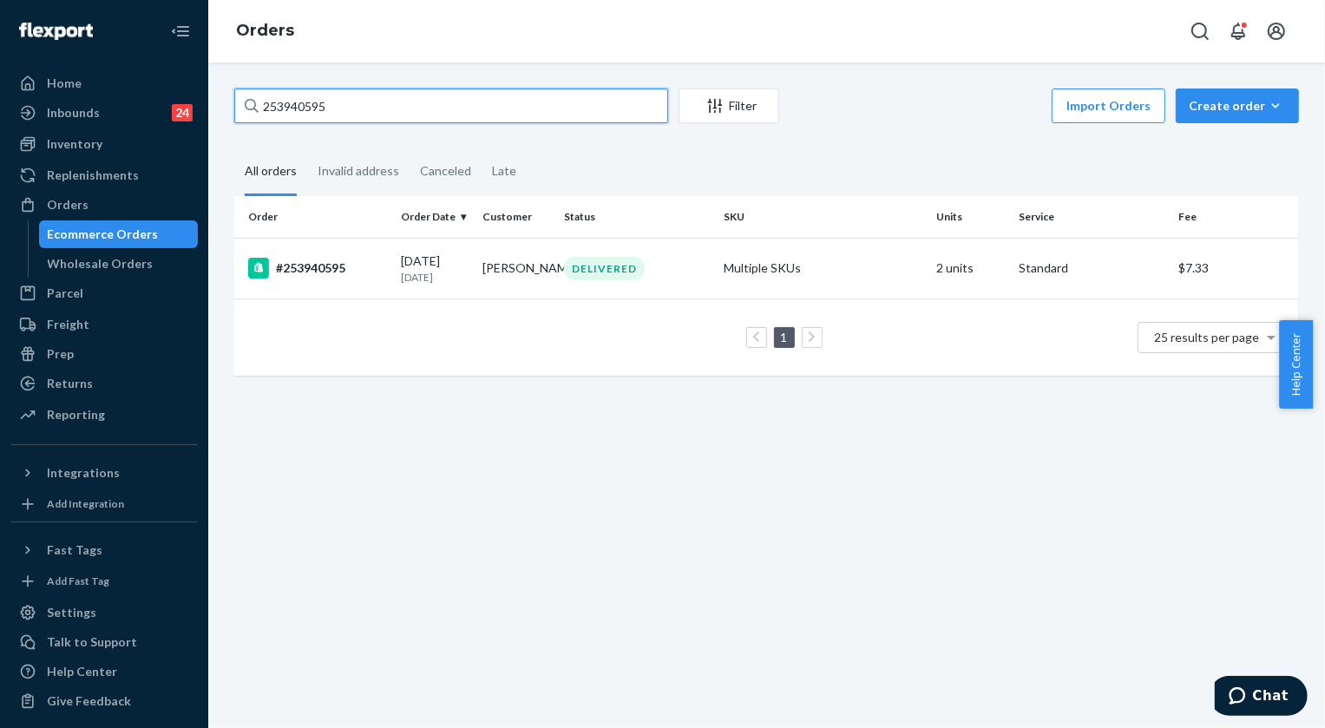
click at [381, 107] on input "253940595" at bounding box center [451, 106] width 434 height 35
click at [381, 106] on input "253940595" at bounding box center [451, 106] width 434 height 35
click at [323, 106] on input "253940595" at bounding box center [451, 106] width 434 height 35
click at [322, 103] on input "253940595" at bounding box center [451, 106] width 434 height 35
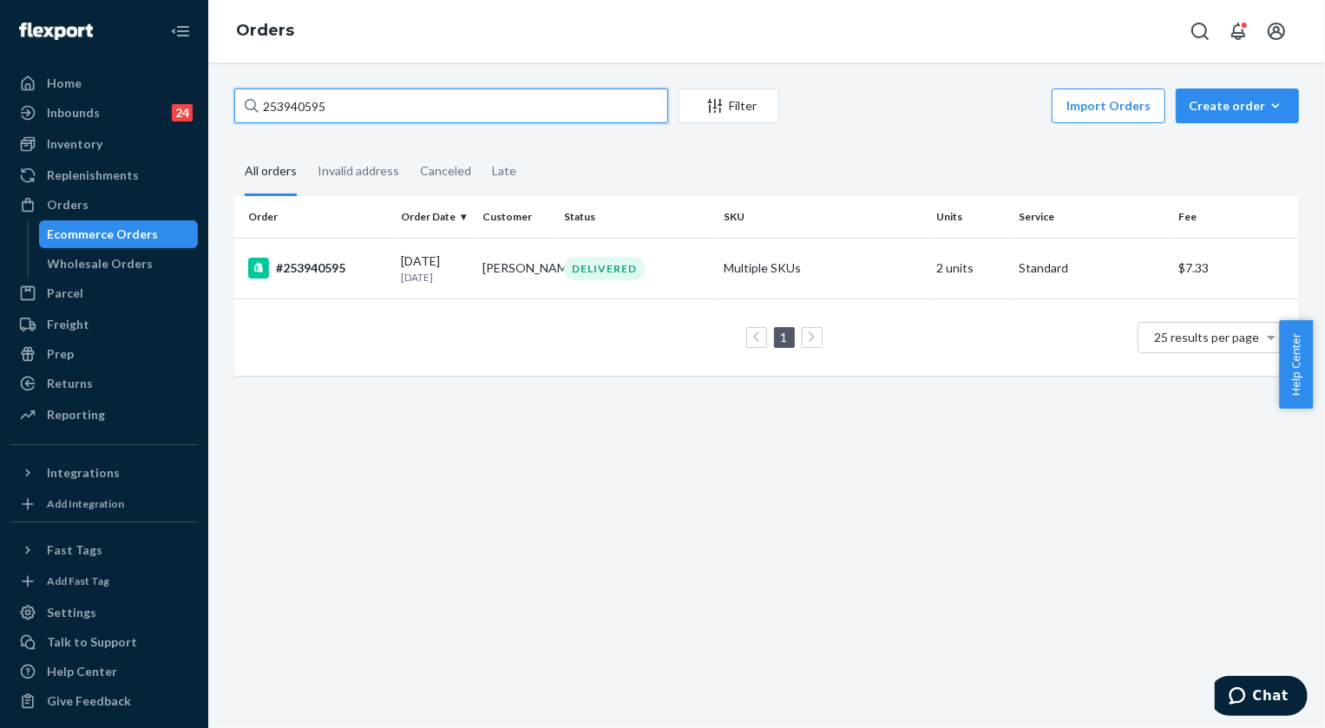
click at [279, 102] on input "253940595" at bounding box center [451, 106] width 434 height 35
paste input "5203639"
click at [375, 115] on input "255203639" at bounding box center [451, 106] width 434 height 35
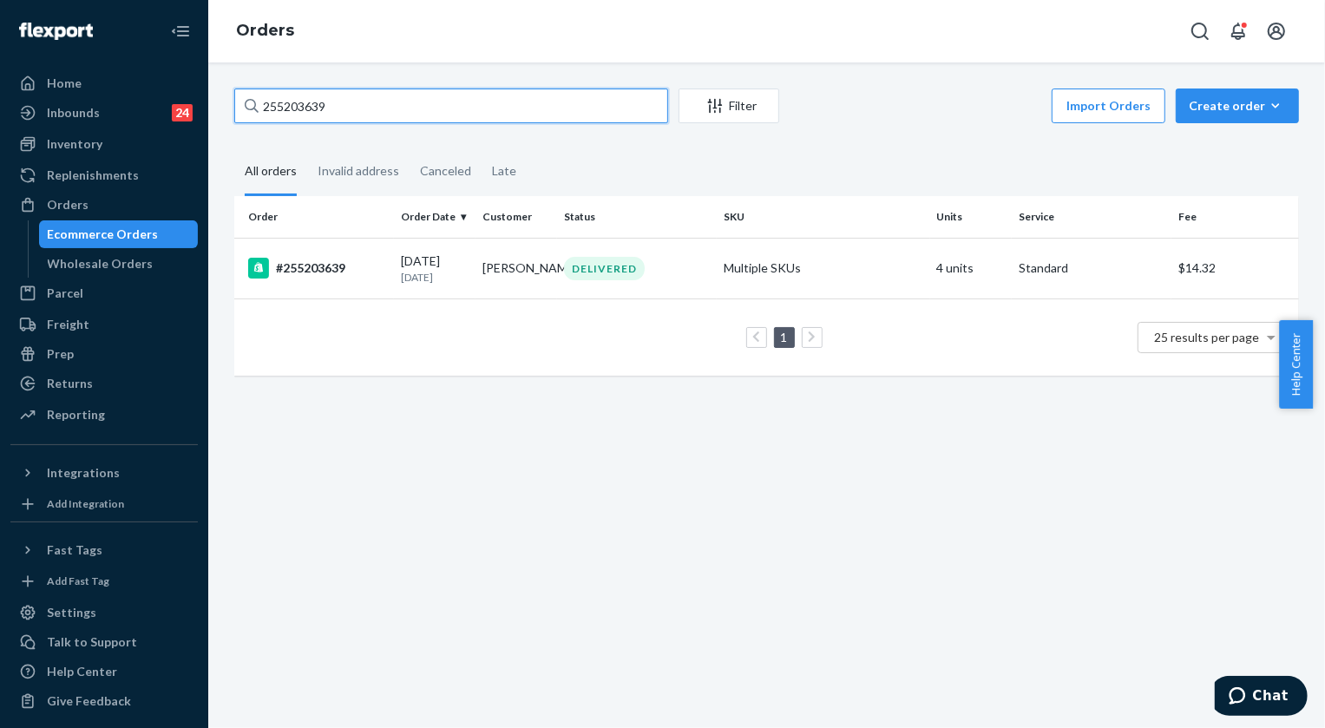
click at [372, 105] on input "255203639" at bounding box center [451, 106] width 434 height 35
click at [372, 104] on input "255203639" at bounding box center [451, 106] width 434 height 35
paste input "30558"
type input "255230558"
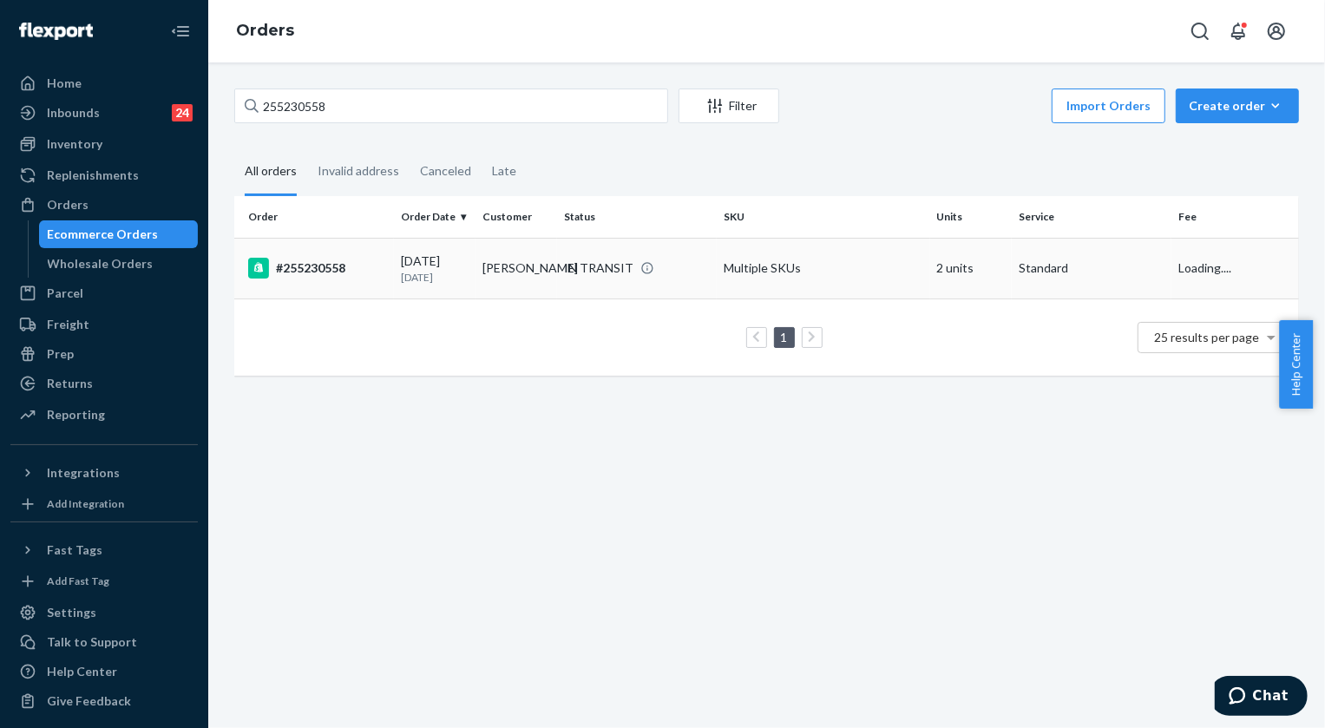
click at [586, 271] on div "IN TRANSIT" at bounding box center [598, 268] width 69 height 17
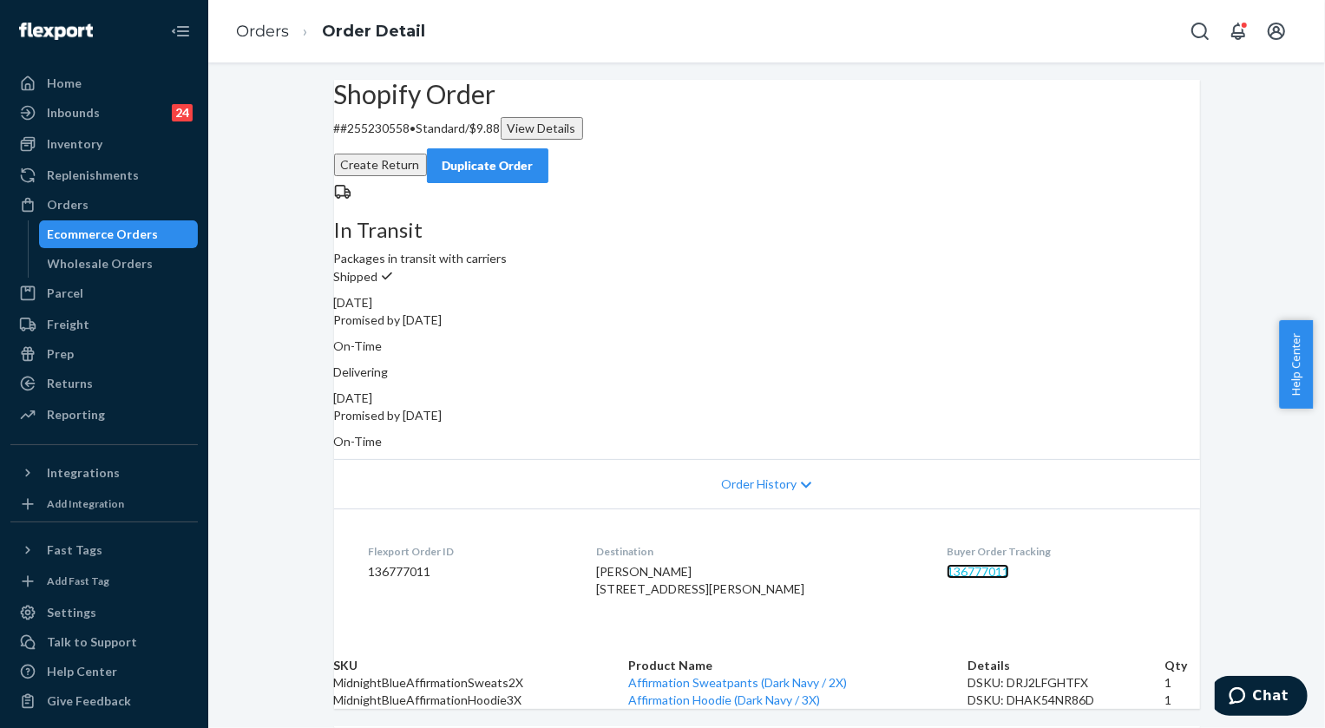
click at [949, 564] on link "136777011" at bounding box center [978, 571] width 62 height 15
click at [247, 14] on ol "Orders Order Detail" at bounding box center [330, 31] width 217 height 51
click at [266, 30] on link "Orders" at bounding box center [262, 31] width 53 height 19
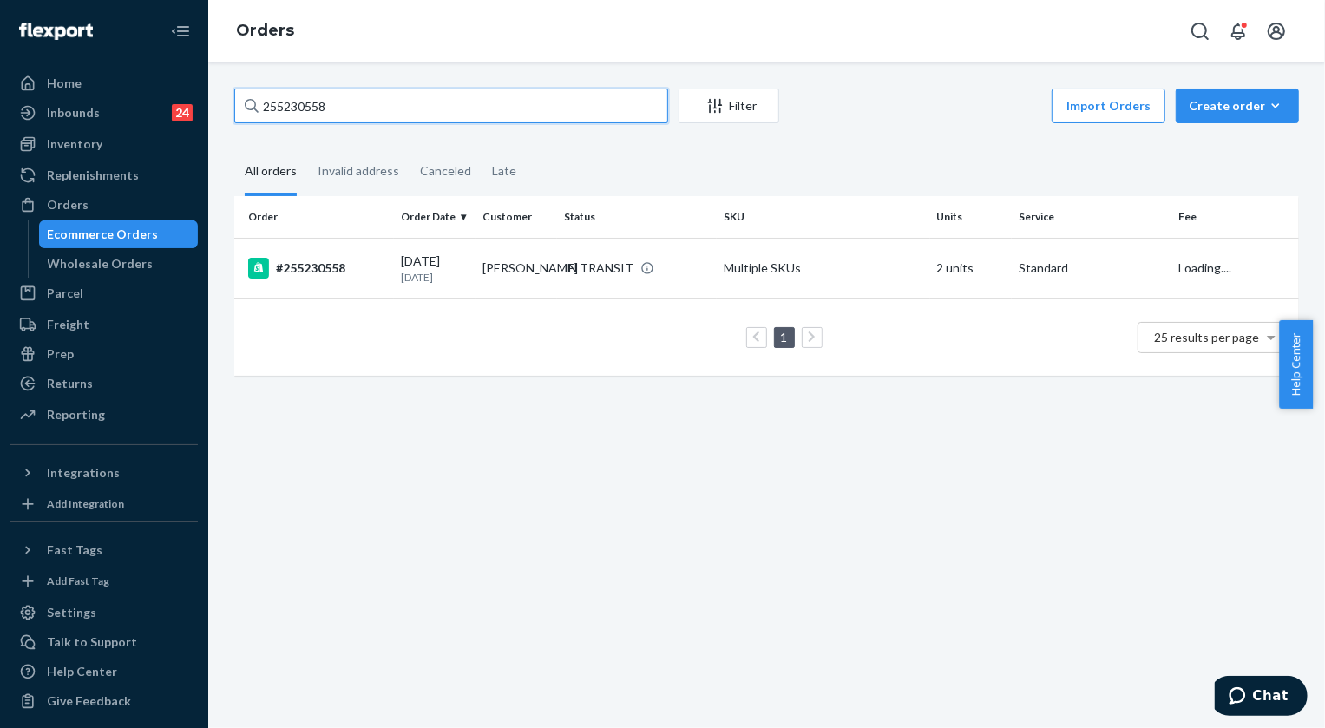
click at [390, 117] on input "255230558" at bounding box center [451, 106] width 434 height 35
click at [390, 116] on input "255230558" at bounding box center [451, 106] width 434 height 35
paste input "335504"
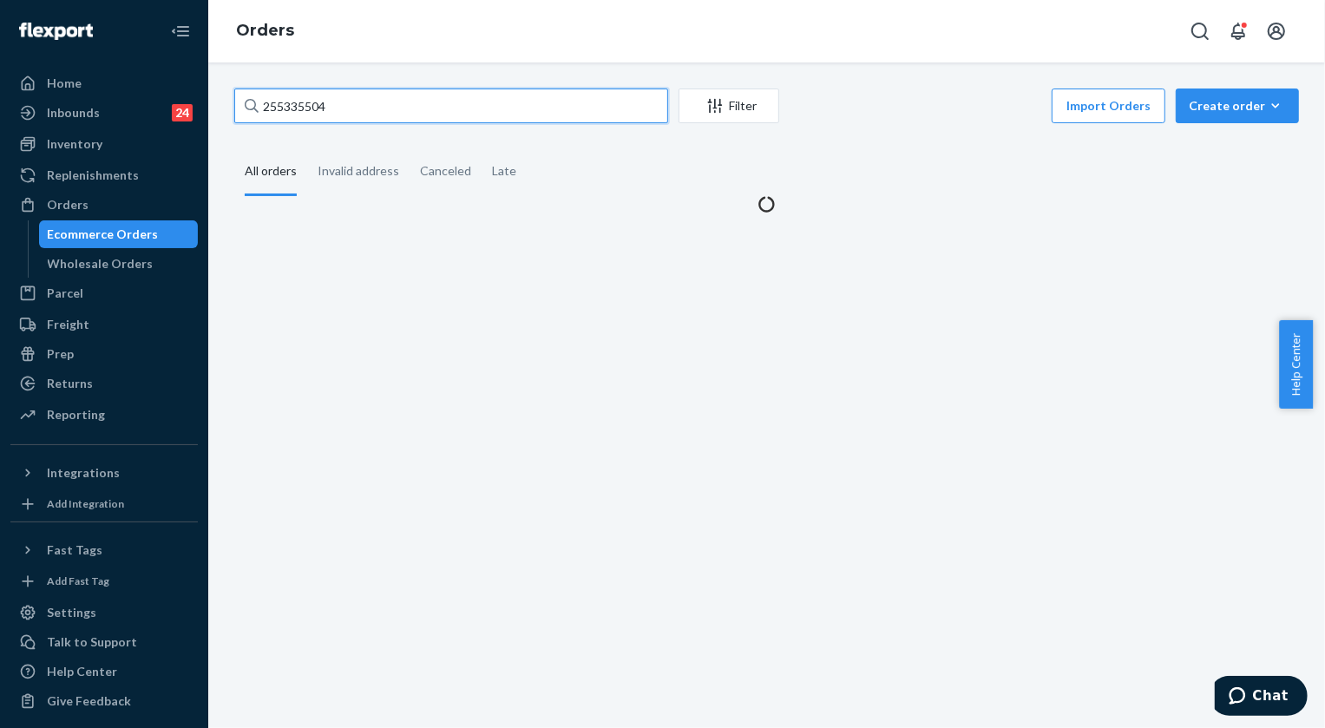
click at [275, 109] on input "255335504" at bounding box center [451, 106] width 434 height 35
click at [275, 108] on input "255335504" at bounding box center [451, 106] width 434 height 35
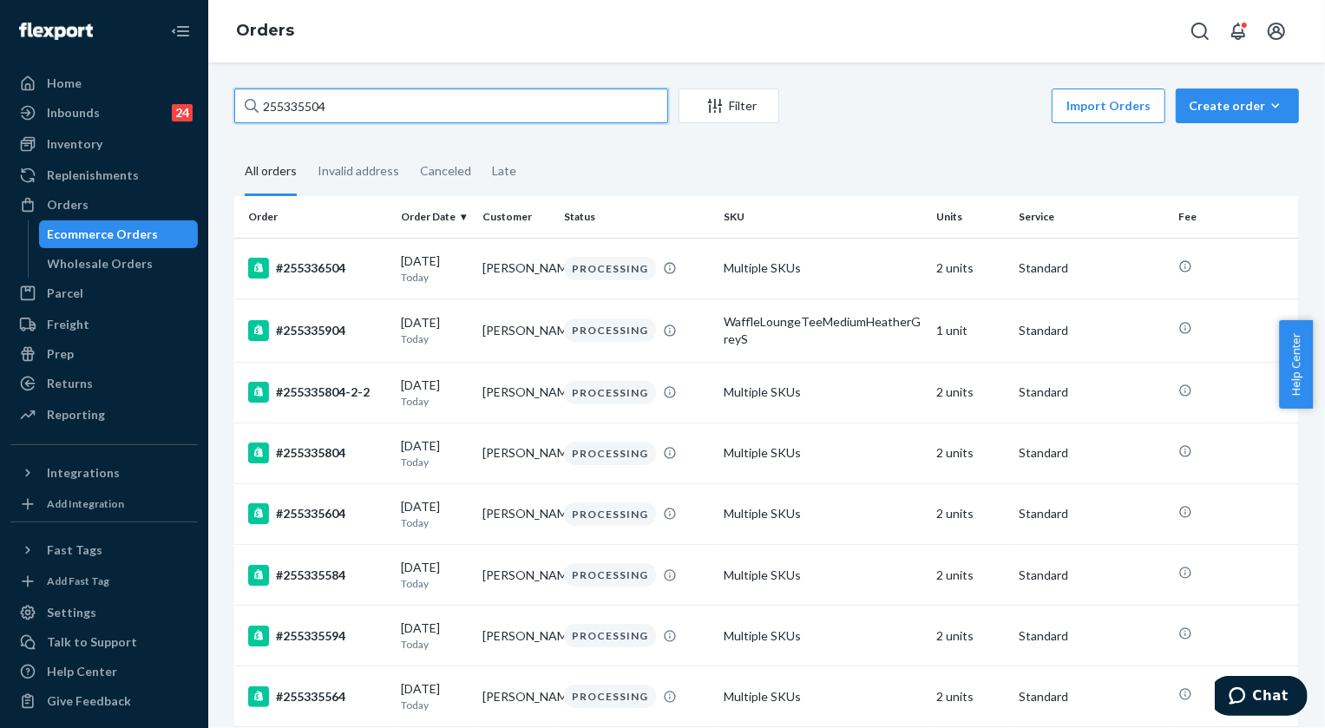
click at [311, 115] on input "255335504" at bounding box center [451, 106] width 434 height 35
paste input "3774242"
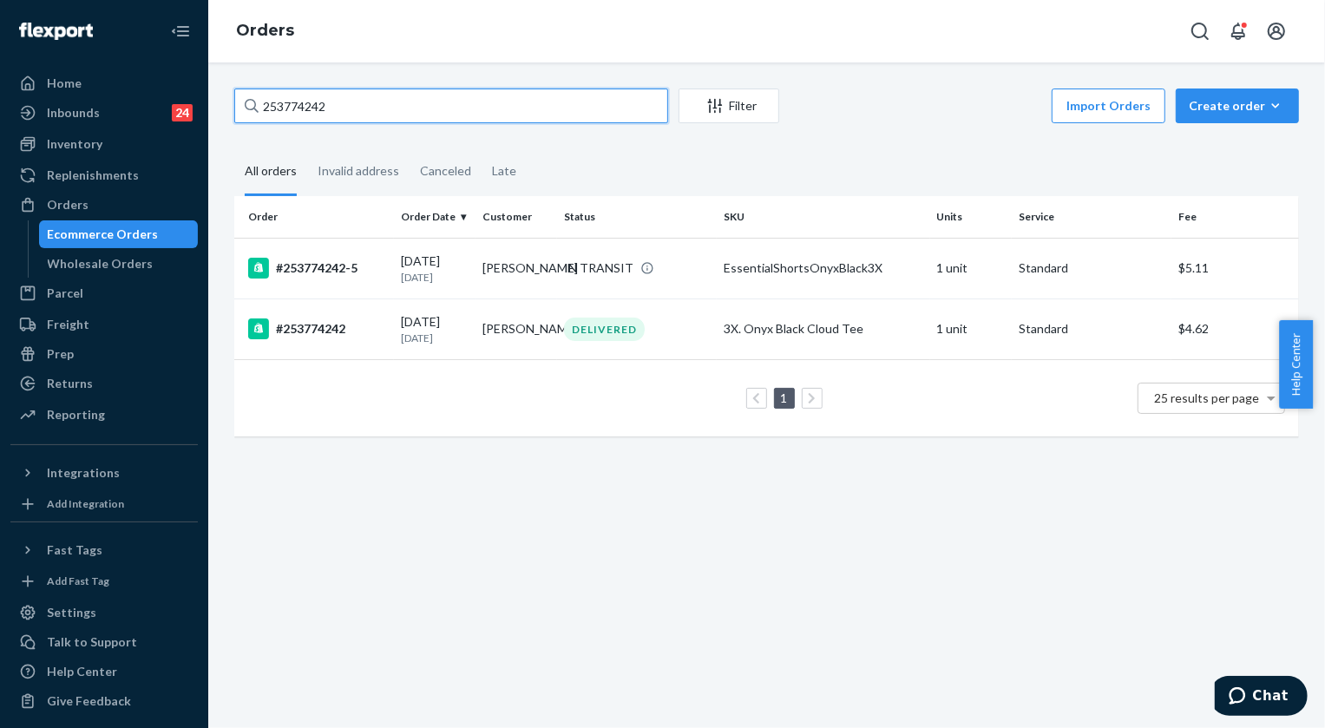
click at [313, 111] on input "253774242" at bounding box center [451, 106] width 434 height 35
click at [313, 110] on input "253774242" at bounding box center [451, 106] width 434 height 35
paste input "5233133"
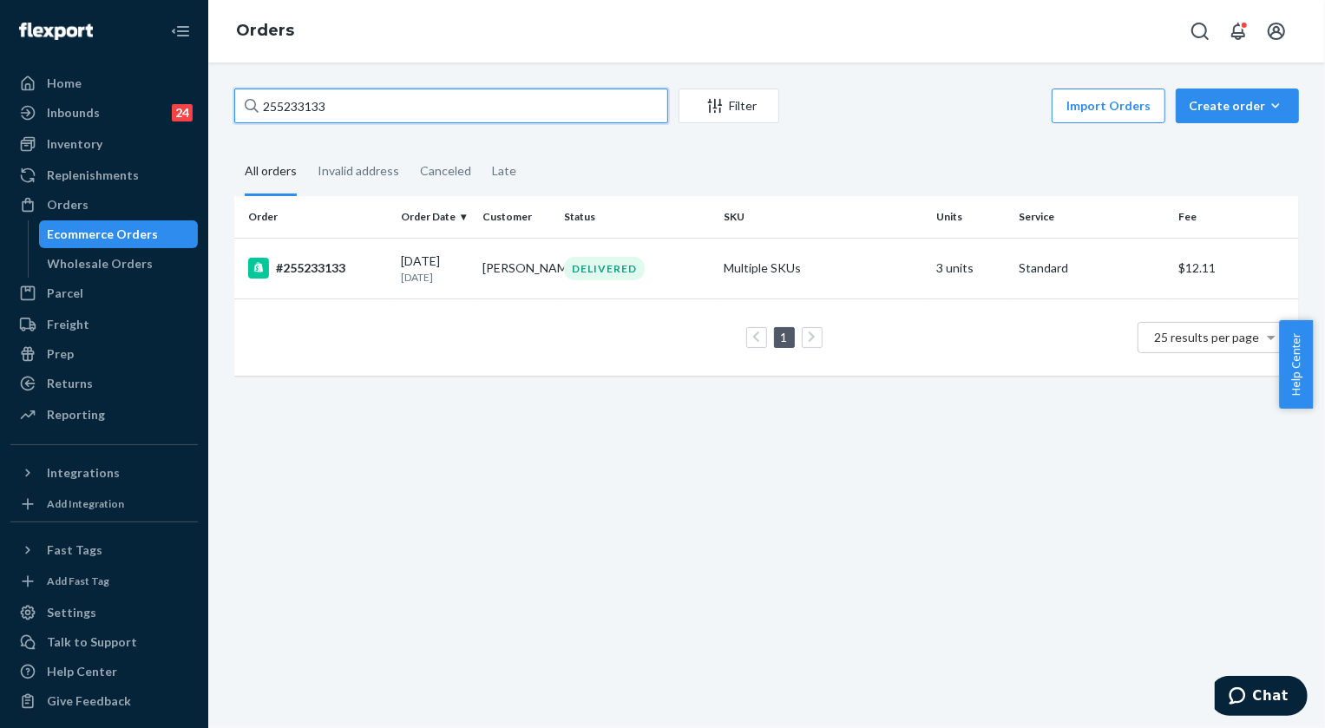
click at [347, 92] on input "255233133" at bounding box center [451, 106] width 434 height 35
click at [346, 92] on input "255233133" at bounding box center [451, 106] width 434 height 35
paste input "329385"
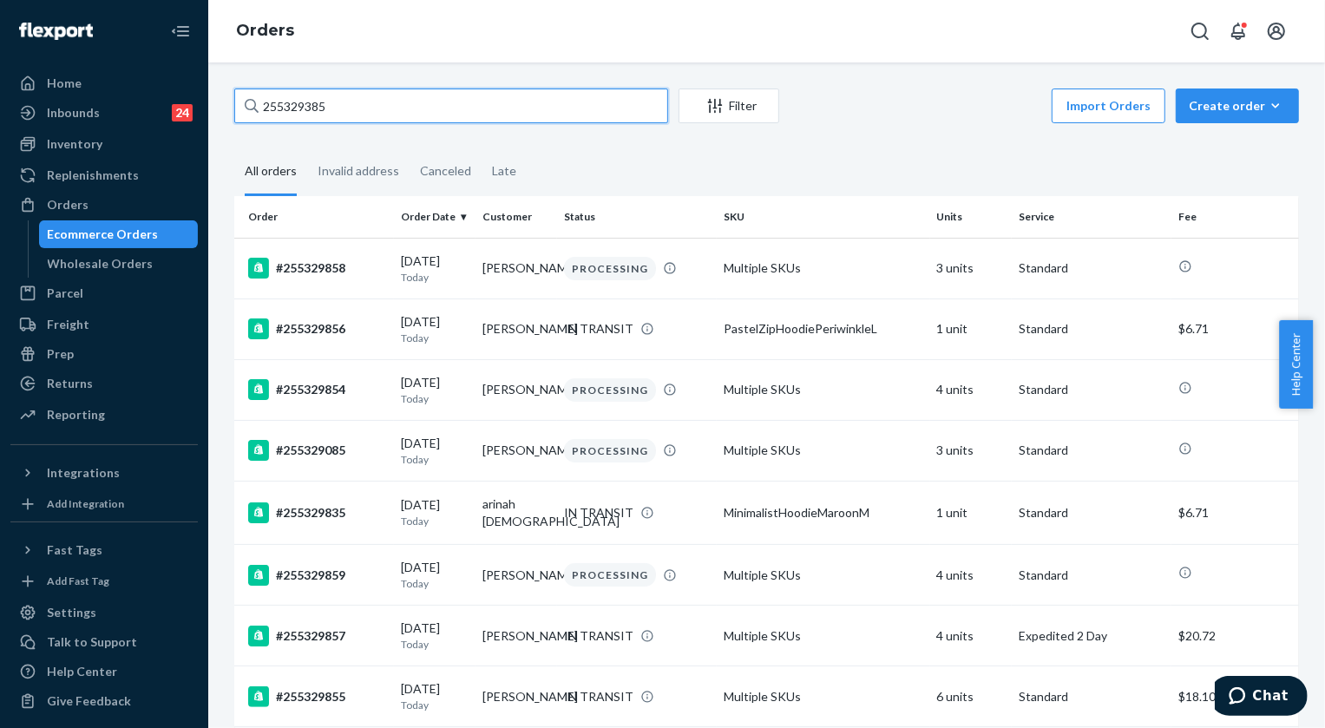
click at [328, 92] on input "255329385" at bounding box center [451, 106] width 434 height 35
click at [327, 95] on input "255329385" at bounding box center [451, 106] width 434 height 35
click at [284, 106] on input "255329385" at bounding box center [451, 106] width 434 height 35
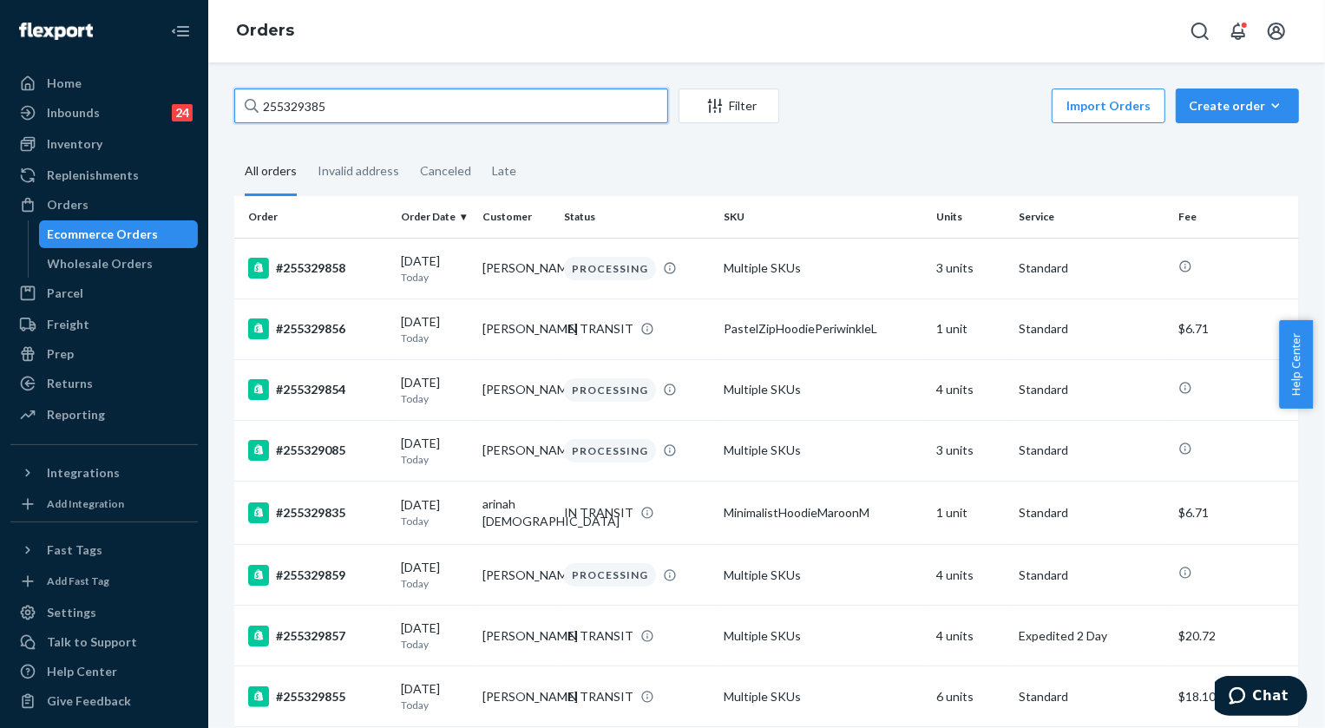
paste input "4433601"
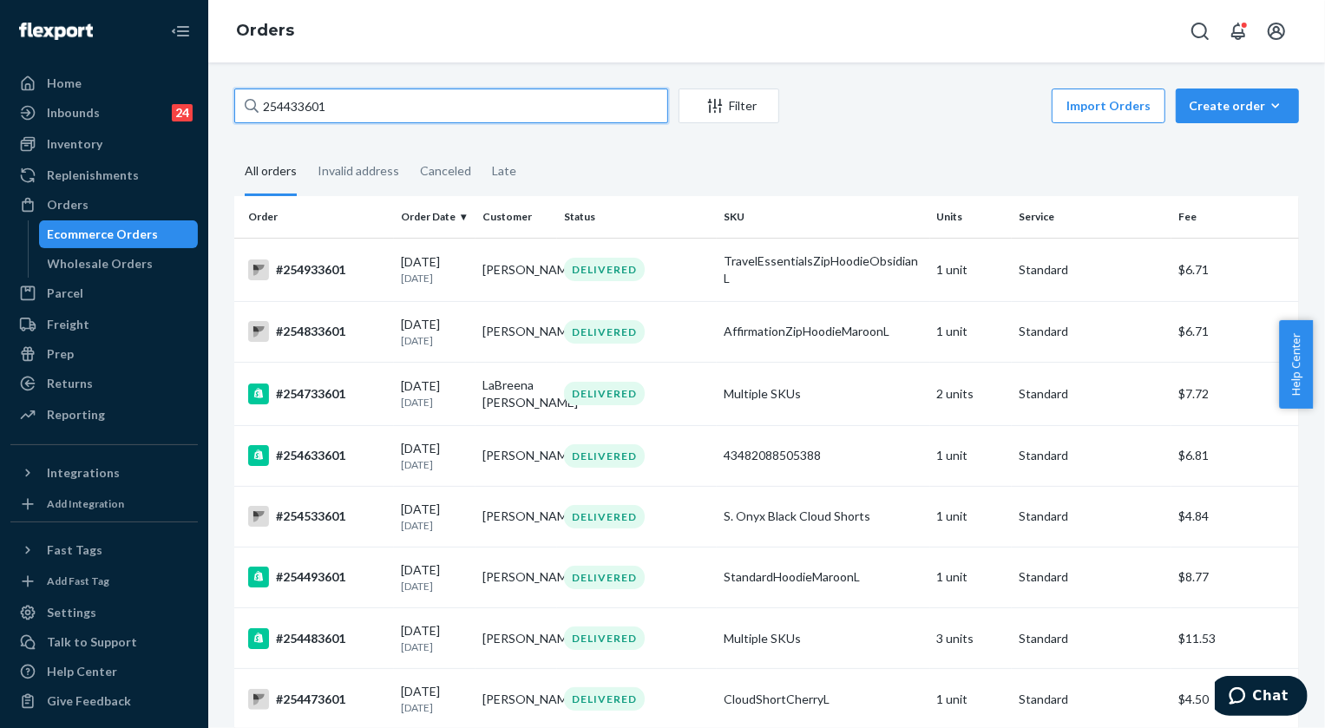
click at [338, 102] on input "254433601" at bounding box center [451, 106] width 434 height 35
paste input "677128"
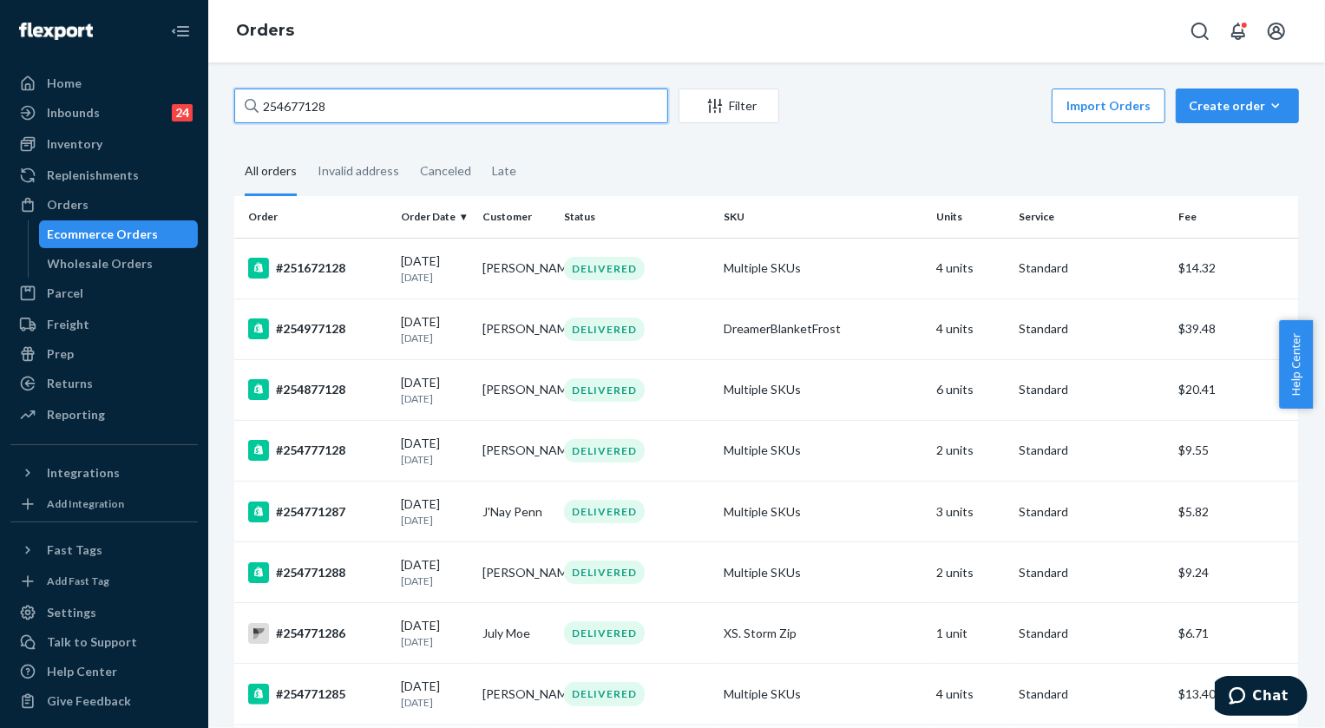
click at [317, 109] on input "254677128" at bounding box center [451, 106] width 434 height 35
paste input "58271"
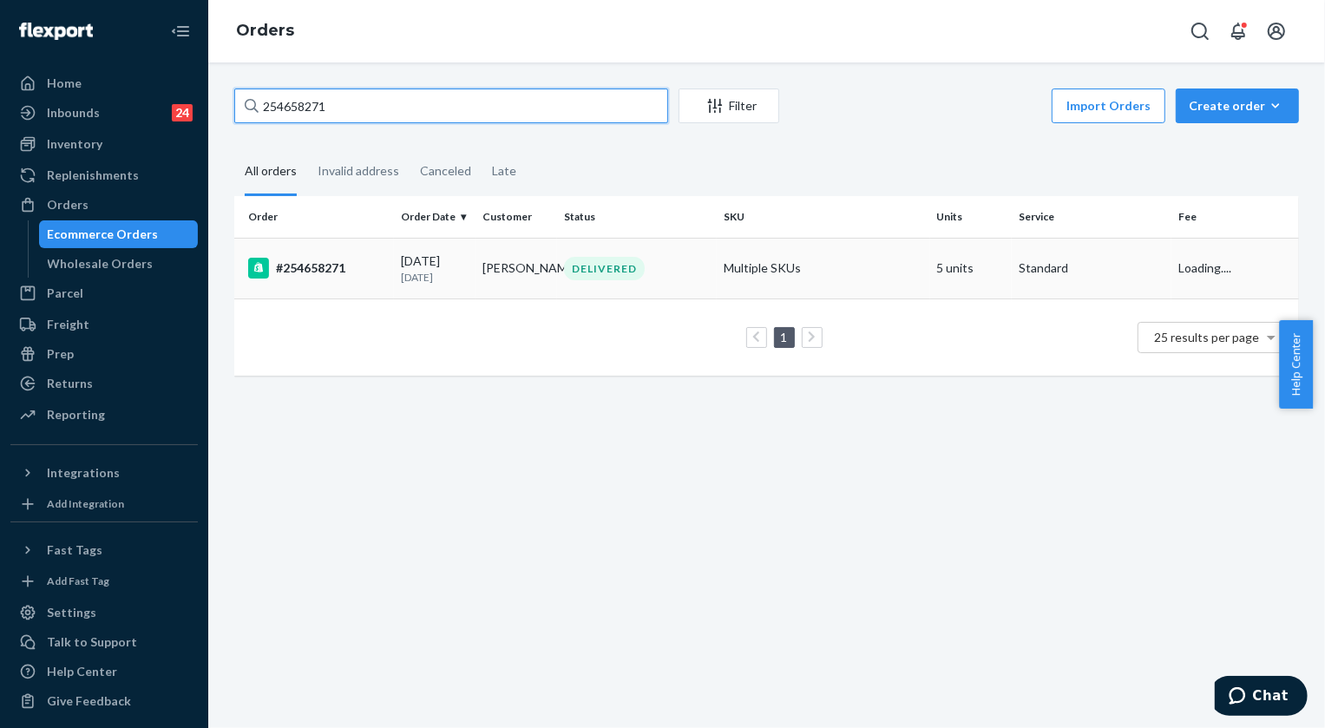
type input "254658271"
click at [621, 276] on div "DELIVERED" at bounding box center [604, 268] width 81 height 23
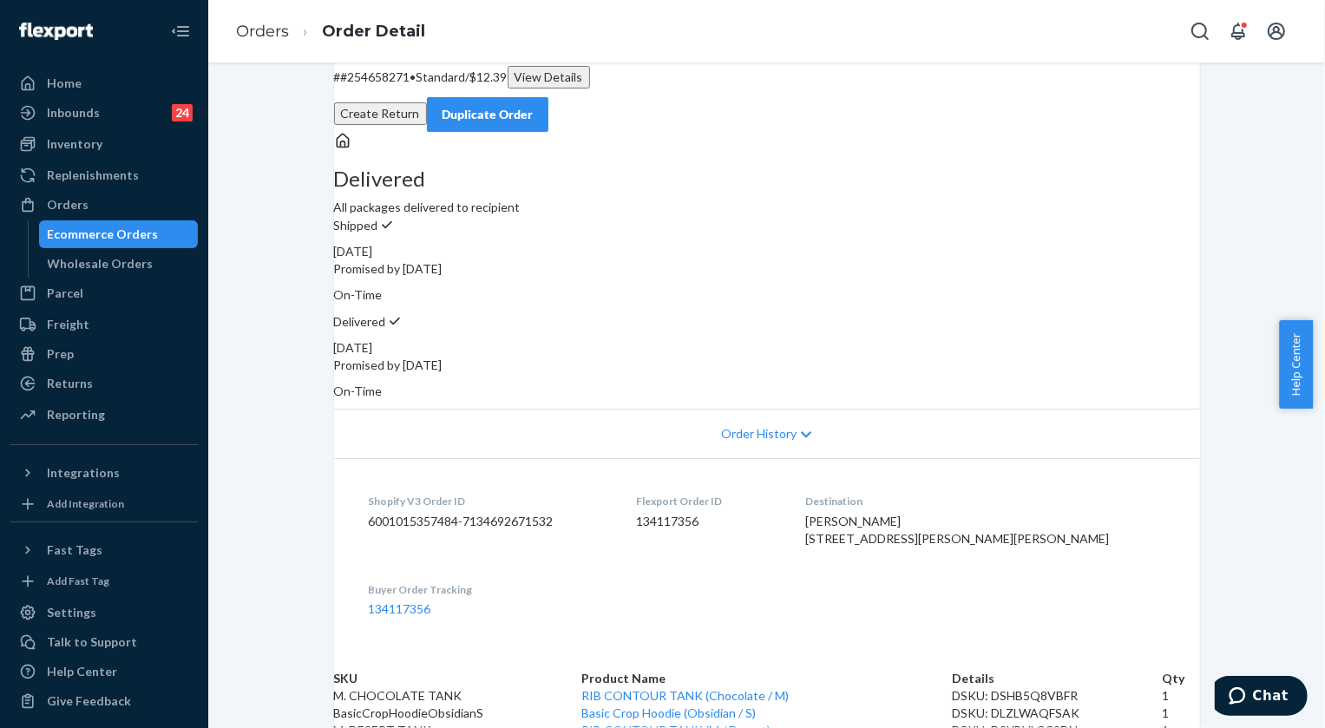
scroll to position [78, 0]
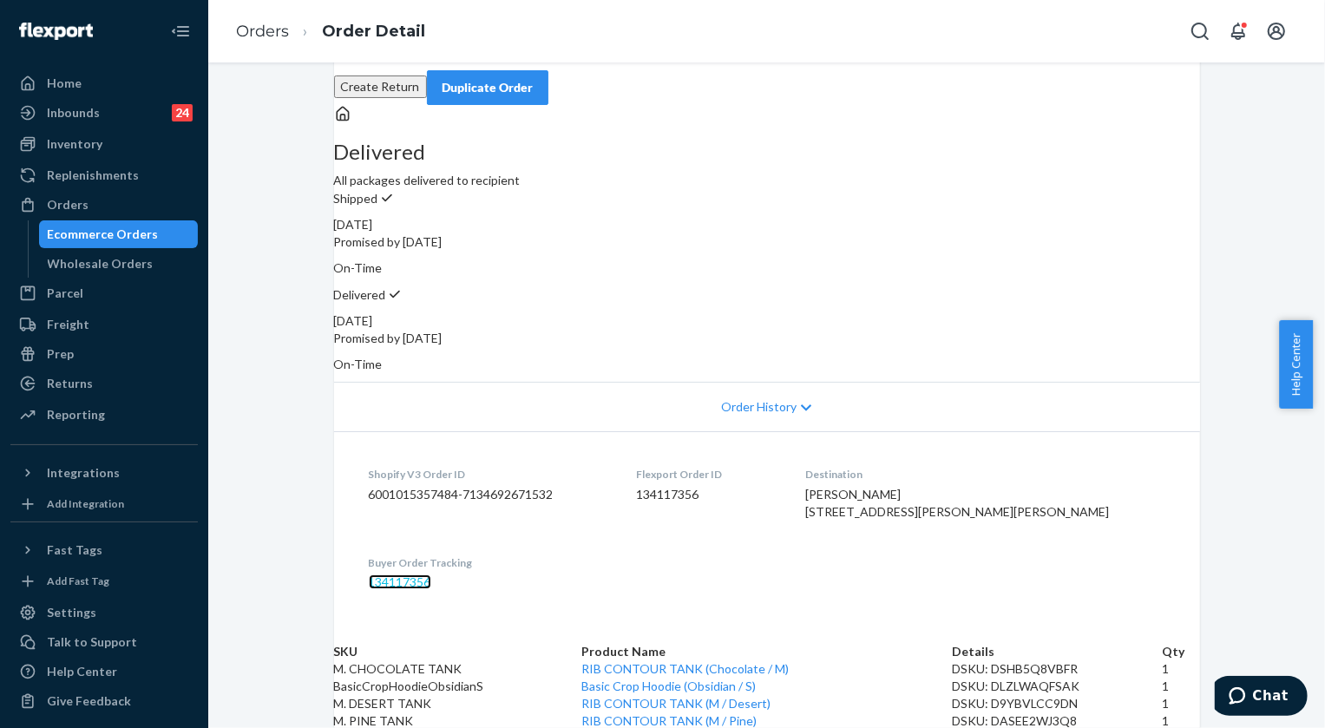
click at [408, 589] on link "134117356" at bounding box center [400, 582] width 62 height 15
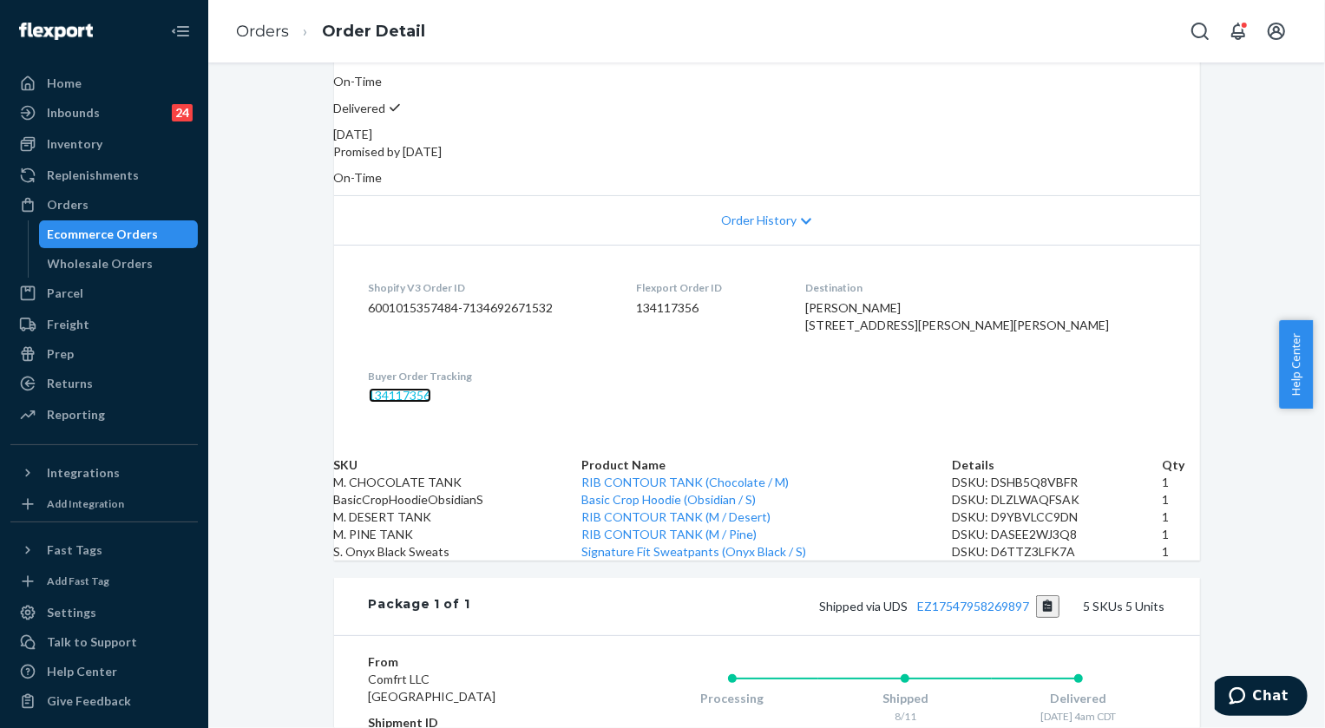
scroll to position [236, 0]
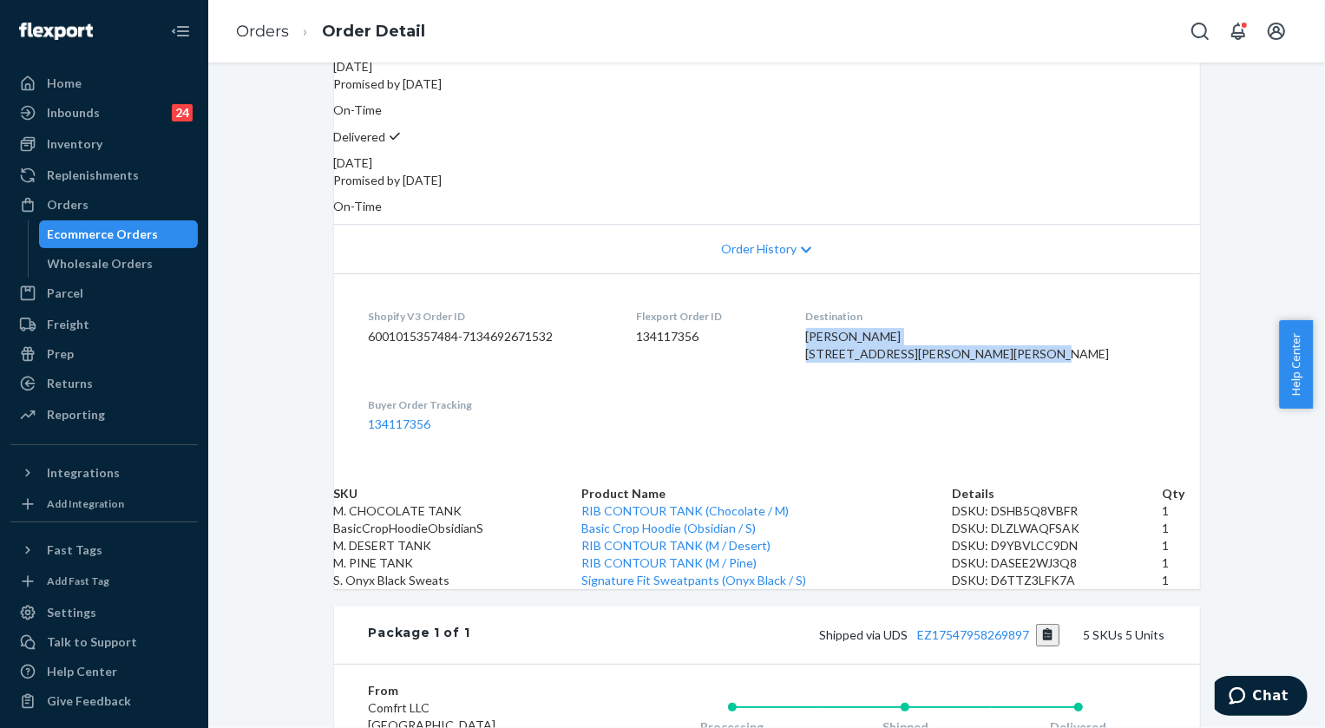
drag, startPoint x: 900, startPoint y: 309, endPoint x: 1017, endPoint y: 351, distance: 124.4
click at [1017, 351] on dl "Shopify V3 Order ID 6001015357484-7134692671532 Flexport Order ID 134117356 Des…" at bounding box center [767, 370] width 866 height 194
copy span "[PERSON_NAME] [STREET_ADDRESS][PERSON_NAME][PERSON_NAME]"
click at [1046, 363] on div "[PERSON_NAME] [STREET_ADDRESS][PERSON_NAME][PERSON_NAME]" at bounding box center [985, 345] width 359 height 35
drag, startPoint x: 983, startPoint y: 345, endPoint x: 1017, endPoint y: 349, distance: 34.0
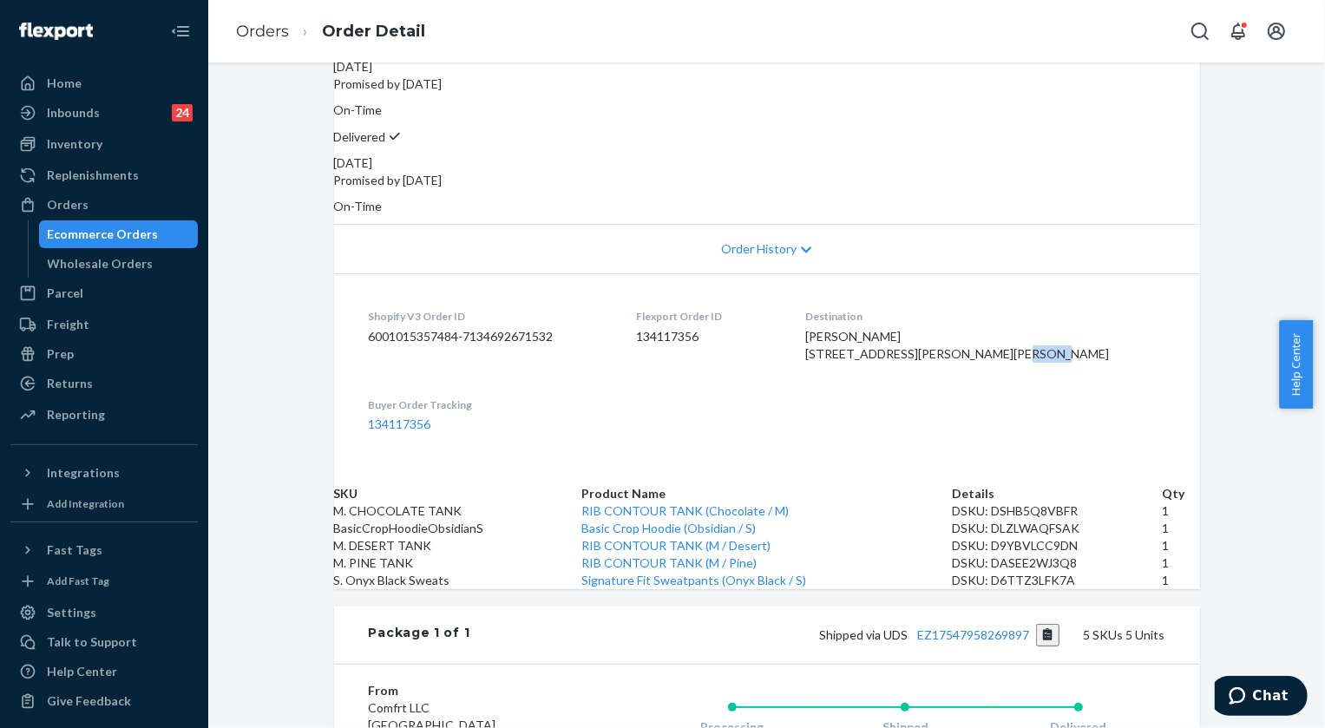
click at [1017, 349] on span "[PERSON_NAME] [STREET_ADDRESS][PERSON_NAME][PERSON_NAME]" at bounding box center [958, 345] width 304 height 32
copy span "53558"
click at [277, 39] on link "Orders" at bounding box center [262, 31] width 53 height 19
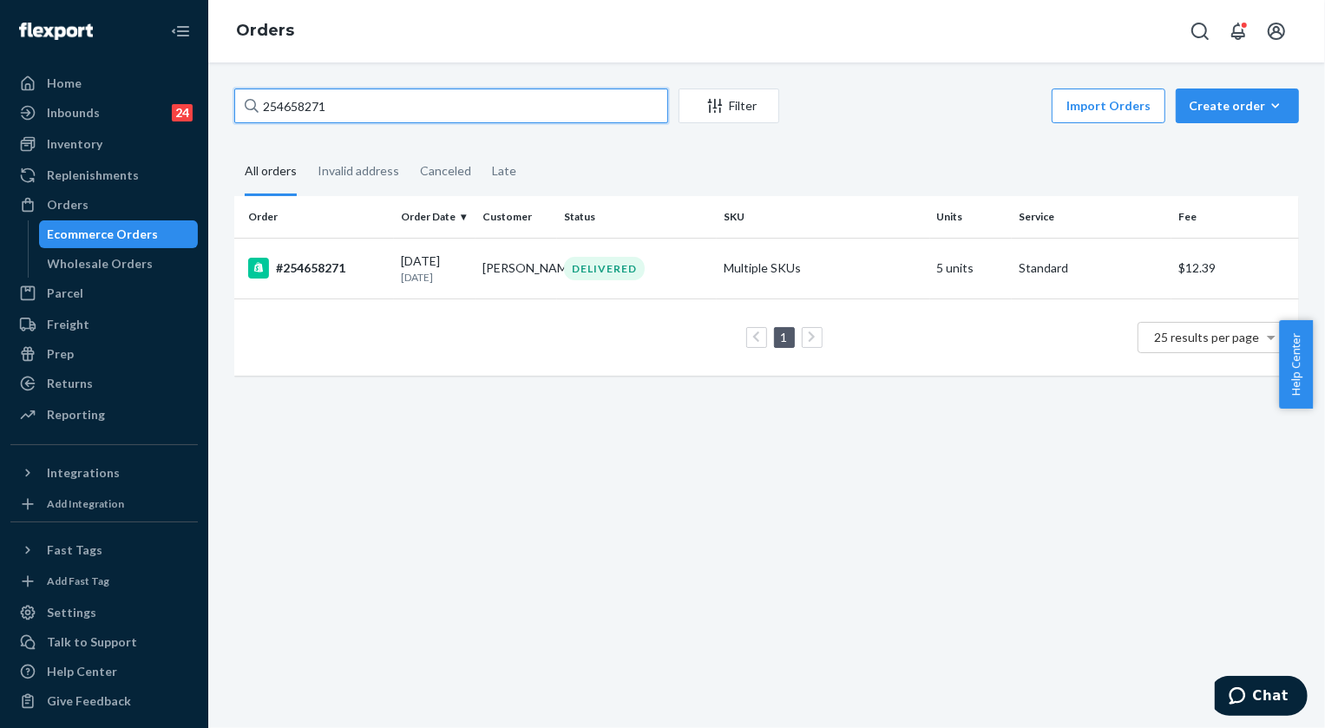
click at [299, 100] on input "254658271" at bounding box center [451, 106] width 434 height 35
paste input "B1CMAT1HXG"
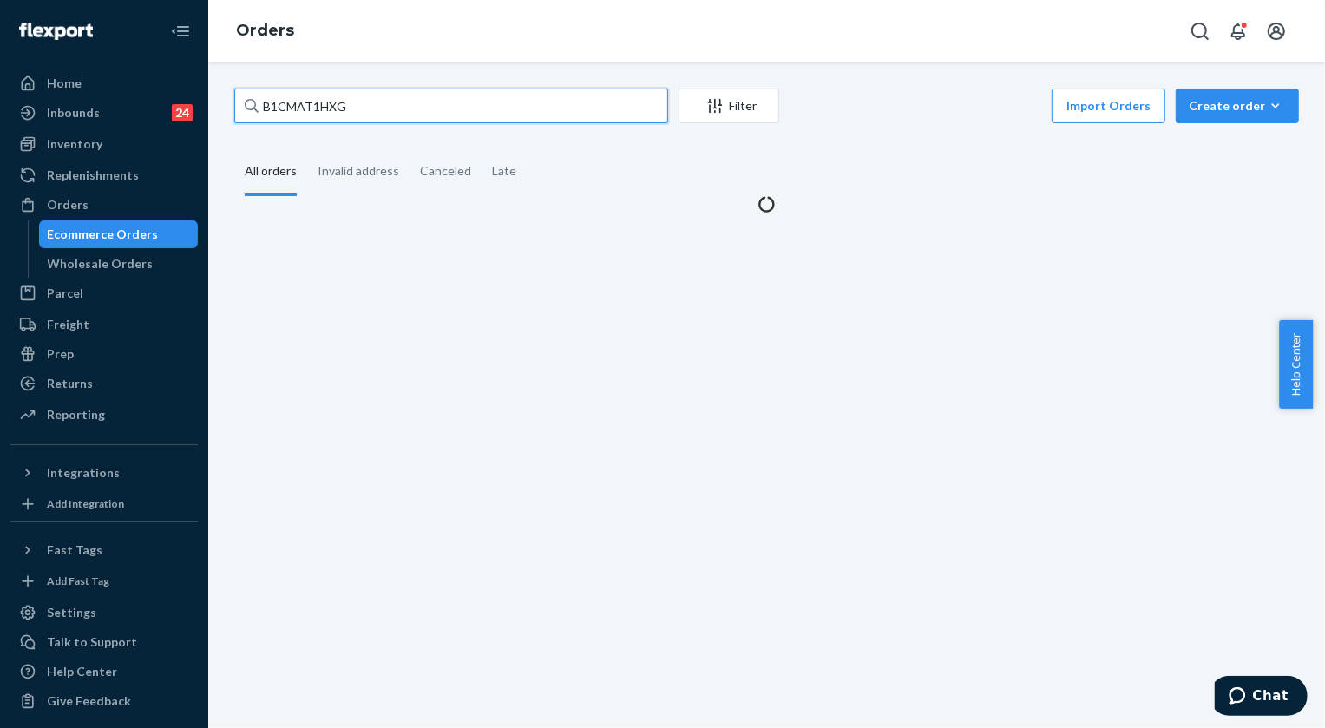
type input "B1CMAT1HXG"
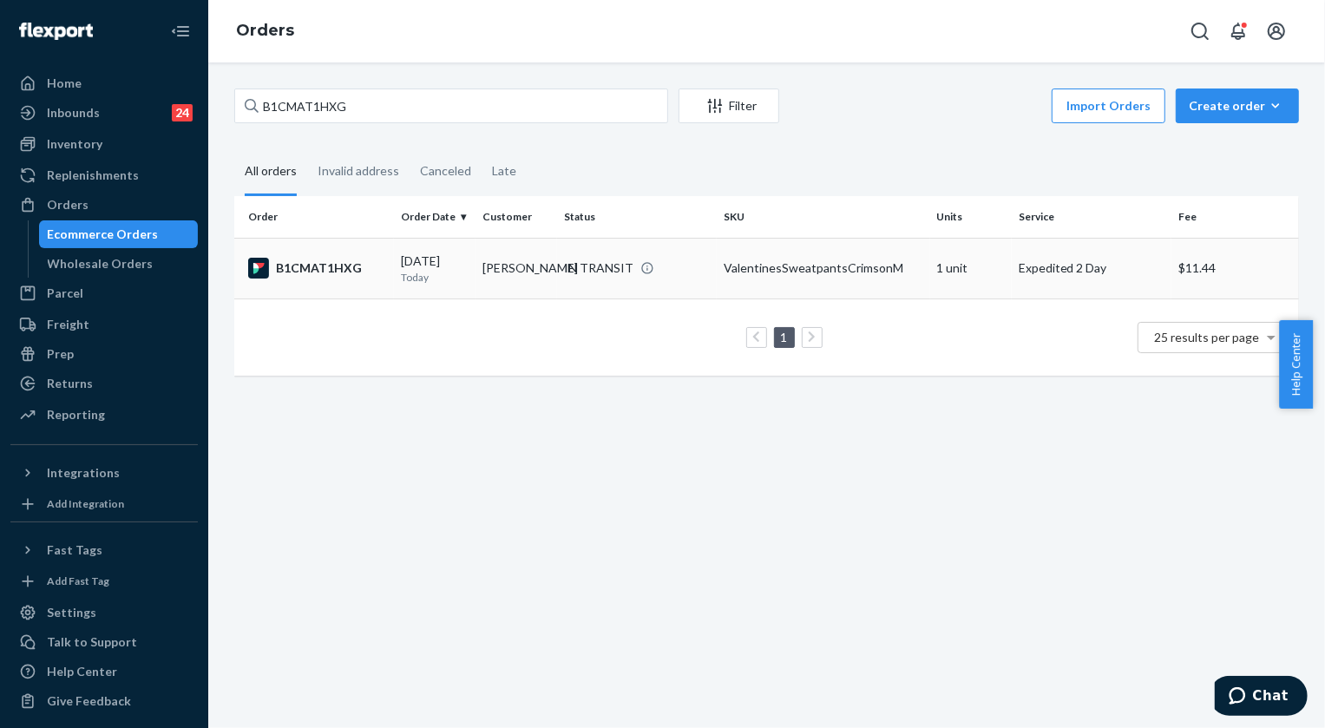
click at [599, 271] on div "IN TRANSIT" at bounding box center [598, 268] width 69 height 17
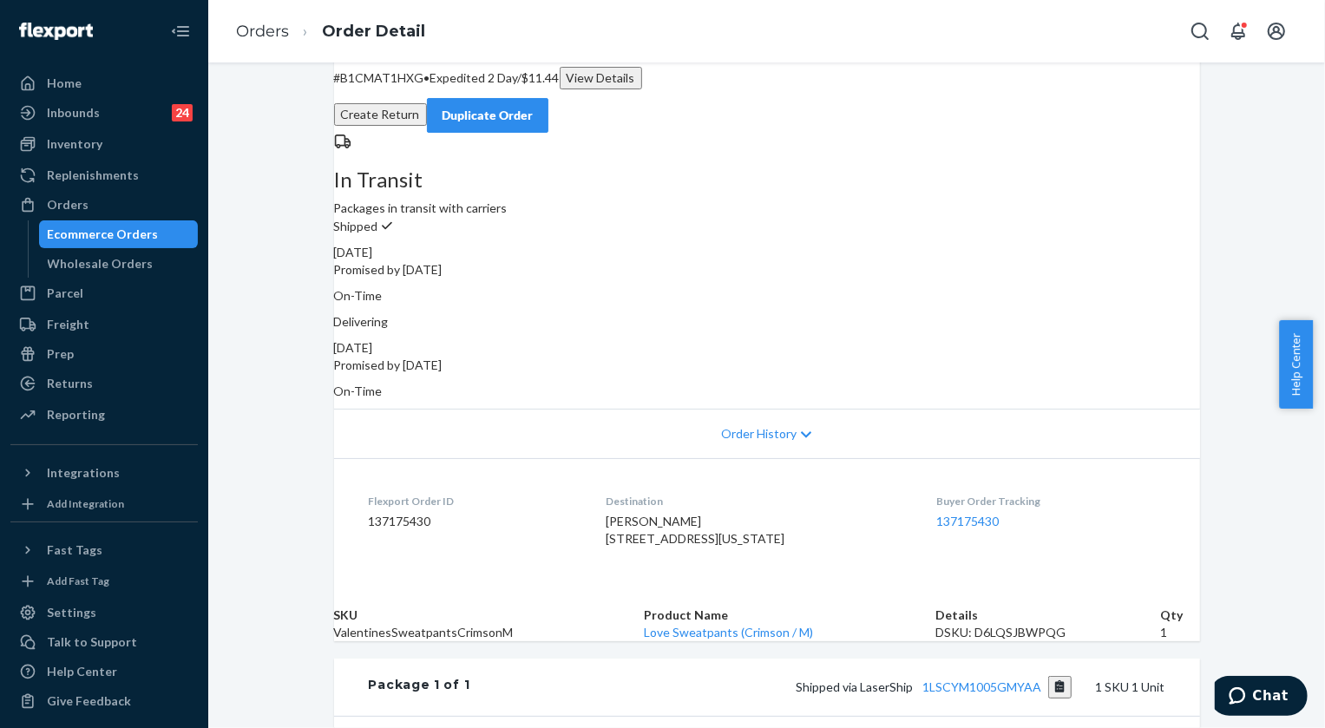
scroll to position [157, 0]
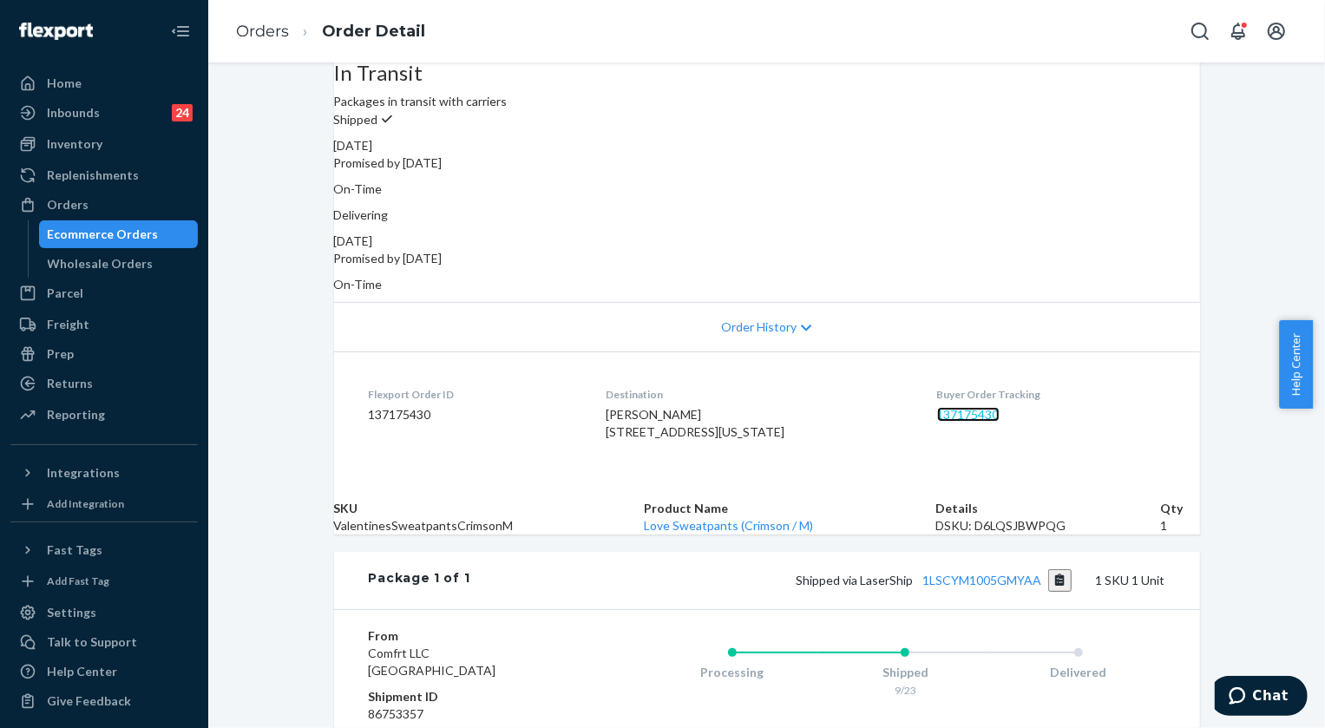
click at [973, 407] on link "137175430" at bounding box center [968, 414] width 62 height 15
drag, startPoint x: 267, startPoint y: 31, endPoint x: 302, endPoint y: 82, distance: 61.1
click at [267, 32] on link "Orders" at bounding box center [262, 31] width 53 height 19
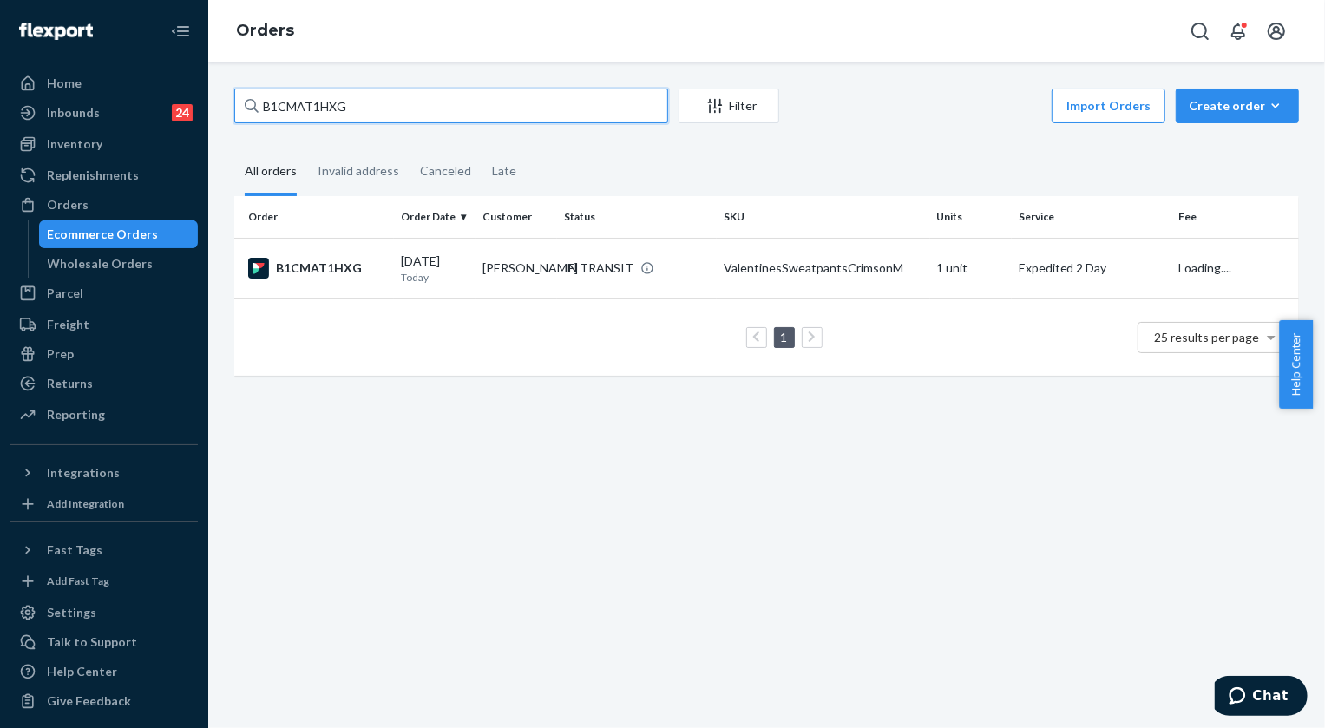
click at [404, 117] on input "B1CMAT1HXG" at bounding box center [451, 106] width 434 height 35
click at [404, 116] on input "B1CMAT1HXG" at bounding box center [451, 106] width 434 height 35
paste input "255258978"
type input "255258978"
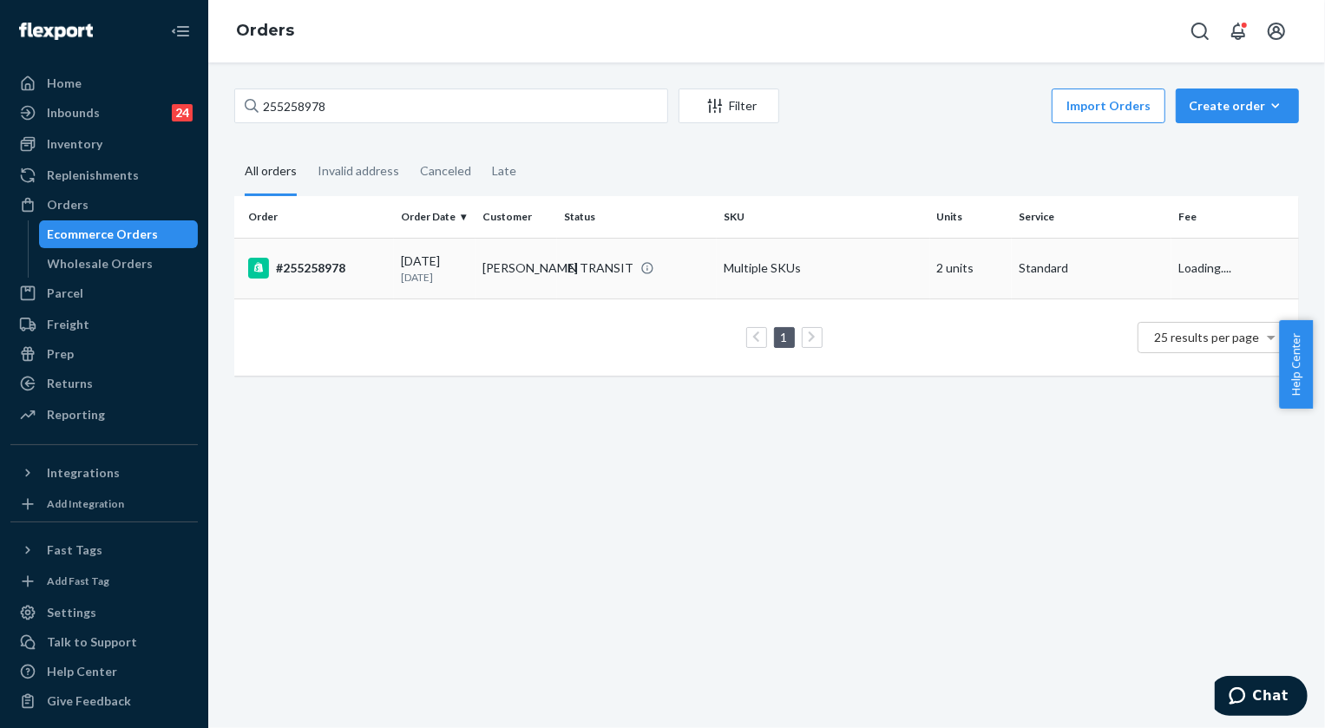
click at [608, 265] on div "IN TRANSIT" at bounding box center [598, 268] width 69 height 17
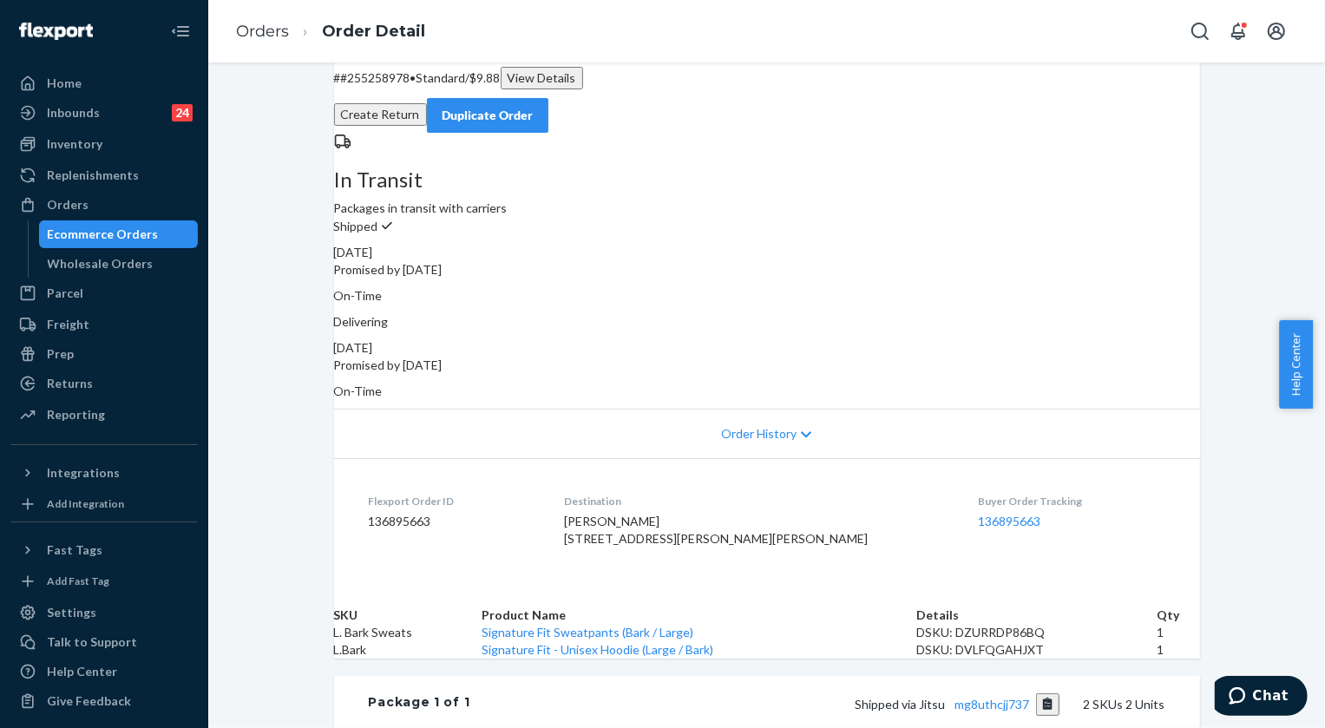
scroll to position [78, 0]
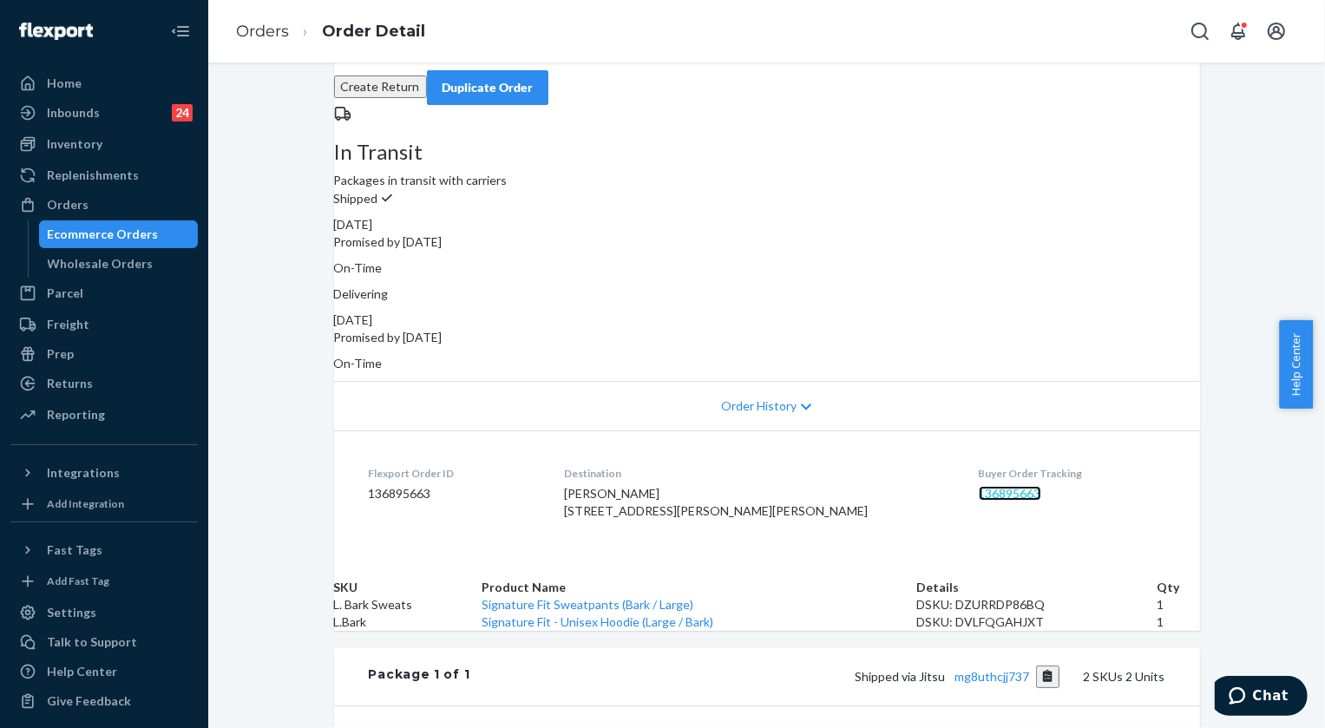
click at [979, 486] on link "136895663" at bounding box center [1010, 493] width 62 height 15
click at [251, 35] on link "Orders" at bounding box center [262, 31] width 53 height 19
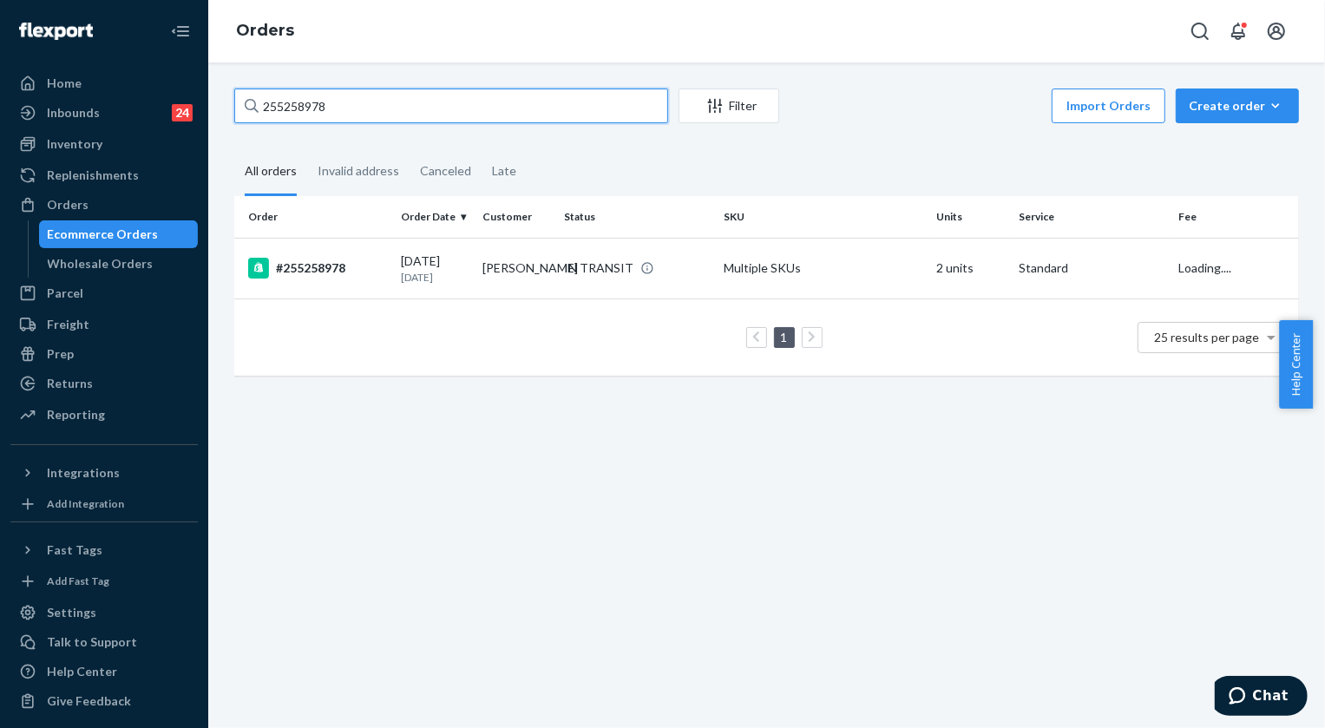
click at [390, 120] on input "255258978" at bounding box center [451, 106] width 434 height 35
paste input "3964983"
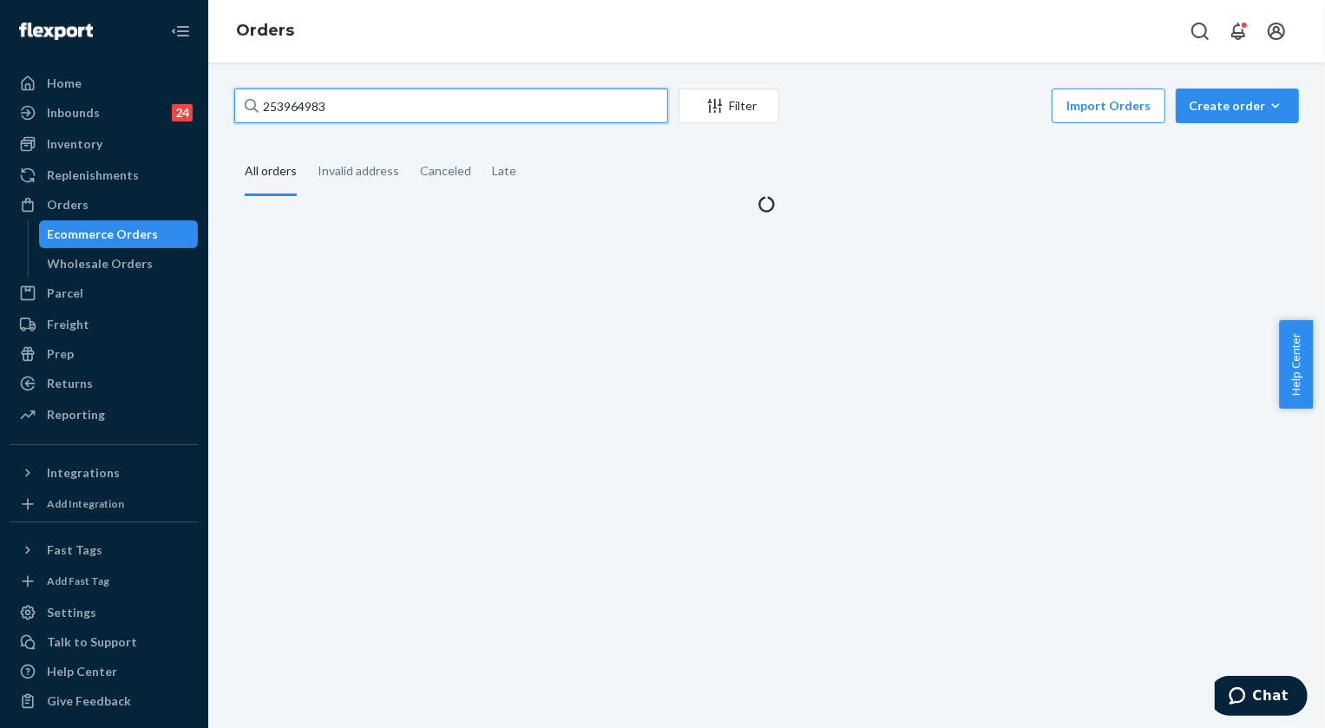
type input "253964983"
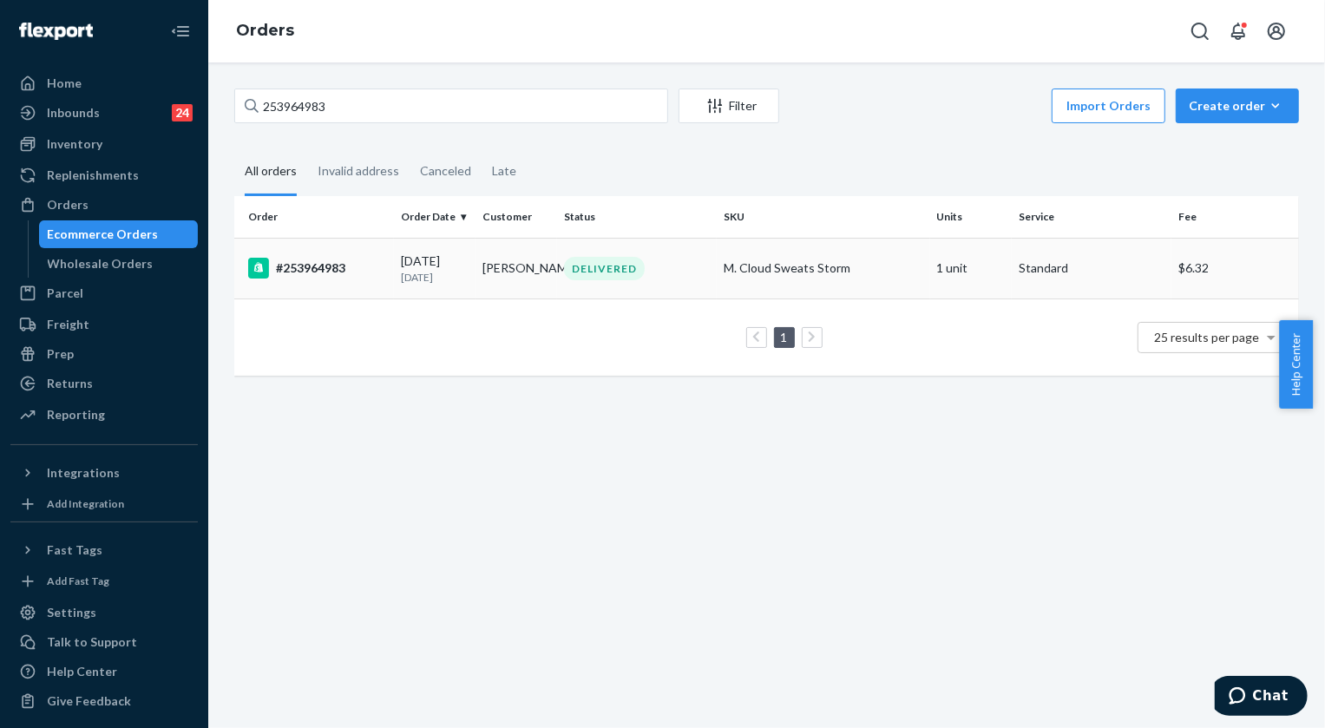
click at [588, 269] on div "DELIVERED" at bounding box center [604, 268] width 81 height 23
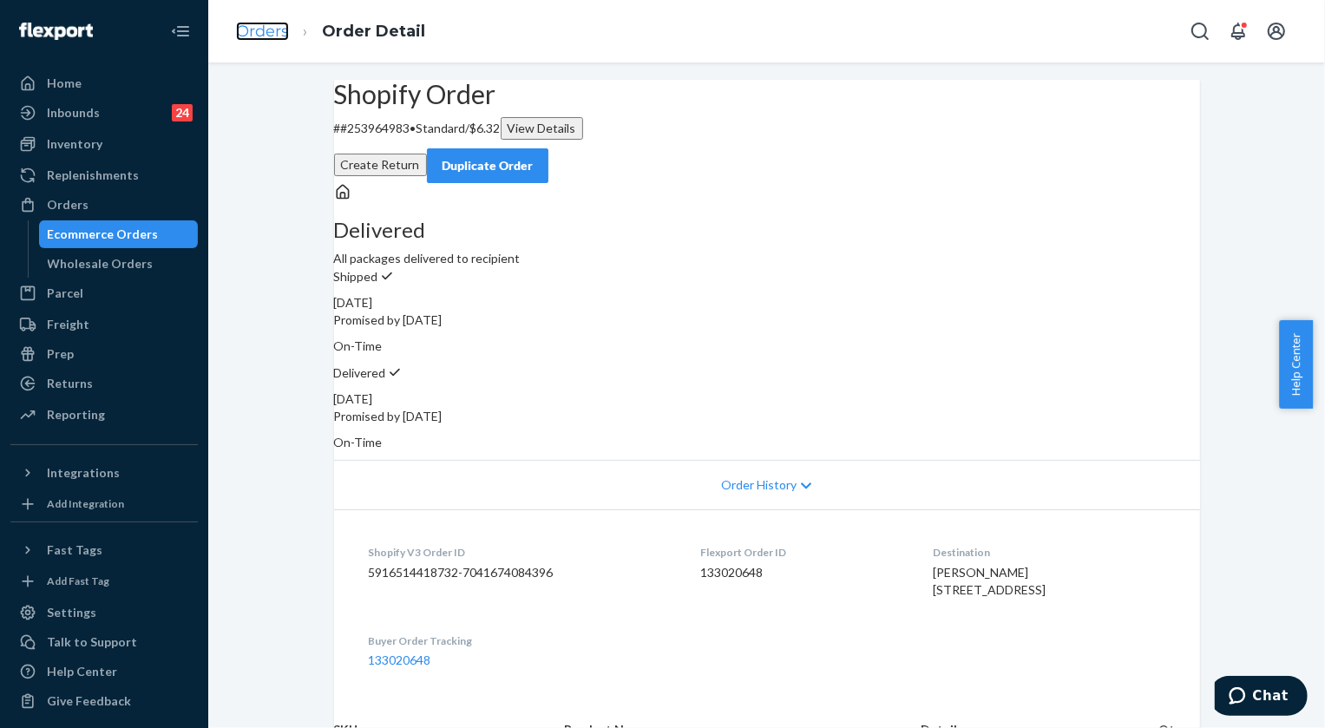
click at [284, 30] on link "Orders" at bounding box center [262, 31] width 53 height 19
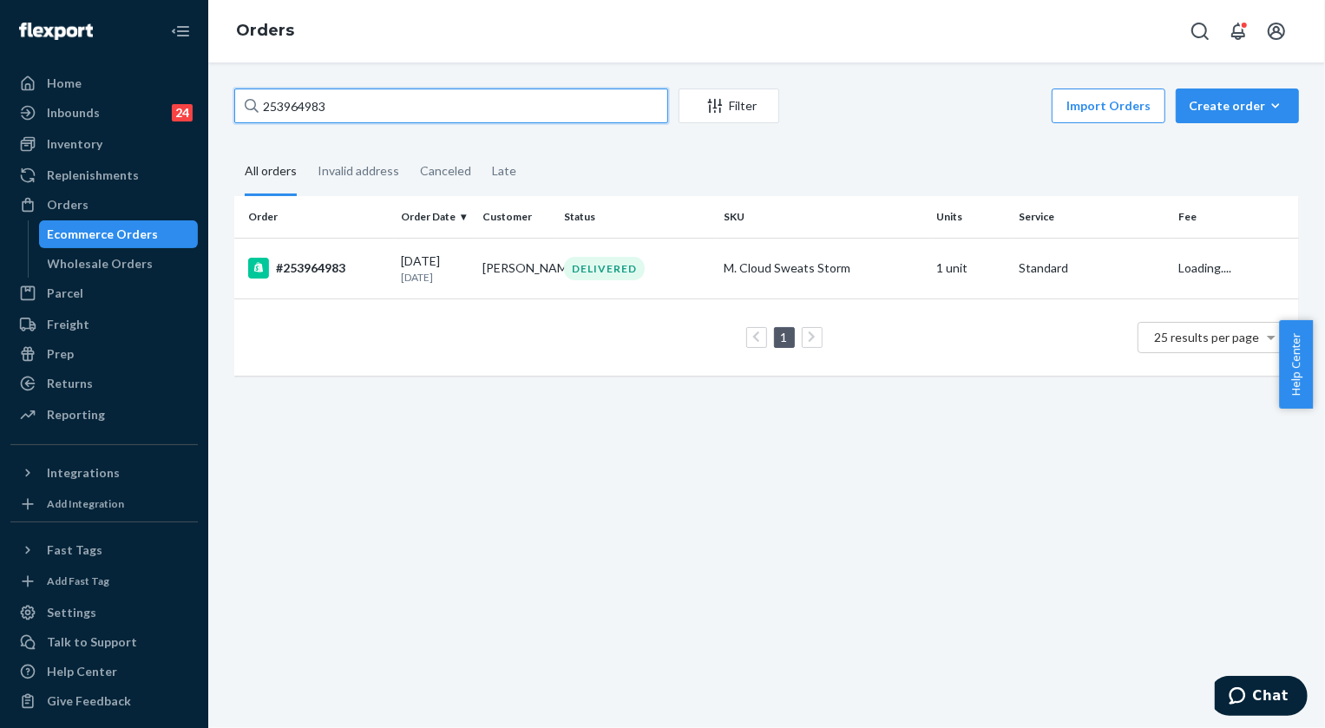
click at [381, 102] on input "253964983" at bounding box center [451, 106] width 434 height 35
click at [380, 102] on input "253964983" at bounding box center [451, 106] width 434 height 35
paste input "5291396"
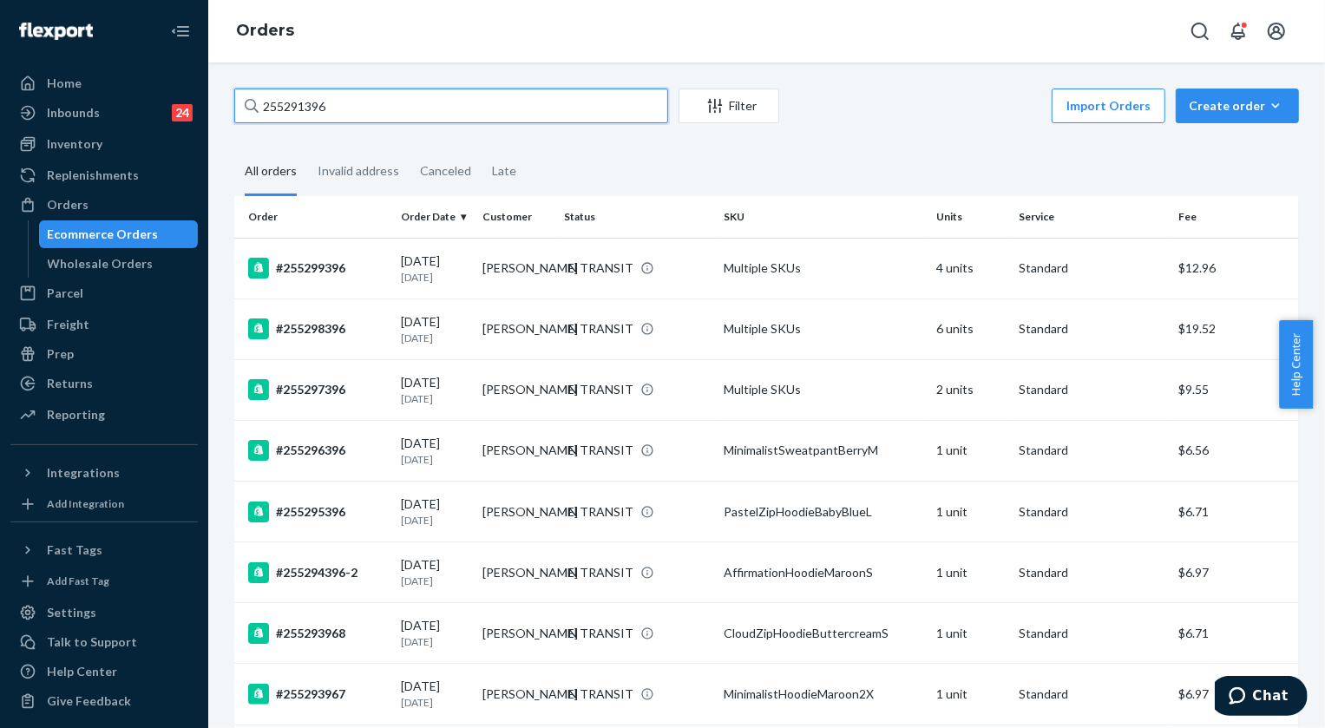
click at [372, 119] on input "255291396" at bounding box center [451, 106] width 434 height 35
click at [371, 119] on input "255291396" at bounding box center [451, 106] width 434 height 35
click at [371, 113] on input "255291396" at bounding box center [451, 106] width 434 height 35
click at [292, 97] on input "255291396" at bounding box center [451, 106] width 434 height 35
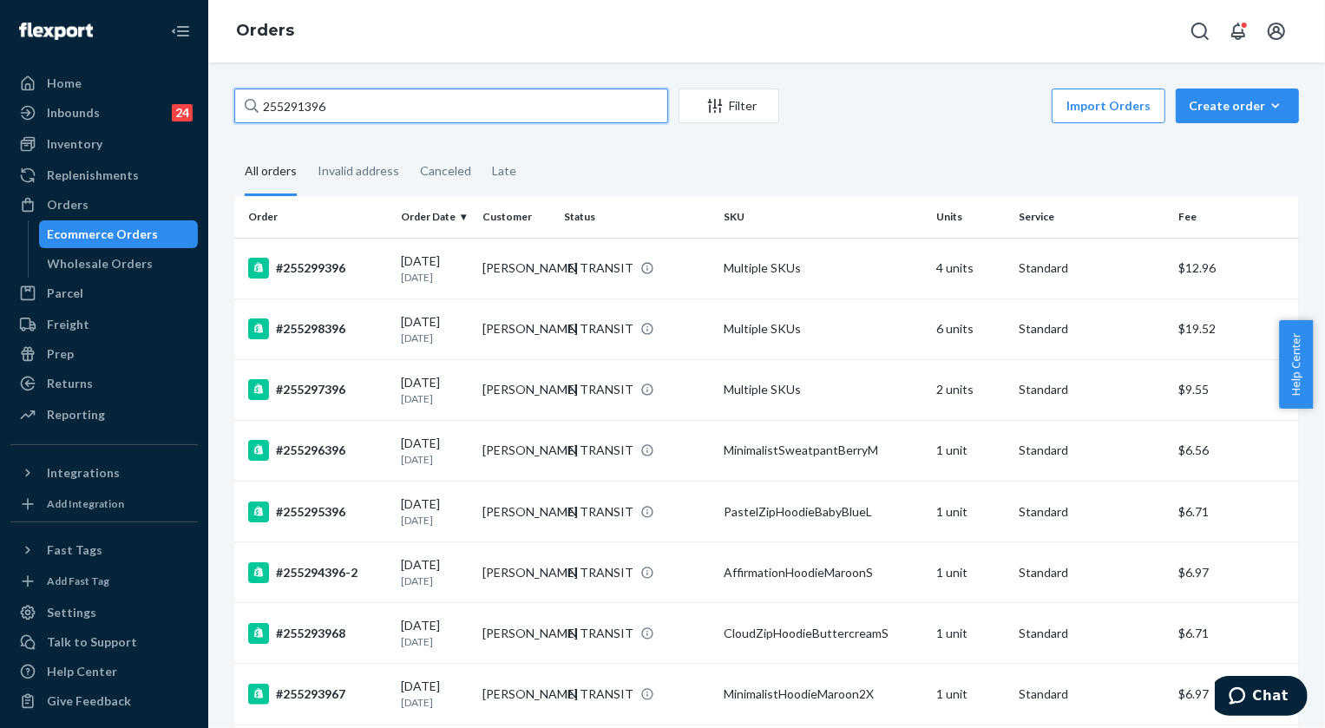
paste input "4969618"
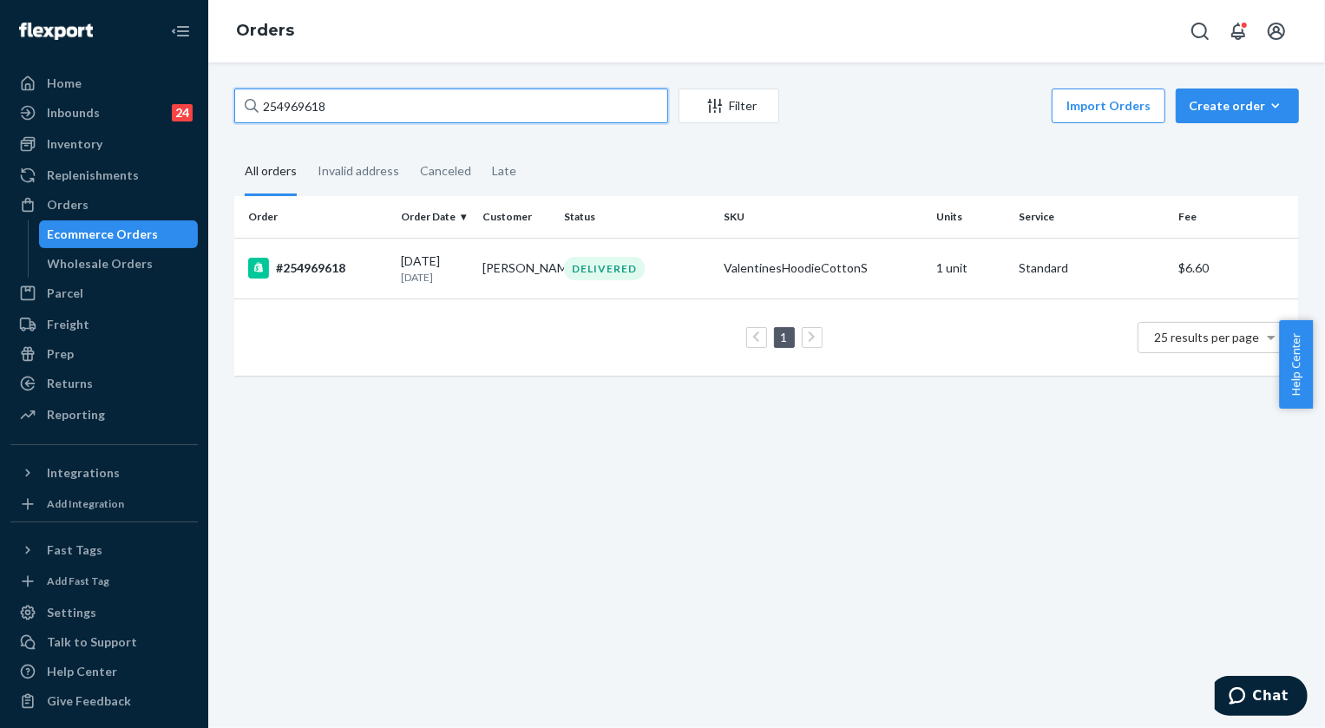
click at [315, 113] on input "254969618" at bounding box center [451, 106] width 434 height 35
click at [314, 112] on input "254969618" at bounding box center [451, 106] width 434 height 35
paste input "515512"
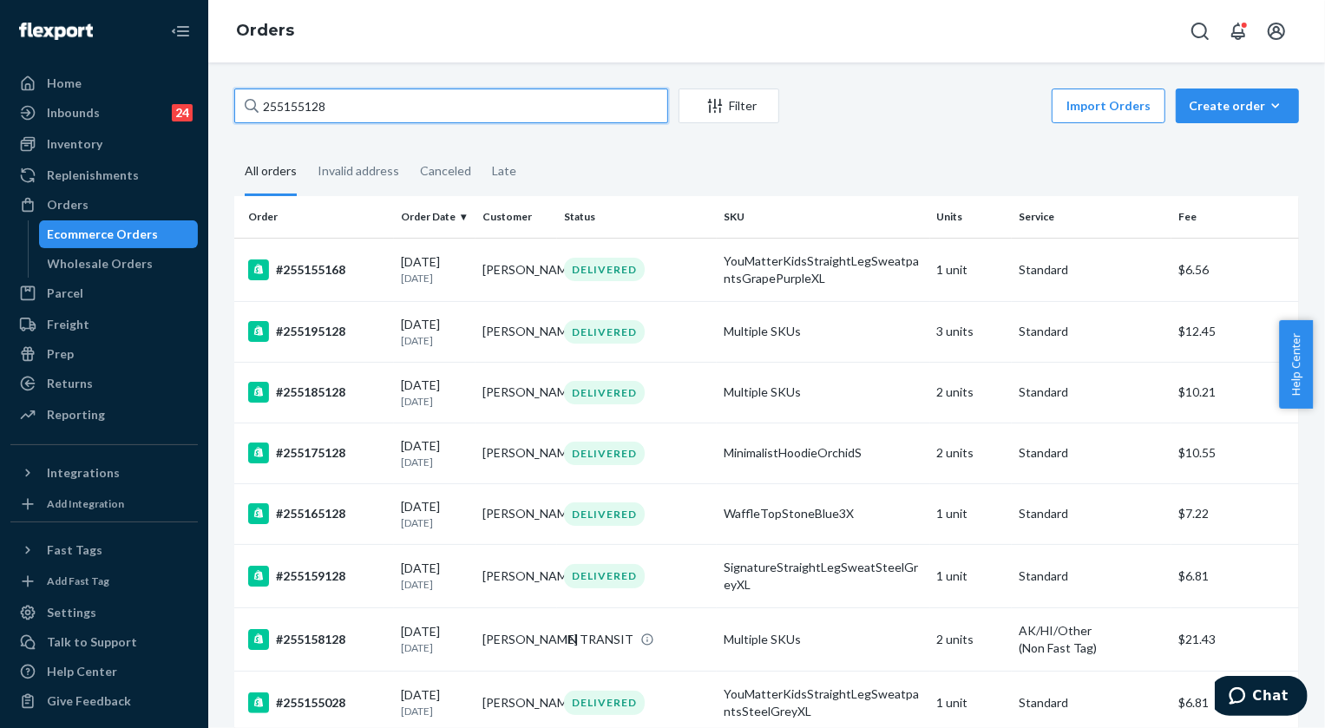
click at [321, 103] on input "255155128" at bounding box center [451, 106] width 434 height 35
paste input "302287"
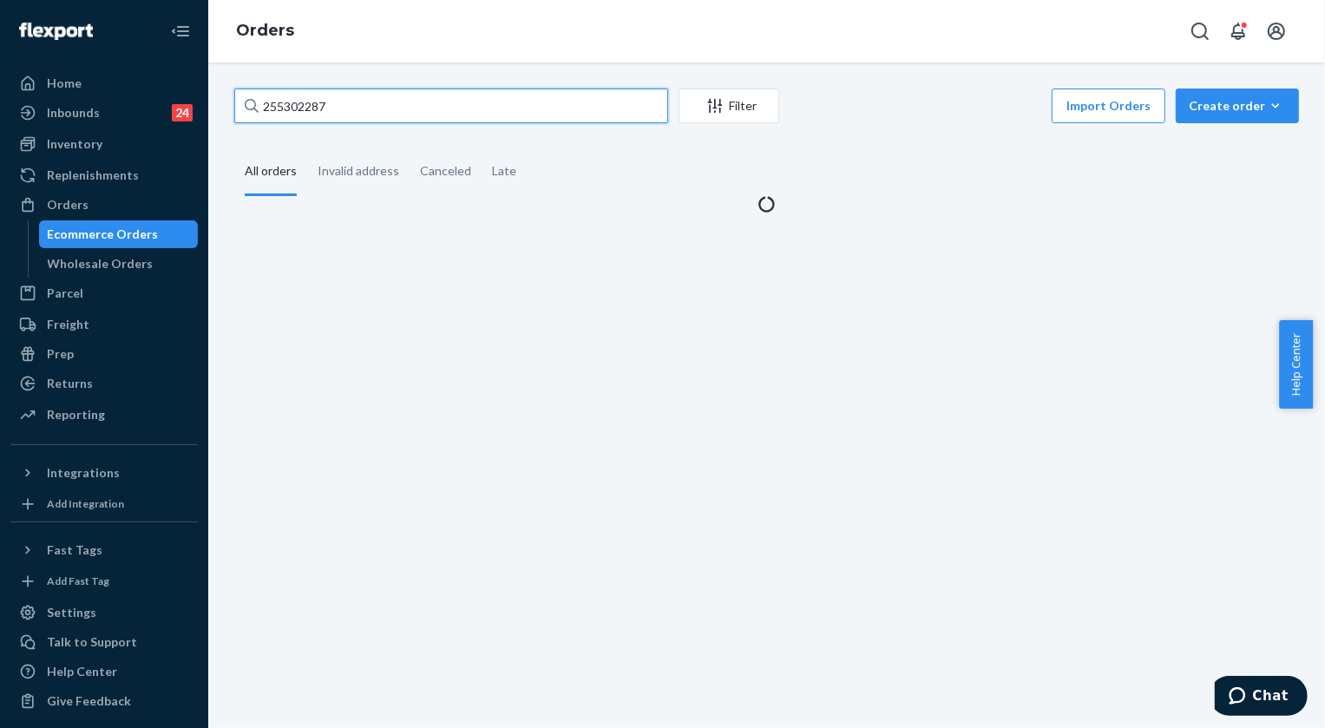
type input "255302287"
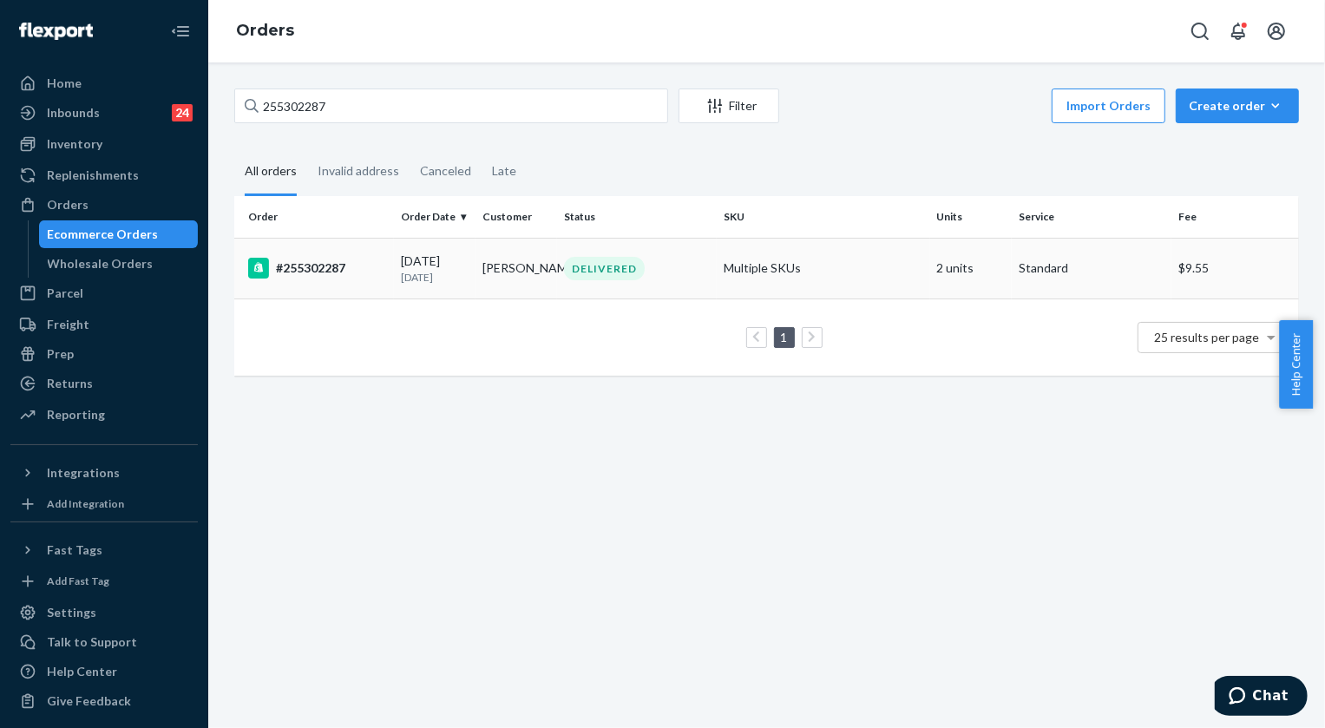
click at [612, 266] on div "DELIVERED" at bounding box center [604, 268] width 81 height 23
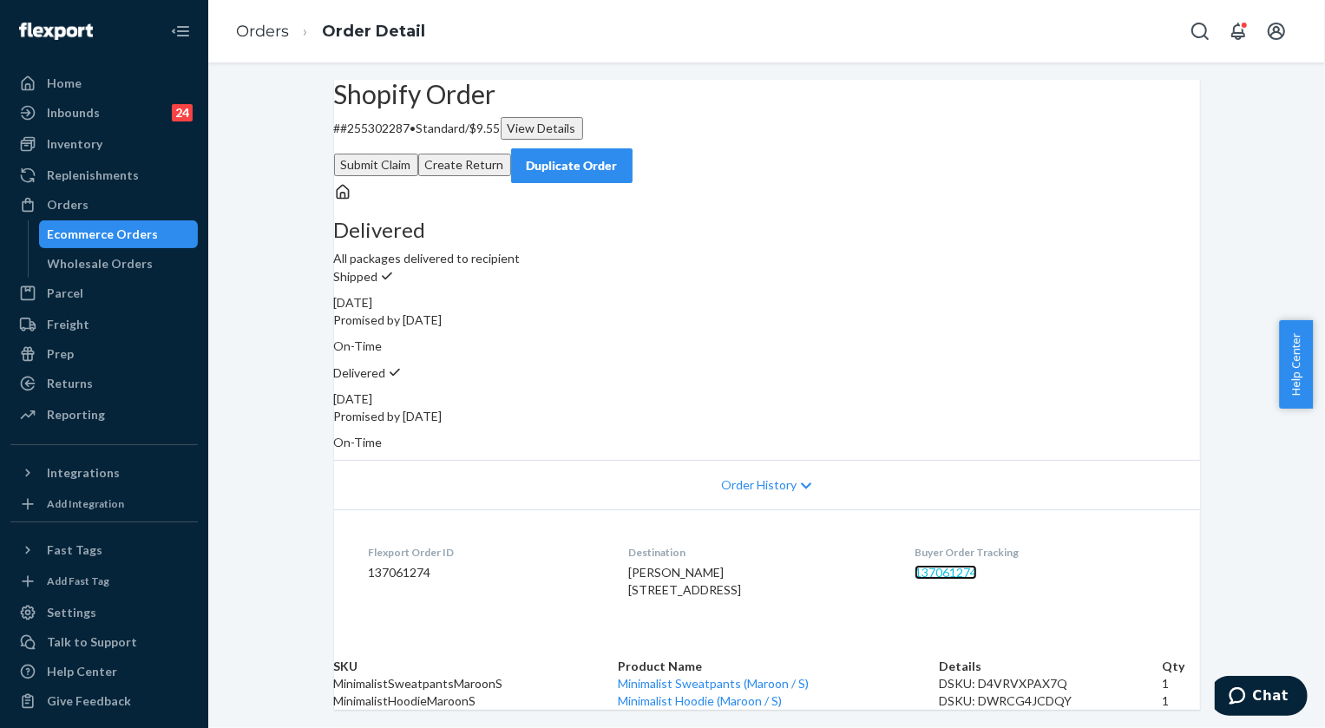
click at [968, 565] on link "137061274" at bounding box center [946, 572] width 62 height 15
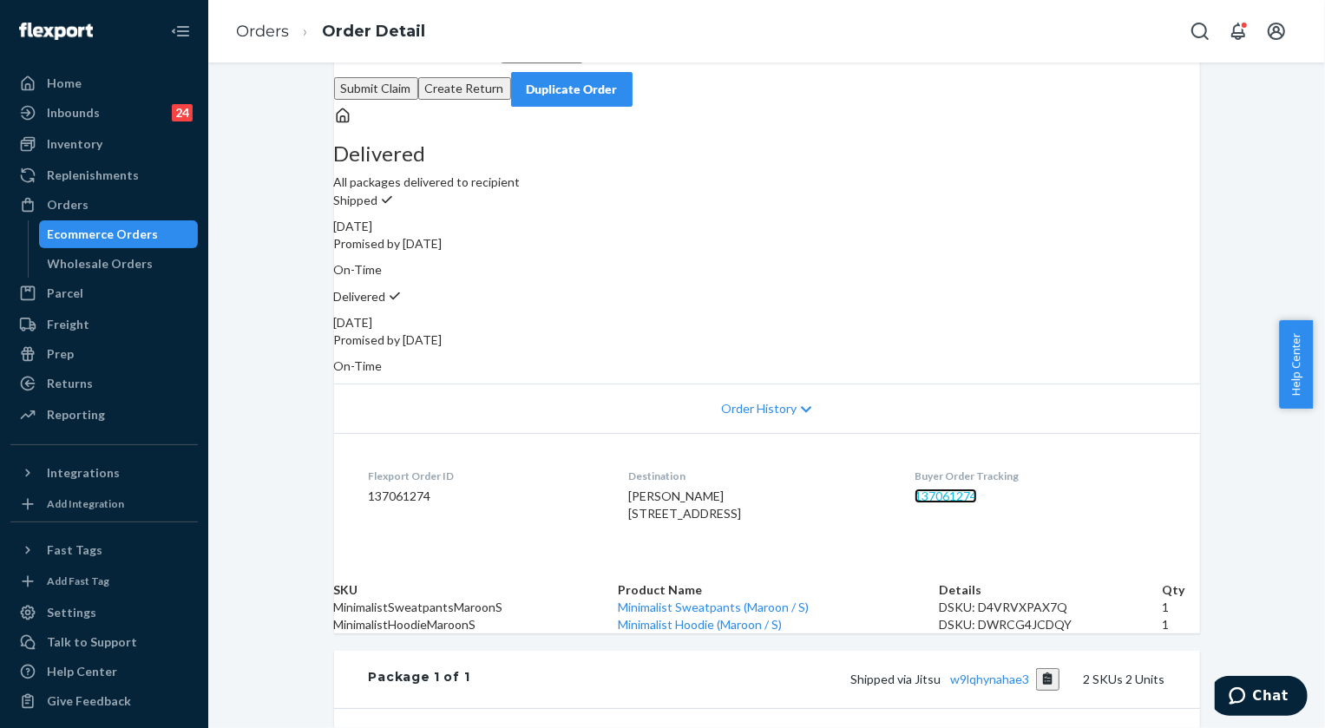
scroll to position [157, 0]
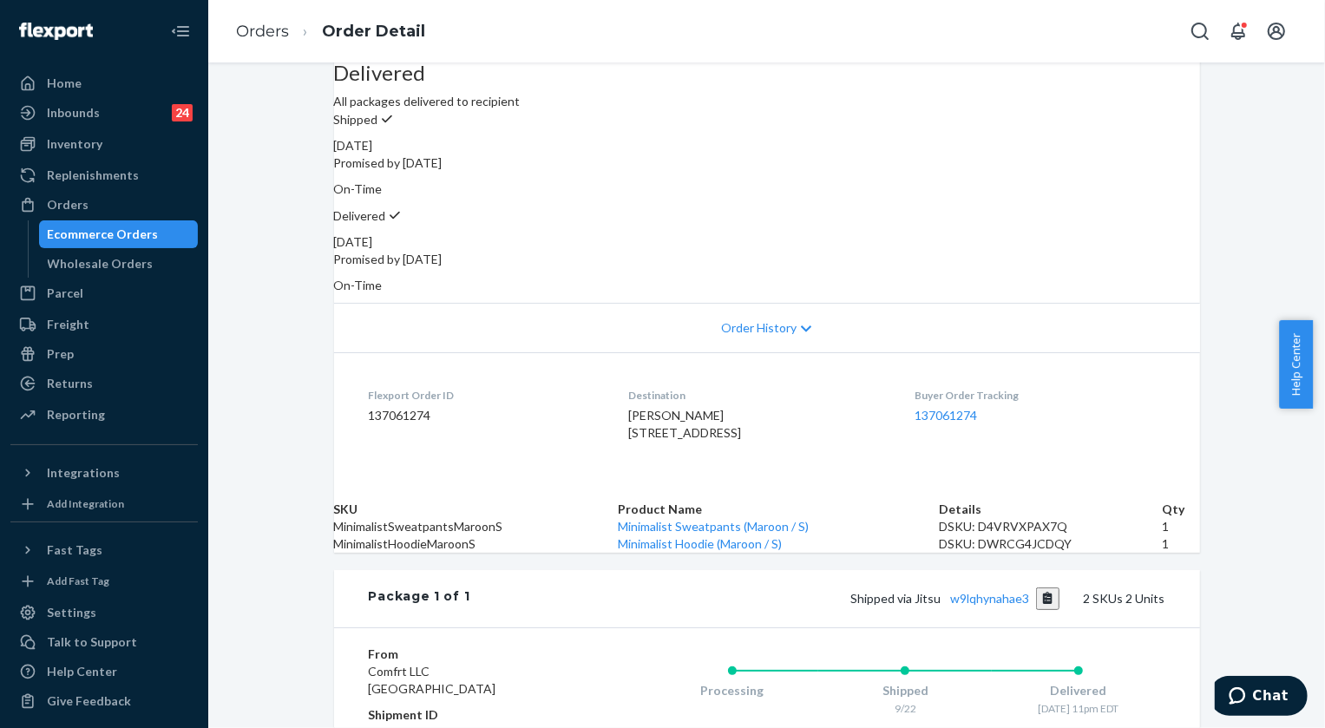
drag, startPoint x: 617, startPoint y: 408, endPoint x: 710, endPoint y: 430, distance: 95.4
click at [710, 430] on span "[PERSON_NAME] [STREET_ADDRESS]" at bounding box center [684, 424] width 113 height 32
copy span "[STREET_ADDRESS]"
click at [275, 17] on ol "Orders Order Detail" at bounding box center [330, 31] width 217 height 51
click at [270, 22] on link "Orders" at bounding box center [262, 31] width 53 height 19
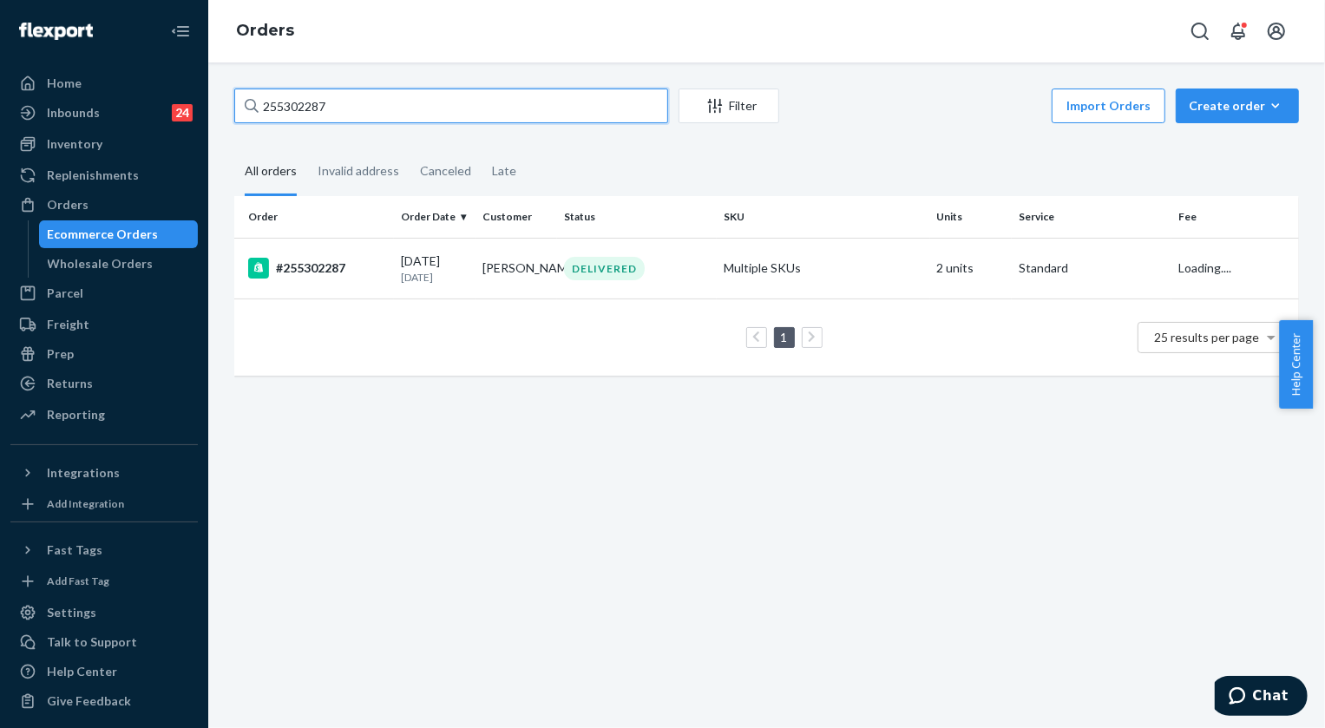
click at [356, 122] on input "255302287" at bounding box center [451, 106] width 434 height 35
click at [355, 120] on input "255302287" at bounding box center [451, 106] width 434 height 35
click at [352, 113] on input "255302287" at bounding box center [451, 106] width 434 height 35
click at [299, 95] on input "255302287" at bounding box center [451, 106] width 434 height 35
click at [299, 94] on input "255302287" at bounding box center [451, 106] width 434 height 35
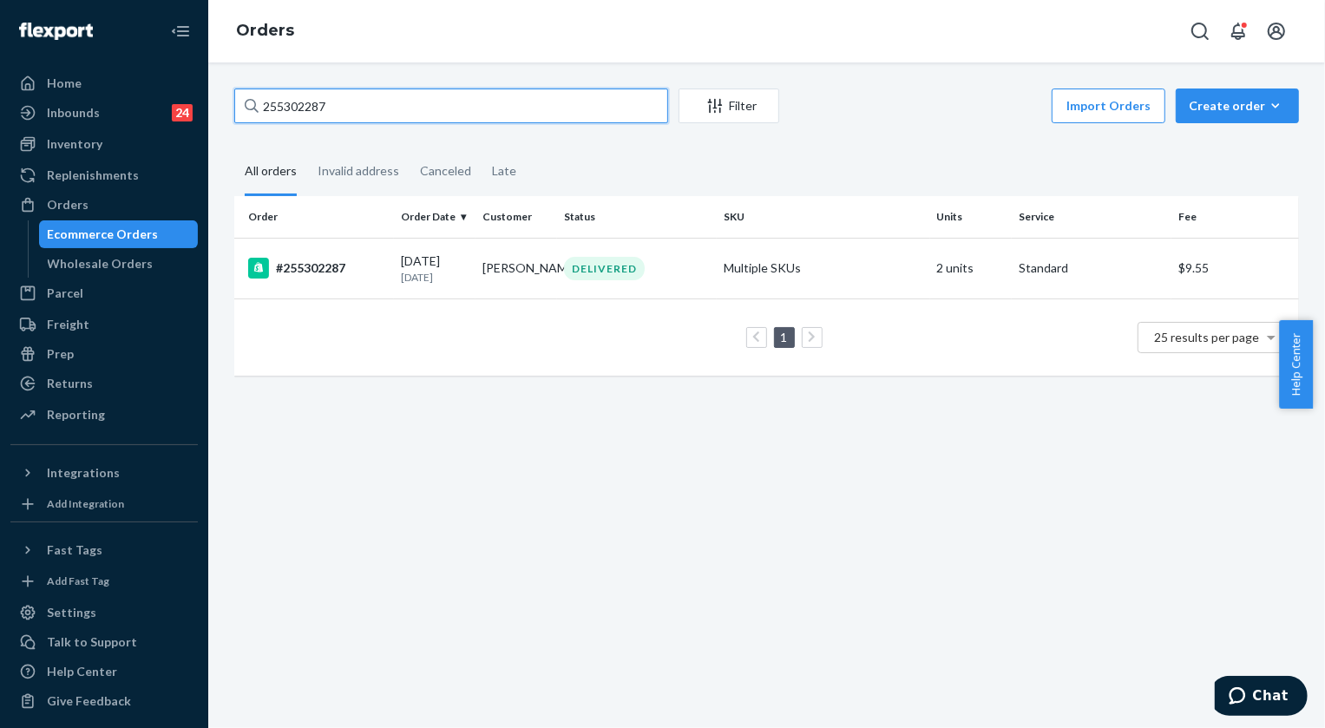
paste input "[PERSON_NAME]"
click at [325, 98] on input "[PERSON_NAME]" at bounding box center [451, 106] width 434 height 35
click at [304, 101] on input "[PERSON_NAME]" at bounding box center [451, 106] width 434 height 35
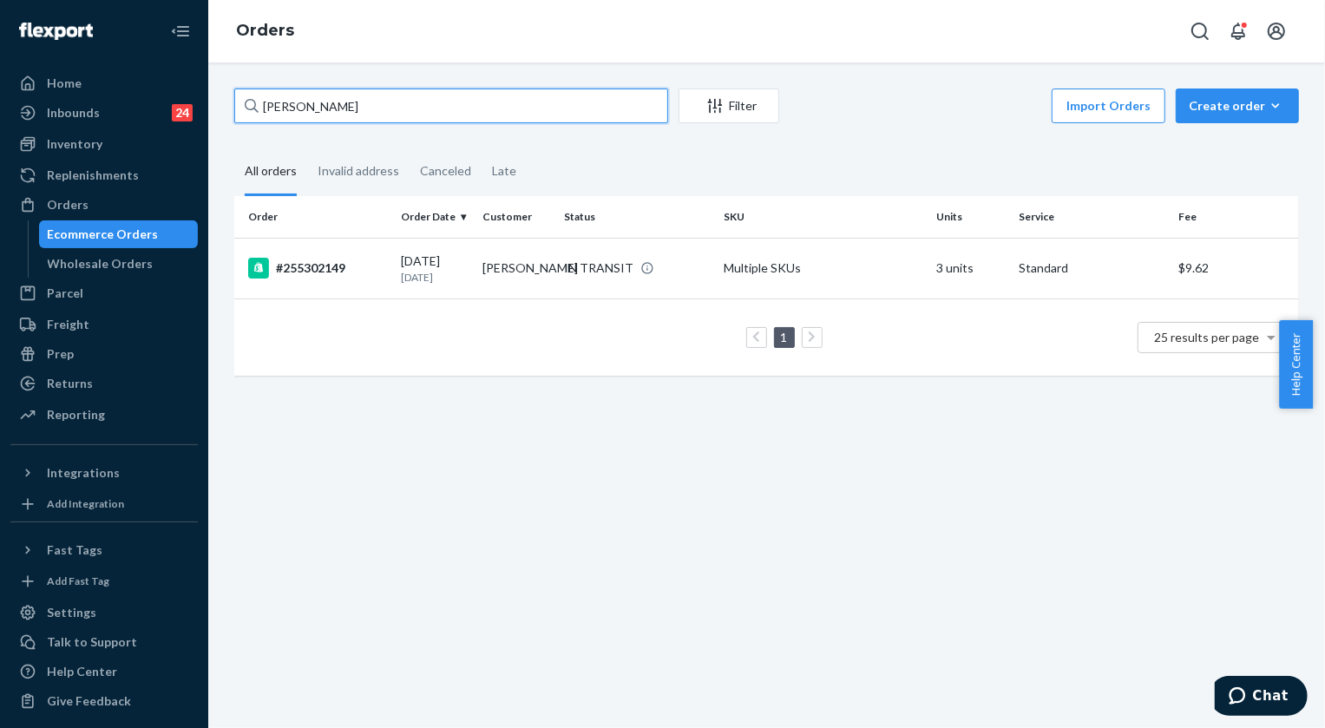
click at [304, 101] on input "[PERSON_NAME]" at bounding box center [451, 106] width 434 height 35
paste input "255302149"
type input "255302149"
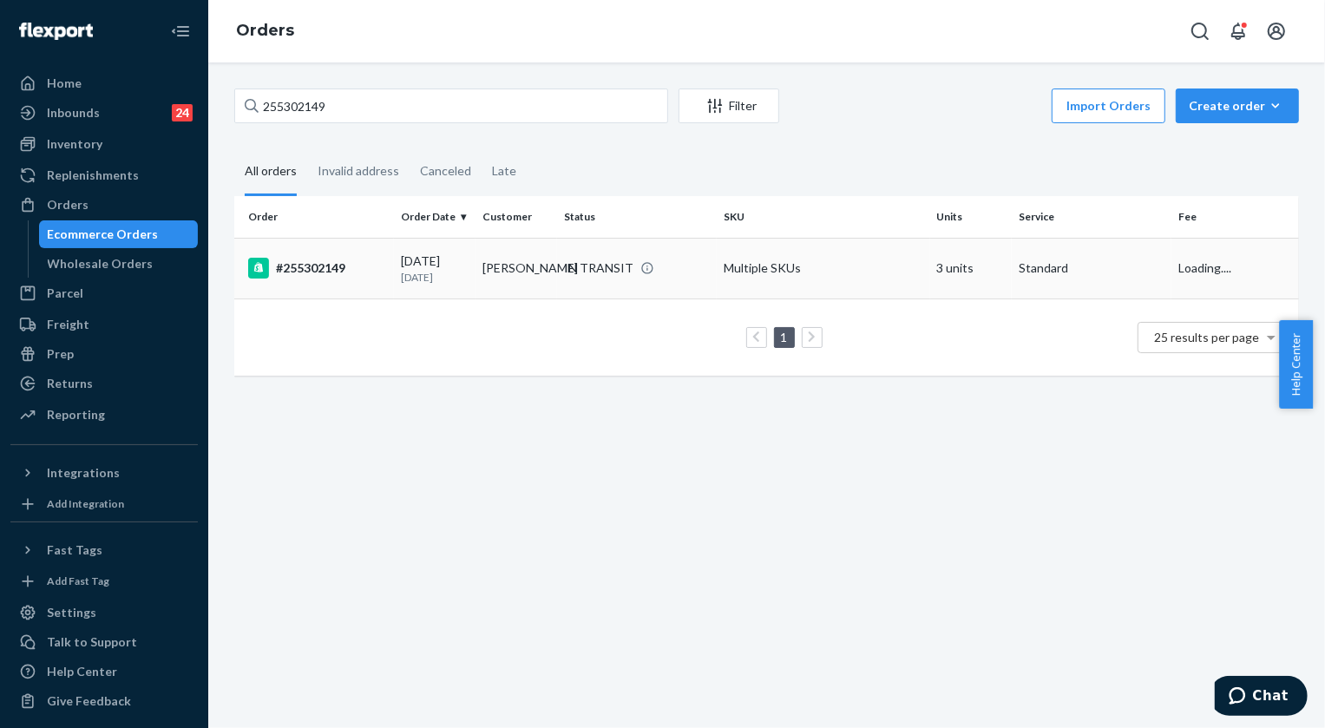
click at [588, 260] on div "IN TRANSIT" at bounding box center [598, 268] width 69 height 17
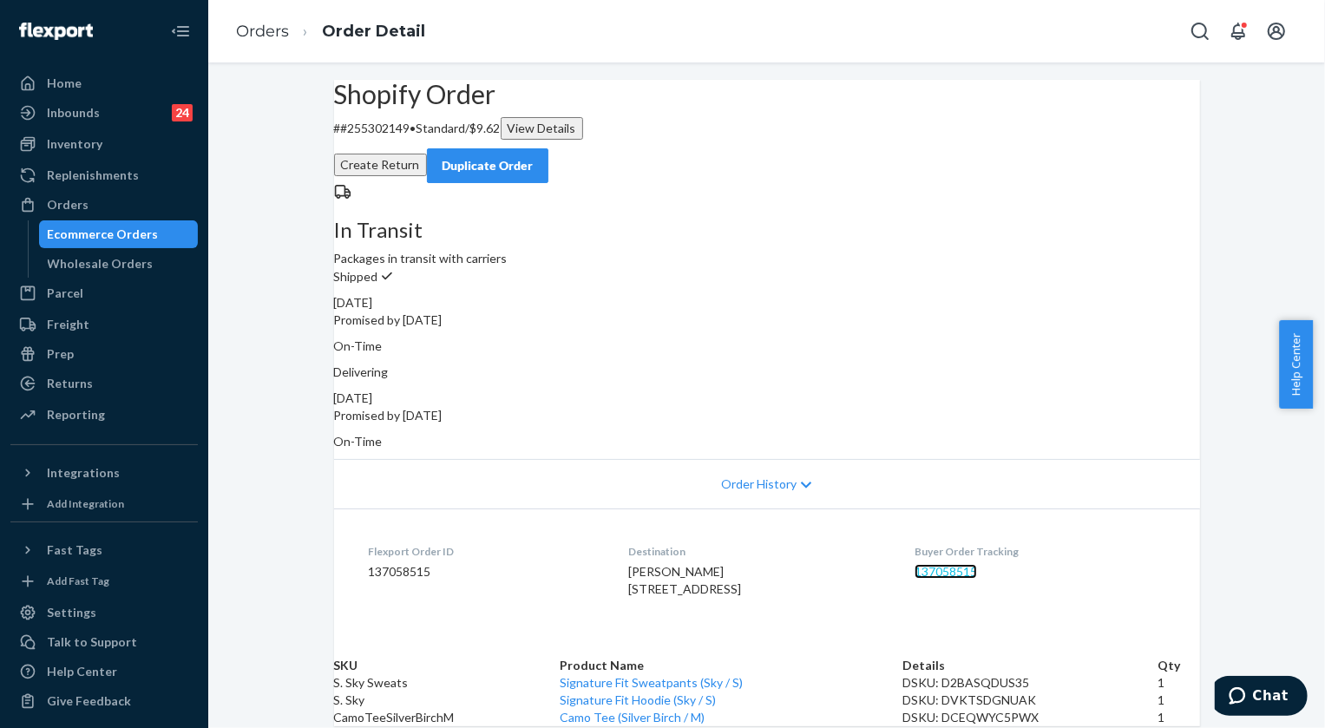
click at [963, 564] on link "137058515" at bounding box center [946, 571] width 62 height 15
